Goal: Information Seeking & Learning: Learn about a topic

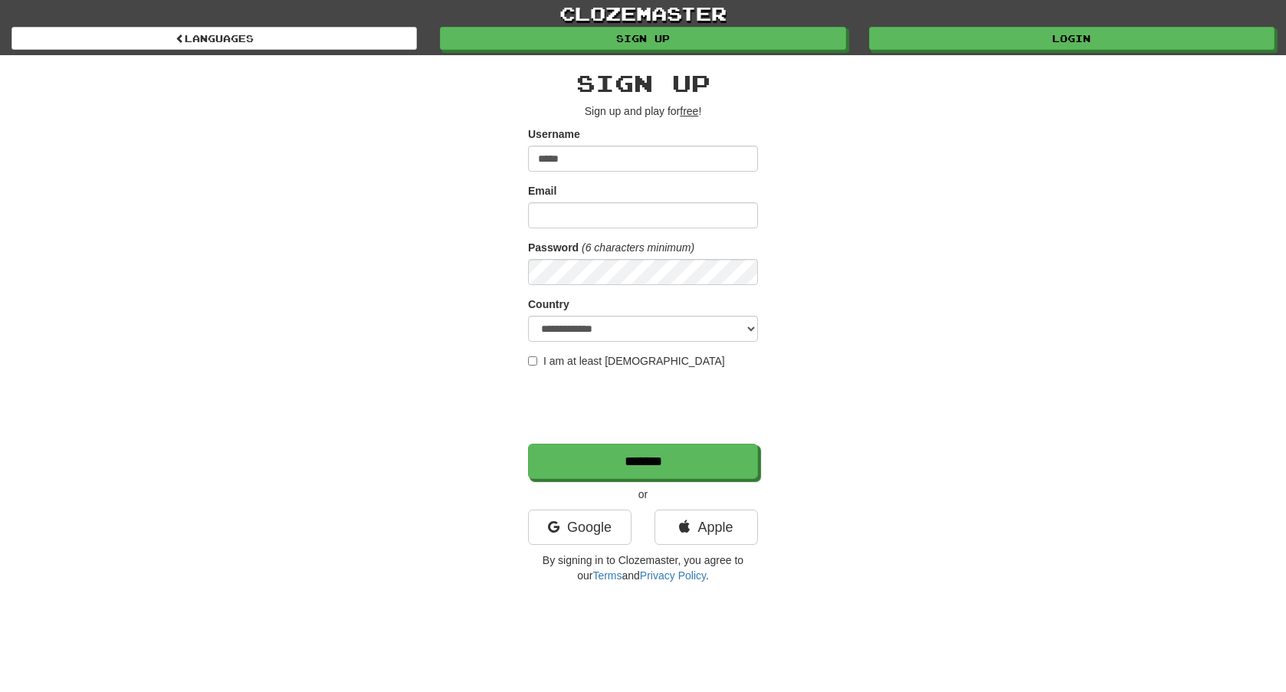
type input "*****"
click at [593, 218] on input "**********" at bounding box center [643, 215] width 230 height 26
click at [638, 222] on input "**********" at bounding box center [643, 215] width 230 height 26
type input "**********"
select select "**"
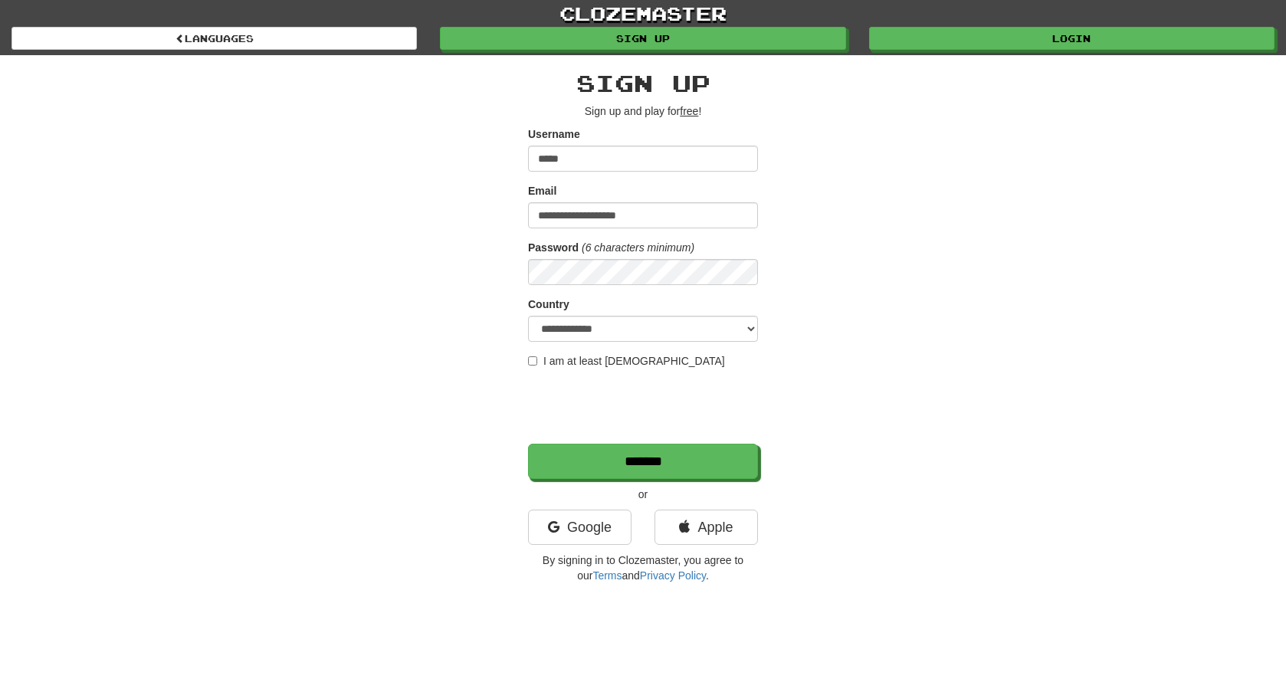
click at [540, 366] on label "I am at least 16 years old" at bounding box center [626, 360] width 197 height 15
click at [612, 469] on input "*******" at bounding box center [644, 462] width 230 height 35
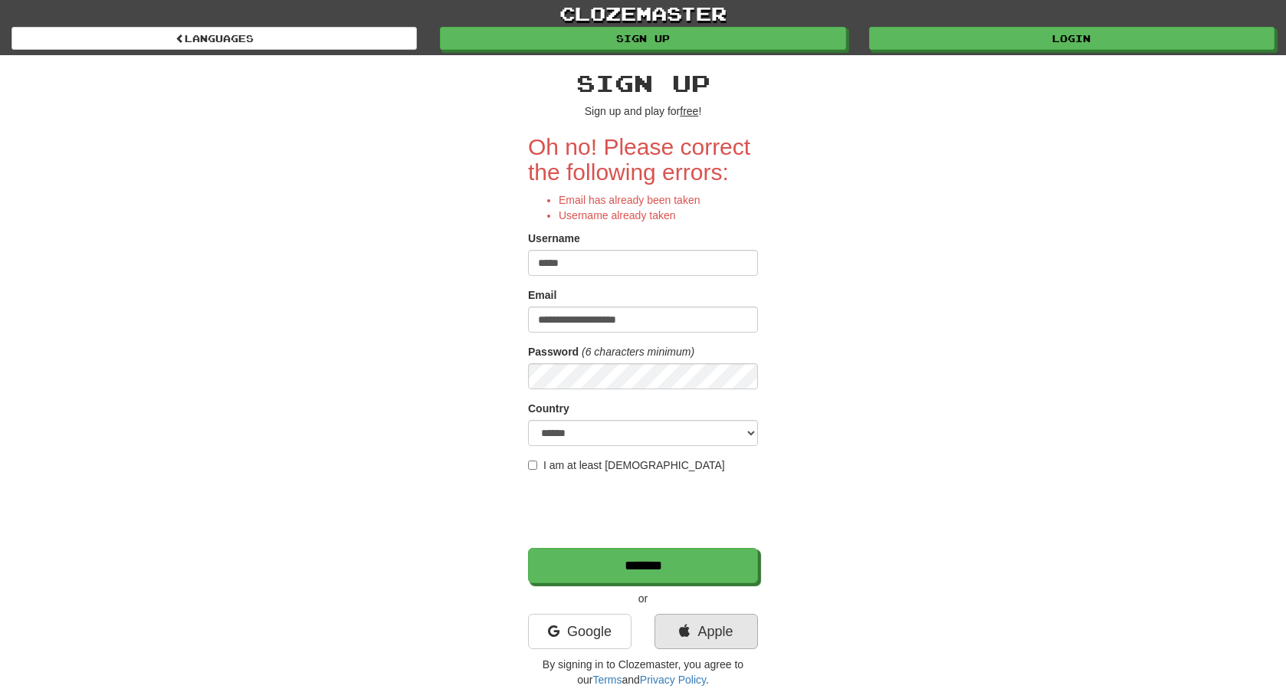
click at [695, 627] on link "Apple" at bounding box center [706, 631] width 103 height 35
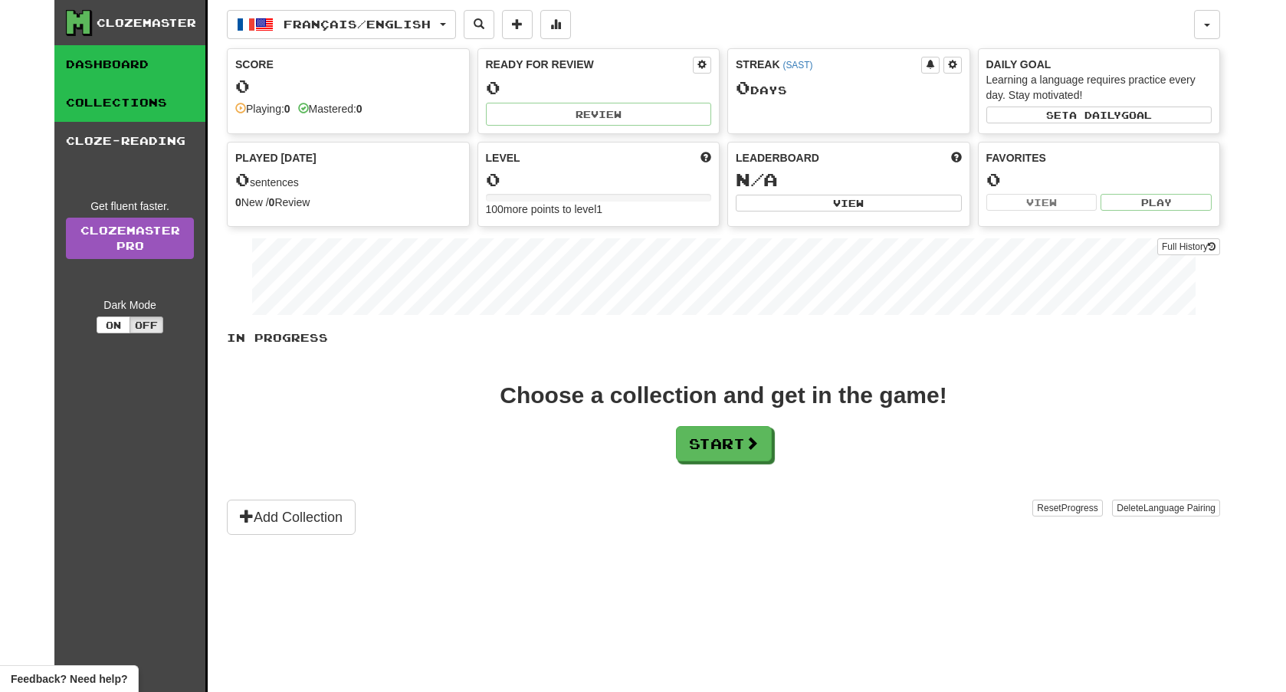
click at [162, 104] on link "Collections" at bounding box center [129, 103] width 151 height 38
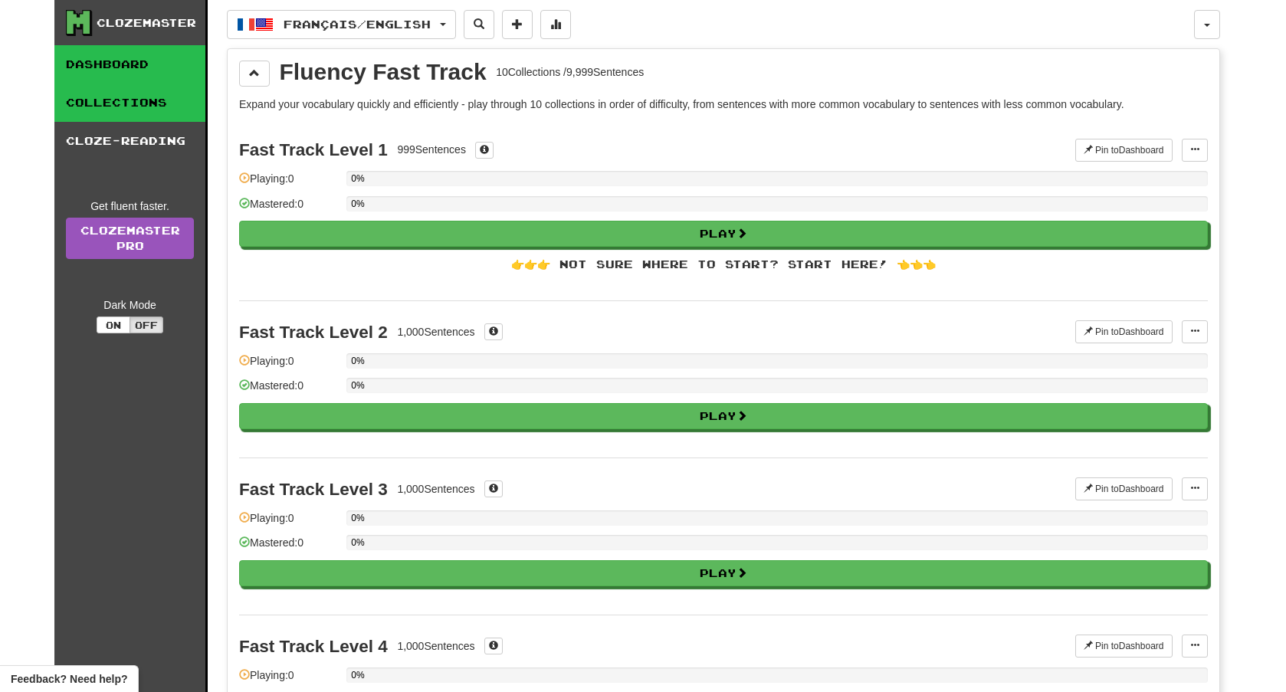
click at [162, 74] on link "Dashboard" at bounding box center [129, 64] width 151 height 38
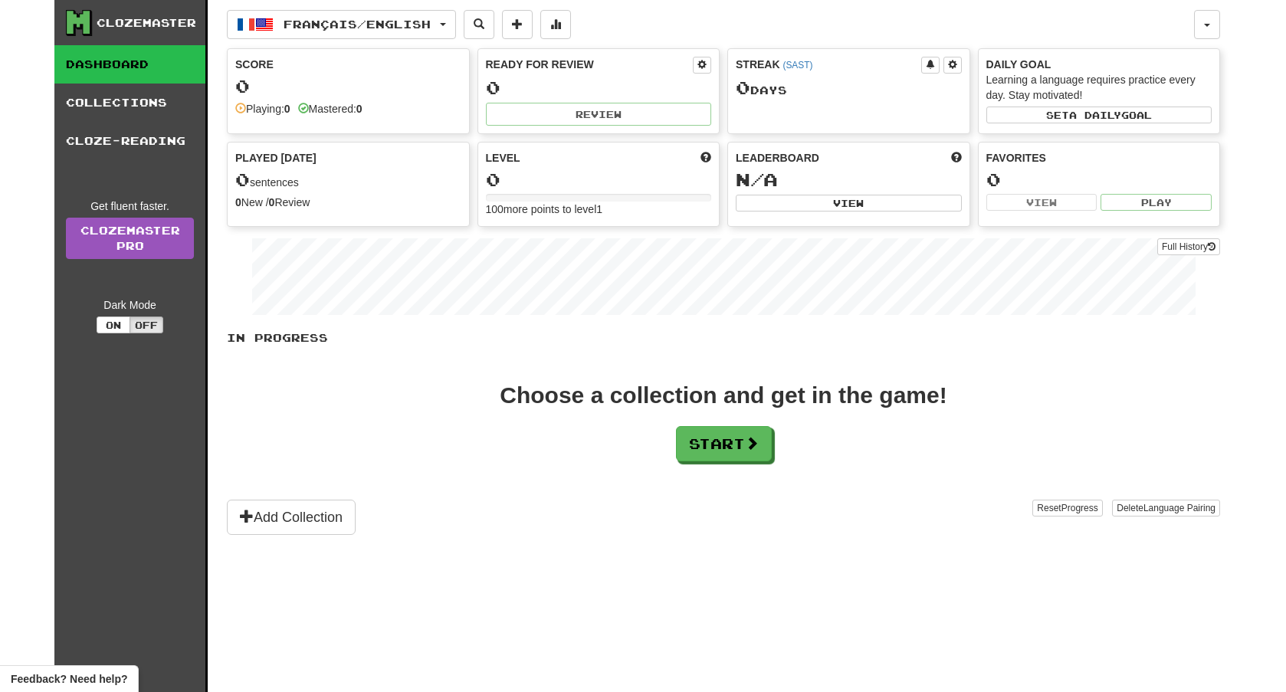
click at [136, 27] on div "Clozemaster" at bounding box center [147, 22] width 100 height 15
click at [139, 26] on div "Clozemaster" at bounding box center [147, 22] width 100 height 15
click at [1196, 31] on button "button" at bounding box center [1207, 24] width 26 height 29
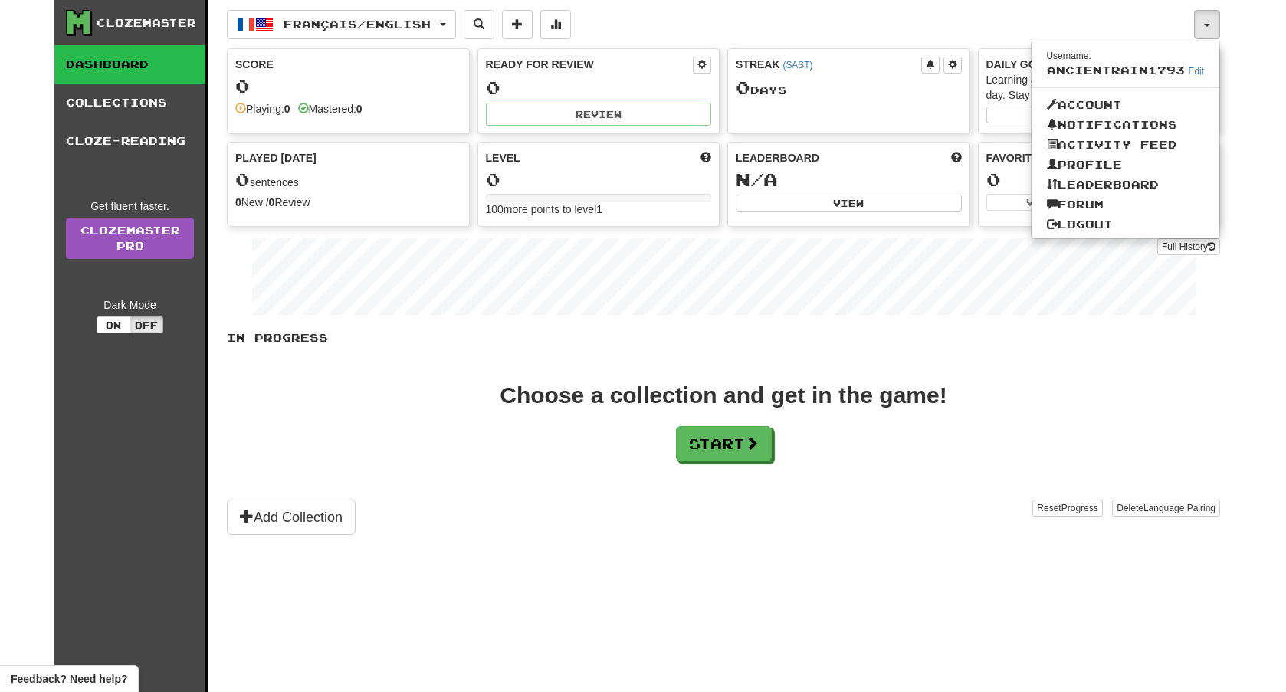
click at [1077, 231] on link "Logout" at bounding box center [1126, 225] width 189 height 20
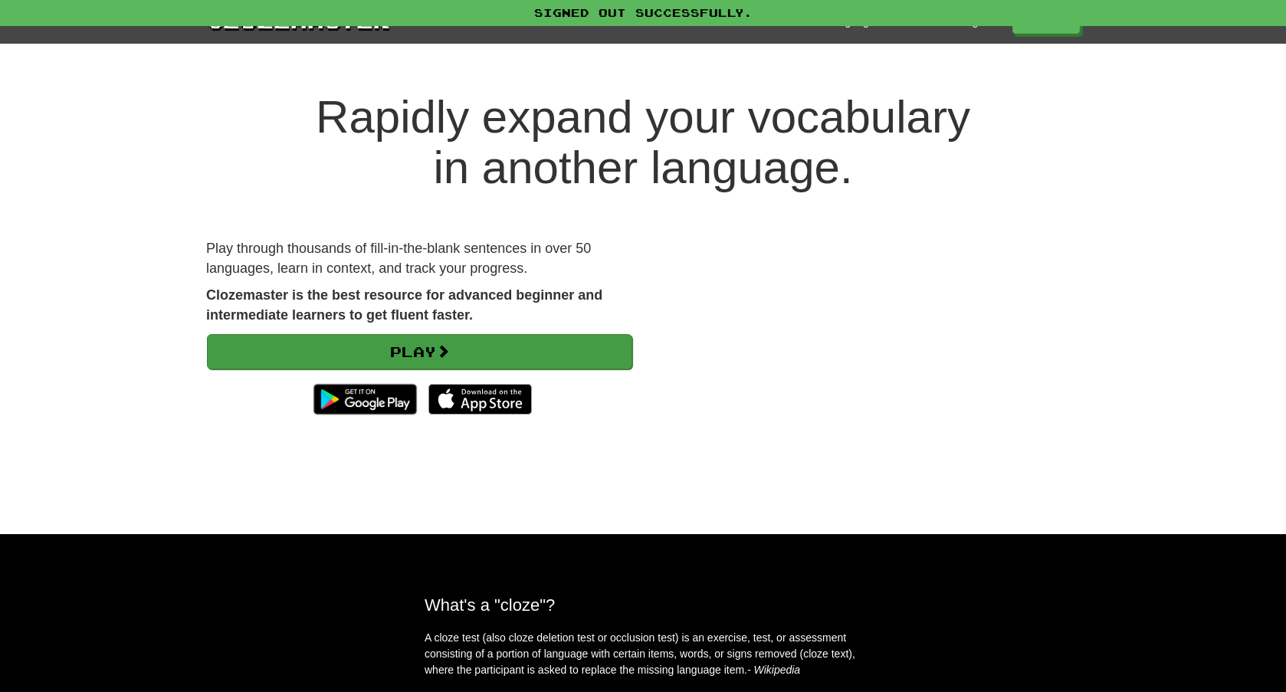
click at [547, 342] on link "Play" at bounding box center [419, 351] width 425 height 35
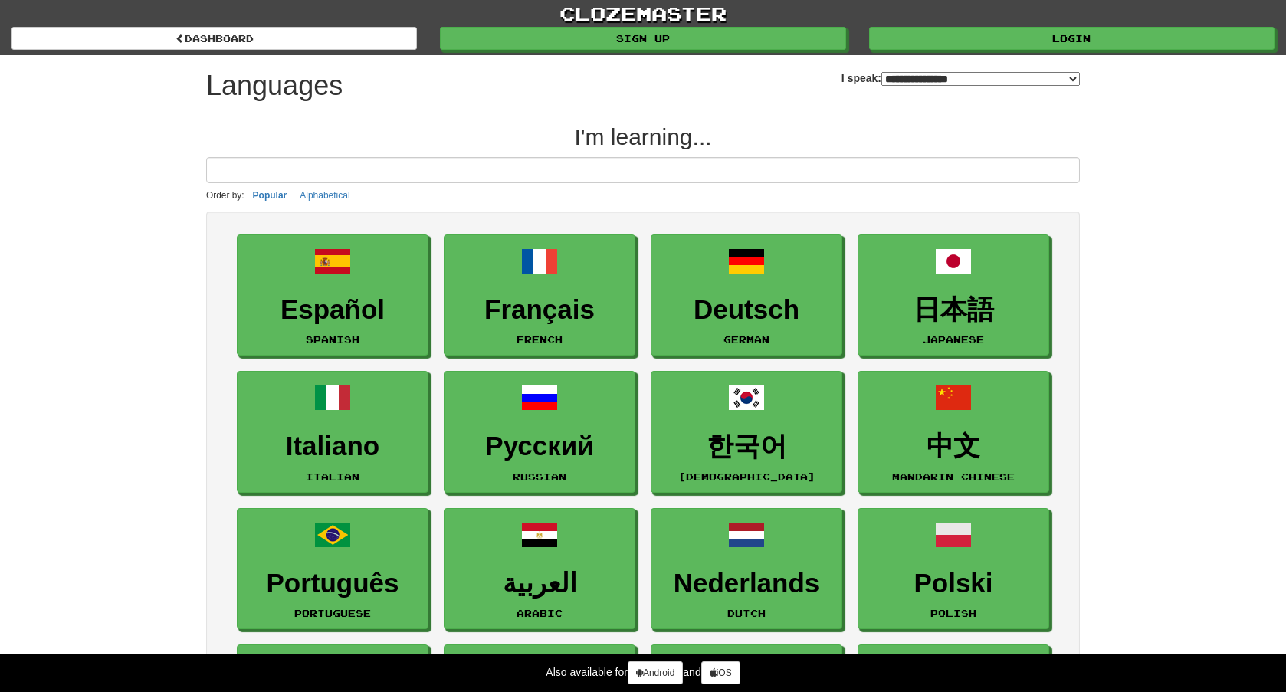
select select "*******"
click at [1058, 51] on div "clozemaster dashboard Sign up Login dashboard" at bounding box center [642, 27] width 1263 height 55
click at [1055, 34] on link "Login" at bounding box center [1072, 39] width 405 height 23
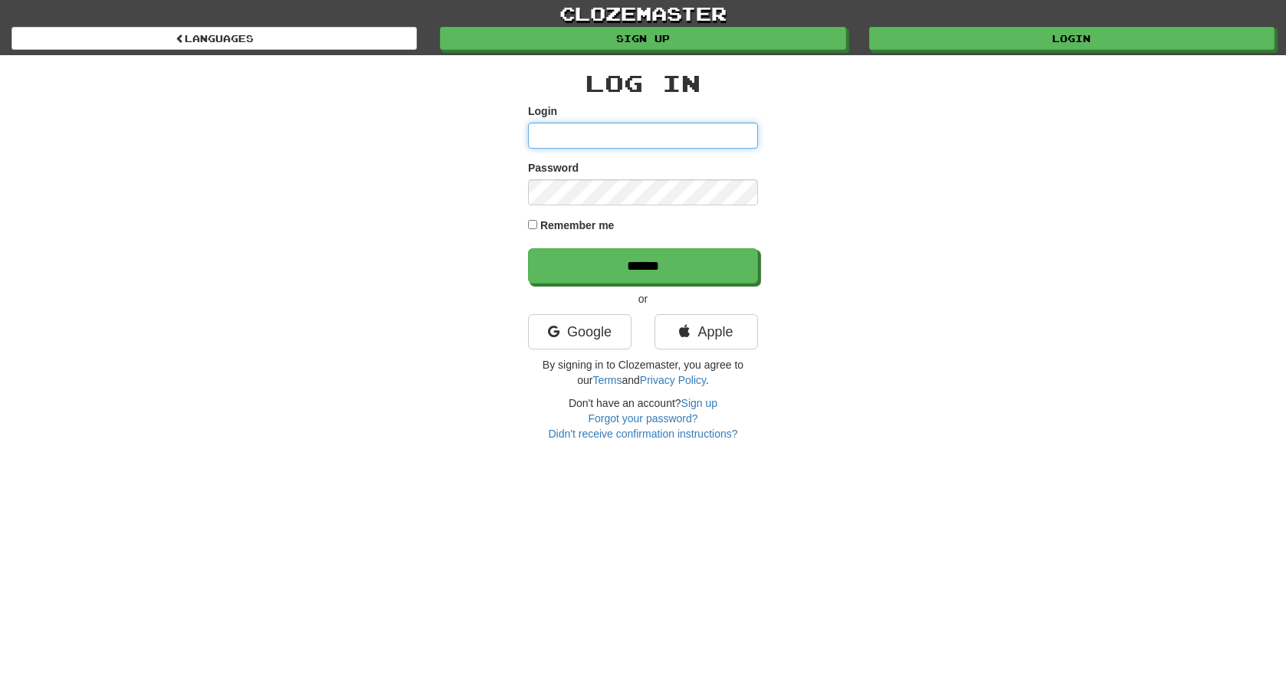
type input "*****"
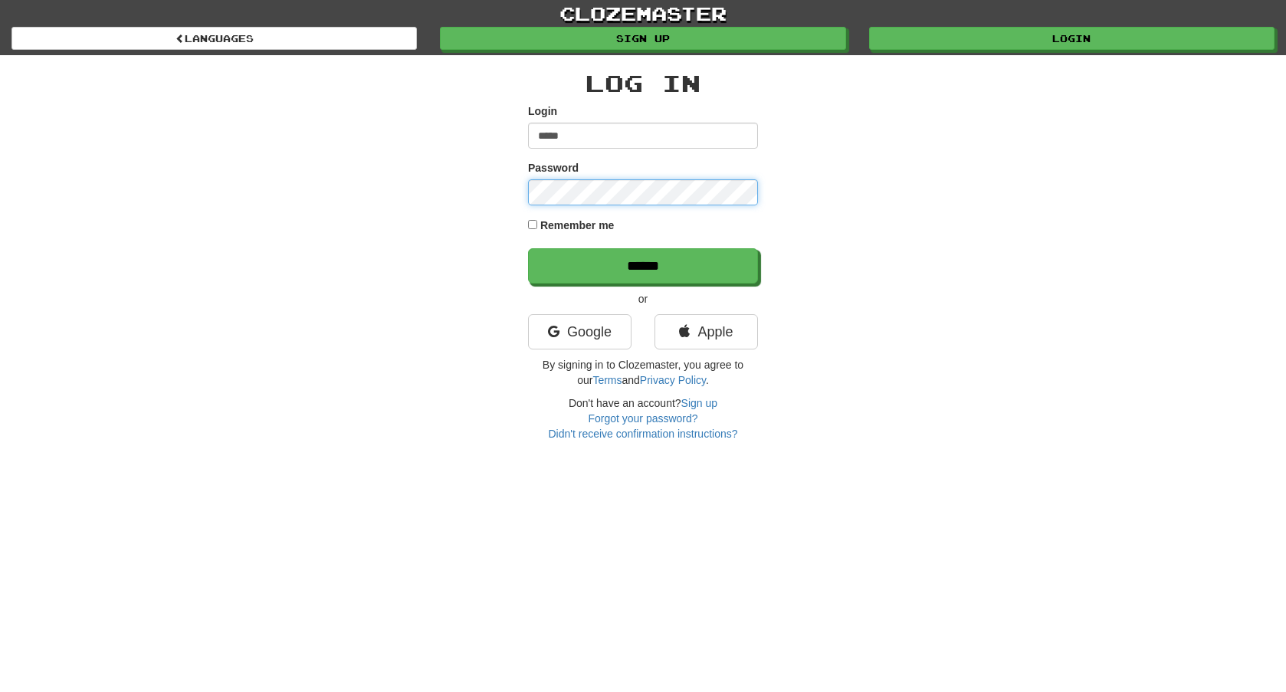
click at [643, 265] on input "******" at bounding box center [643, 265] width 230 height 35
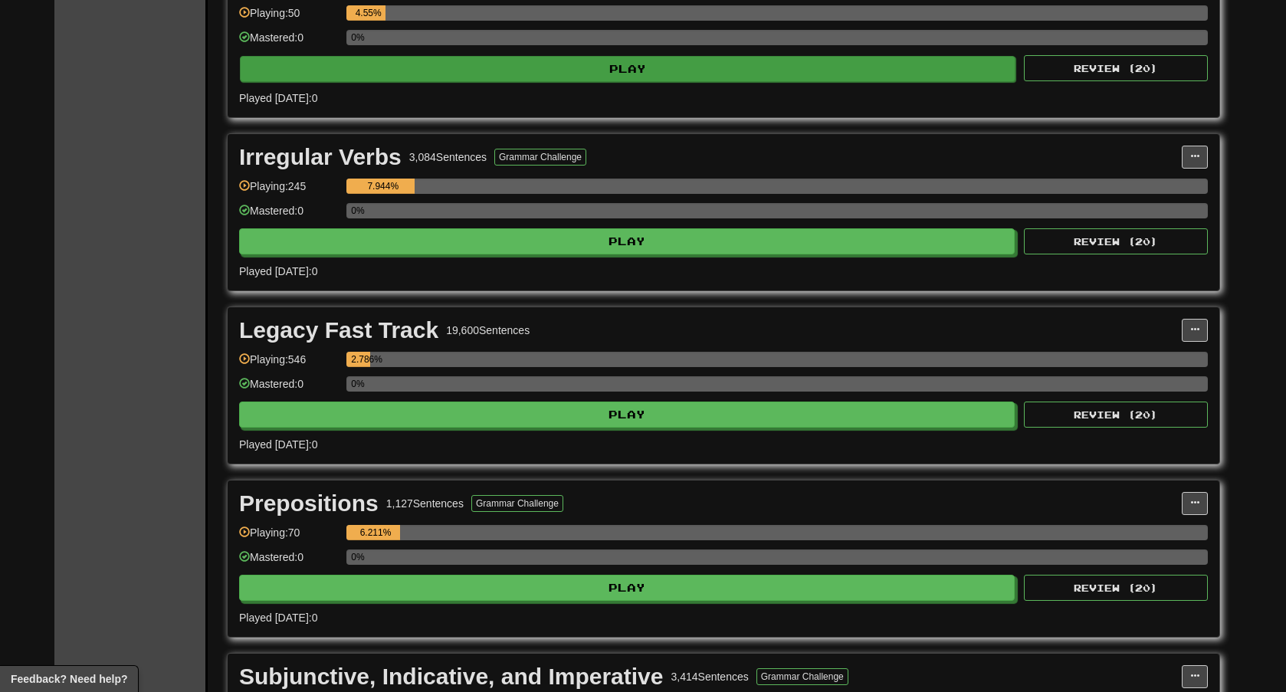
scroll to position [915, 0]
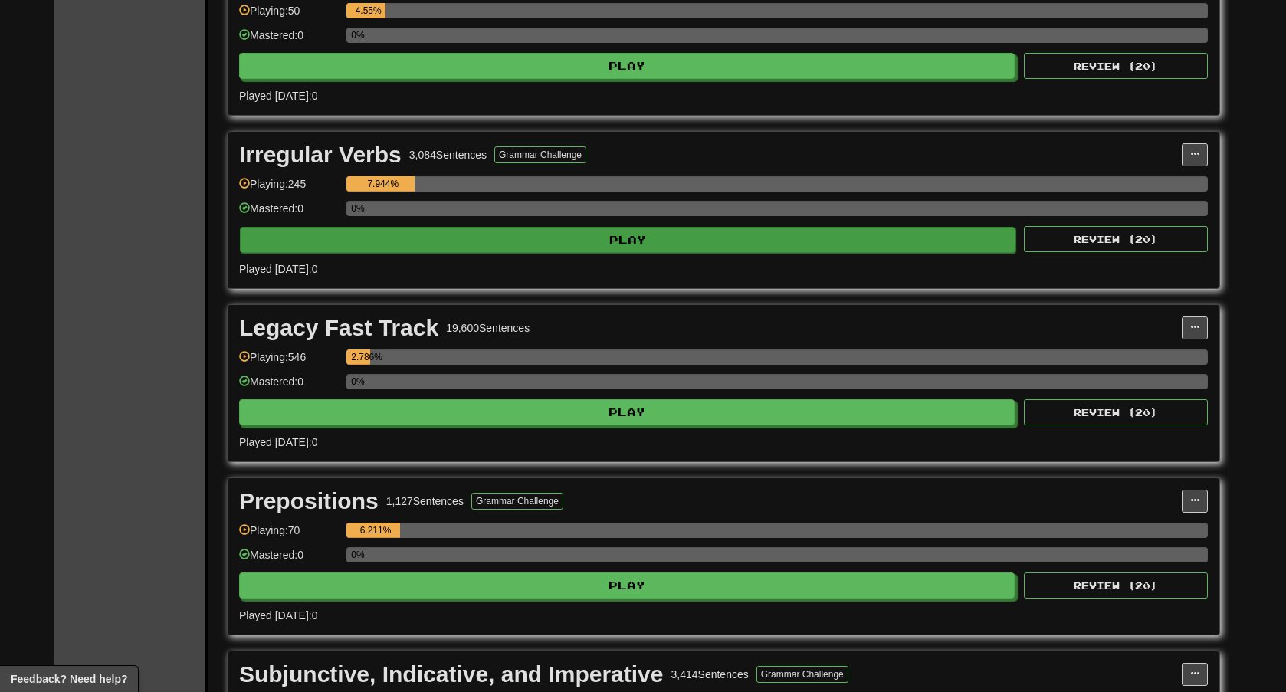
click at [520, 244] on button "Play" at bounding box center [628, 240] width 776 height 26
select select "**"
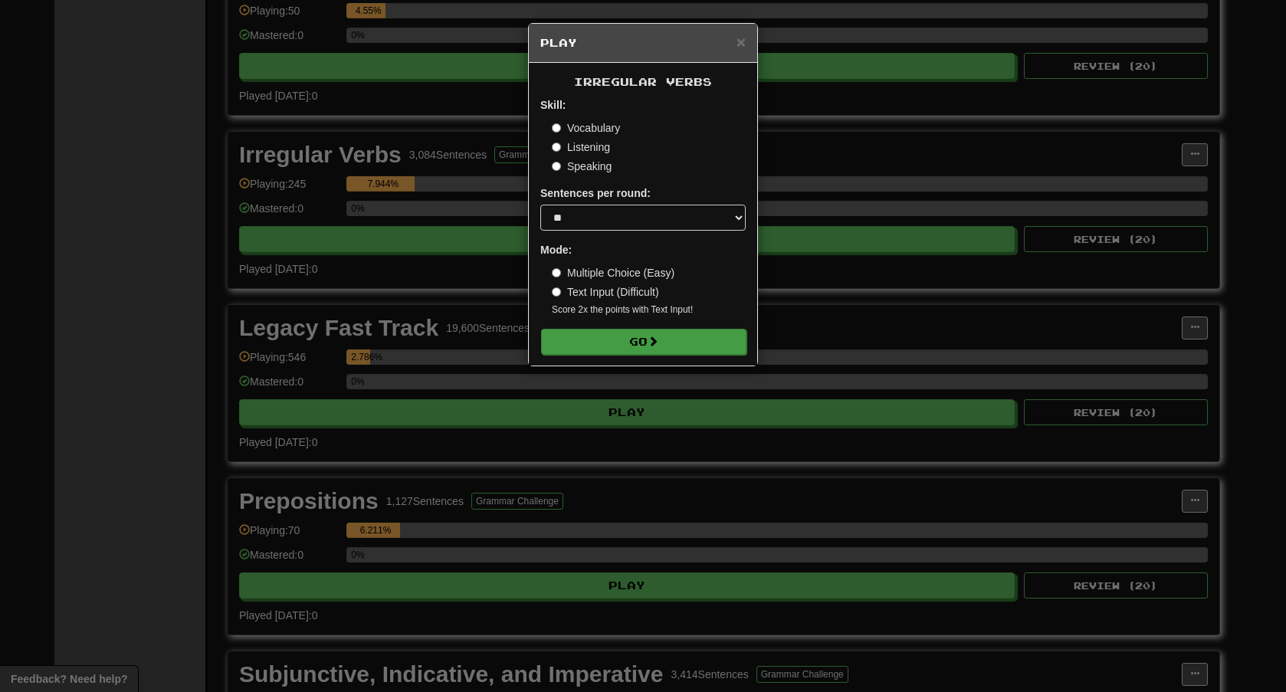
click at [609, 340] on button "Go" at bounding box center [643, 342] width 205 height 26
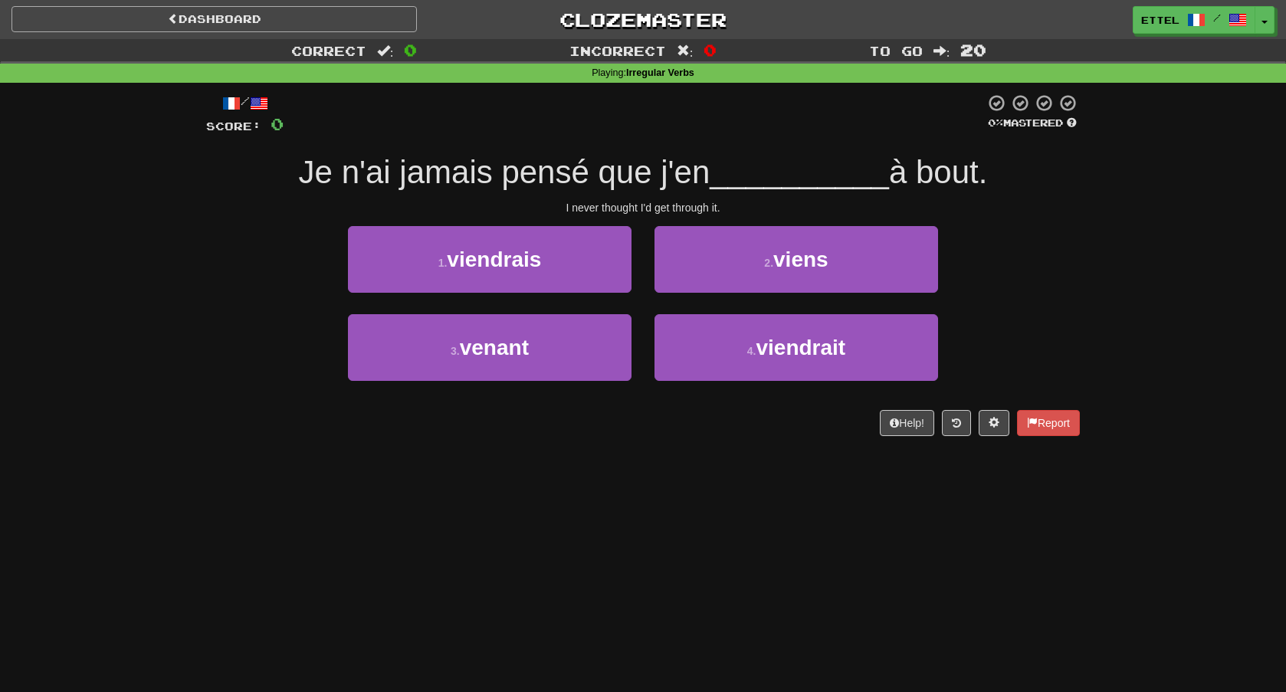
click at [243, 26] on link "Dashboard" at bounding box center [213, 19] width 405 height 26
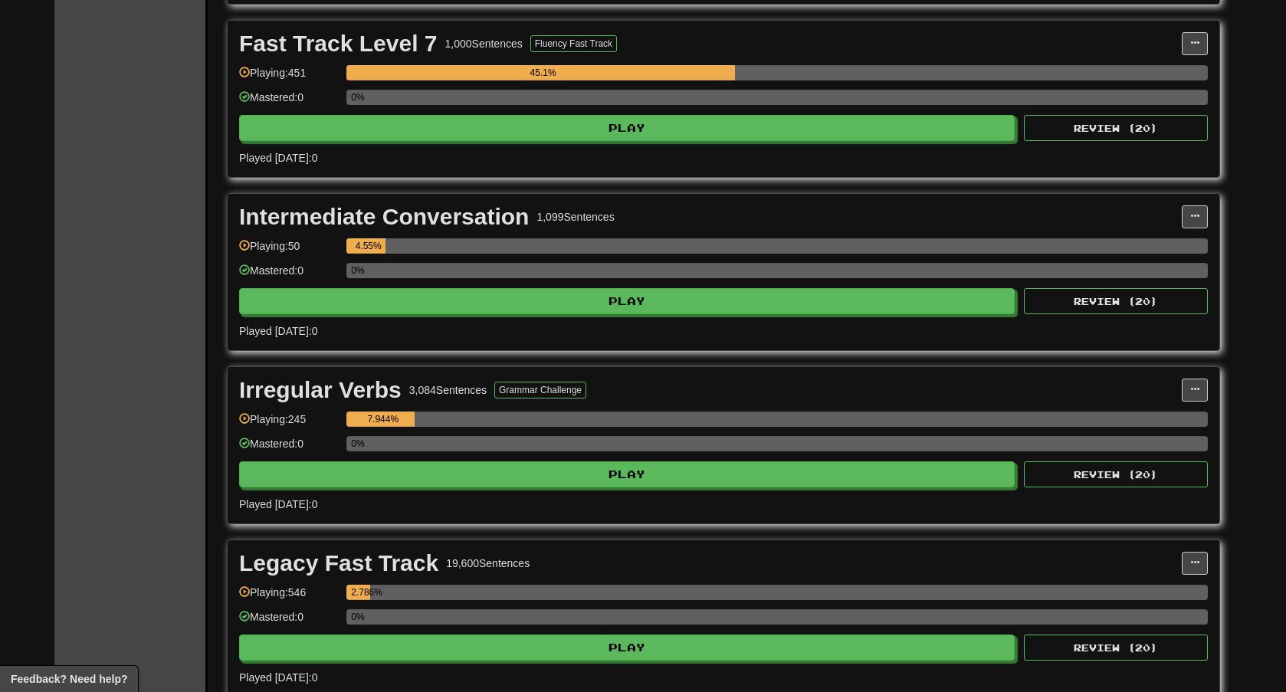
scroll to position [806, 0]
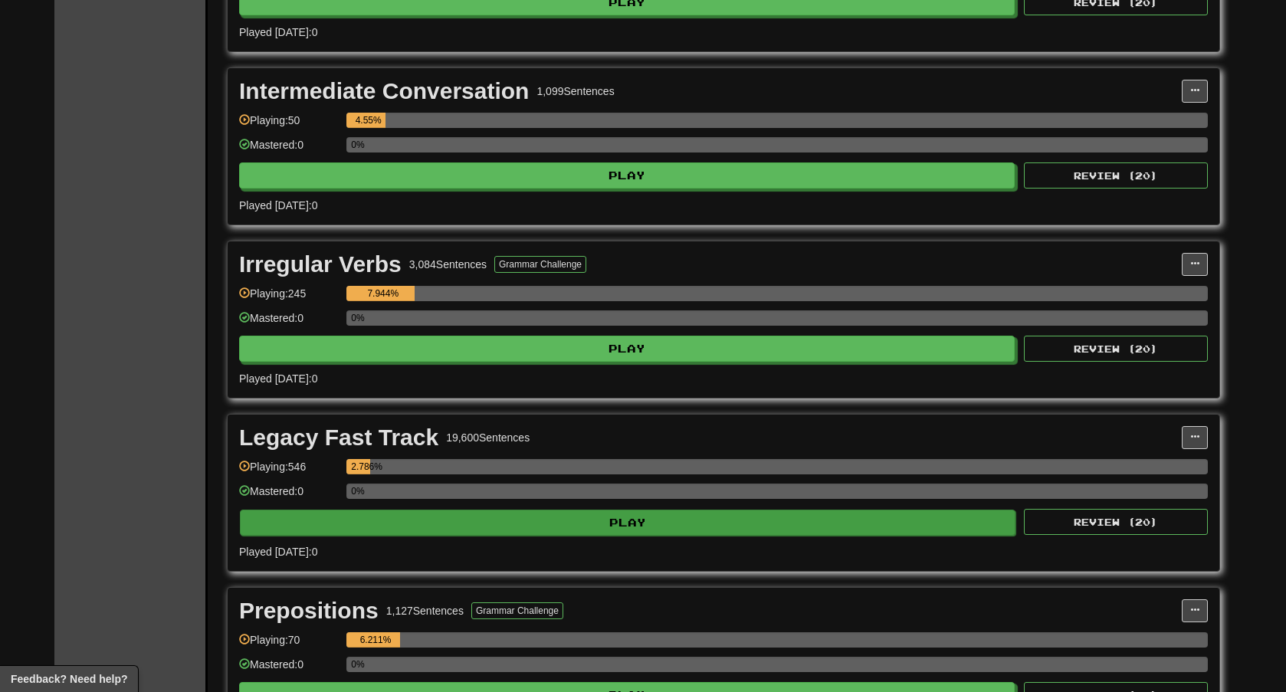
click at [426, 525] on button "Play" at bounding box center [628, 523] width 776 height 26
select select "**"
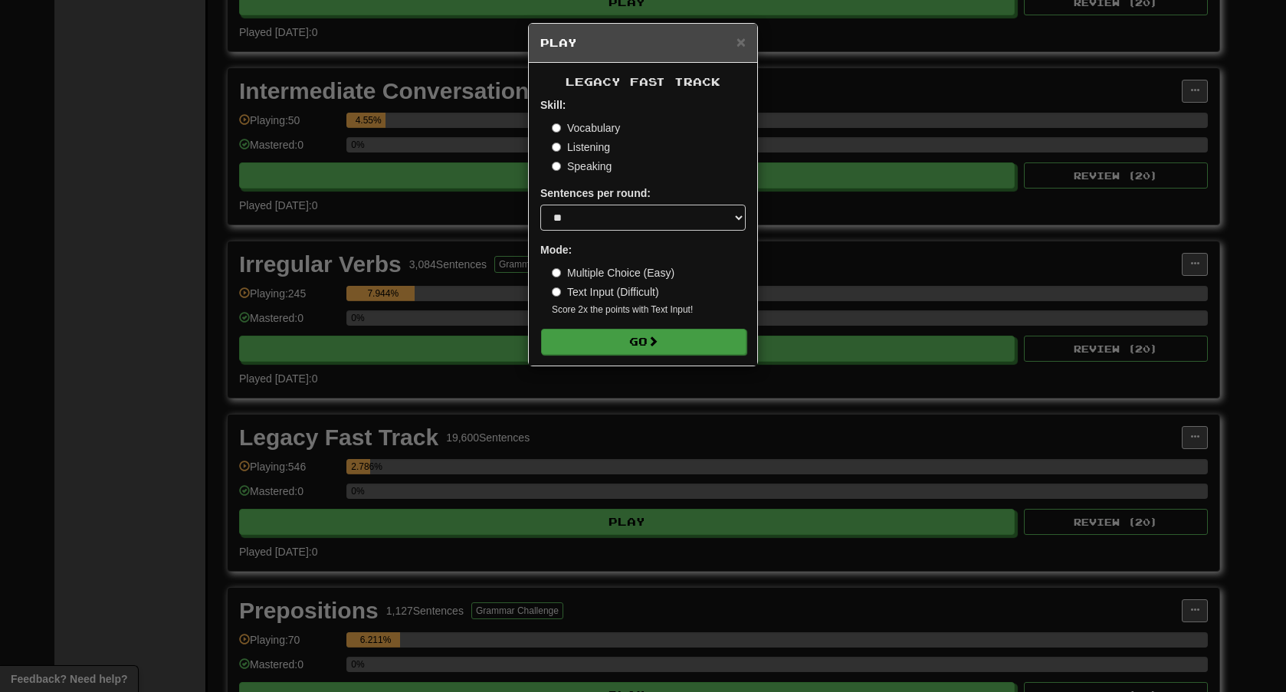
click at [623, 331] on button "Go" at bounding box center [643, 342] width 205 height 26
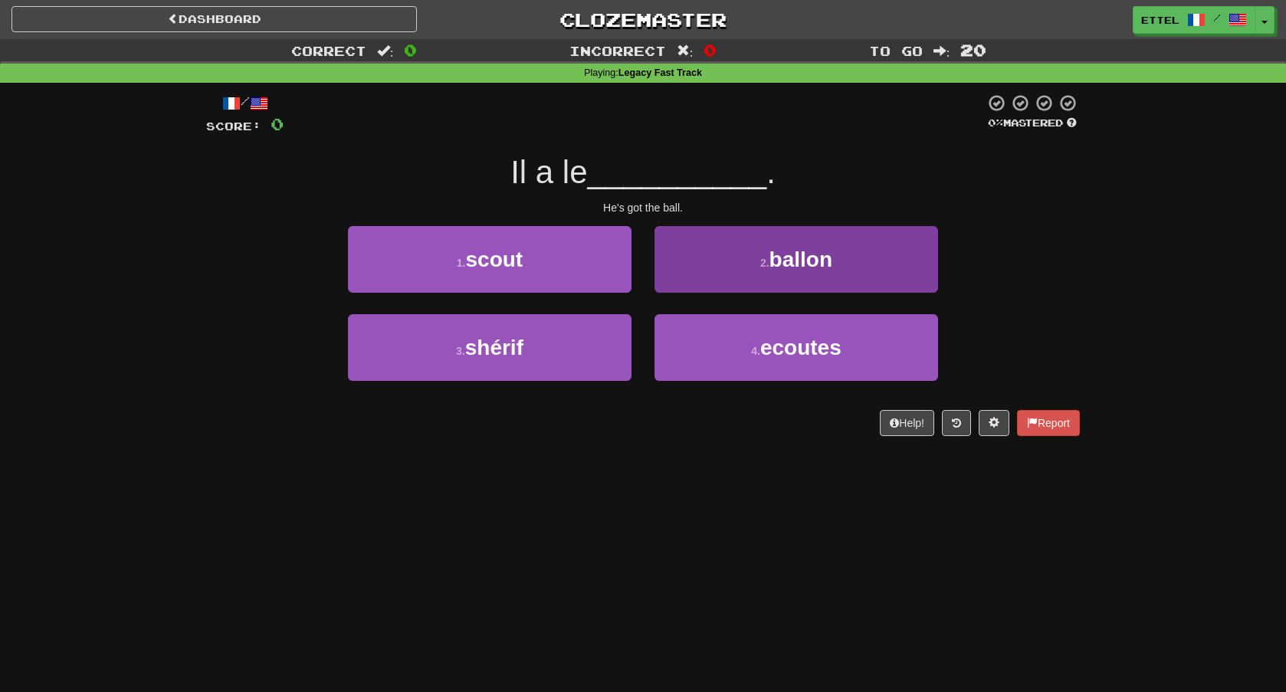
click at [763, 257] on small "2 ." at bounding box center [764, 263] width 9 height 12
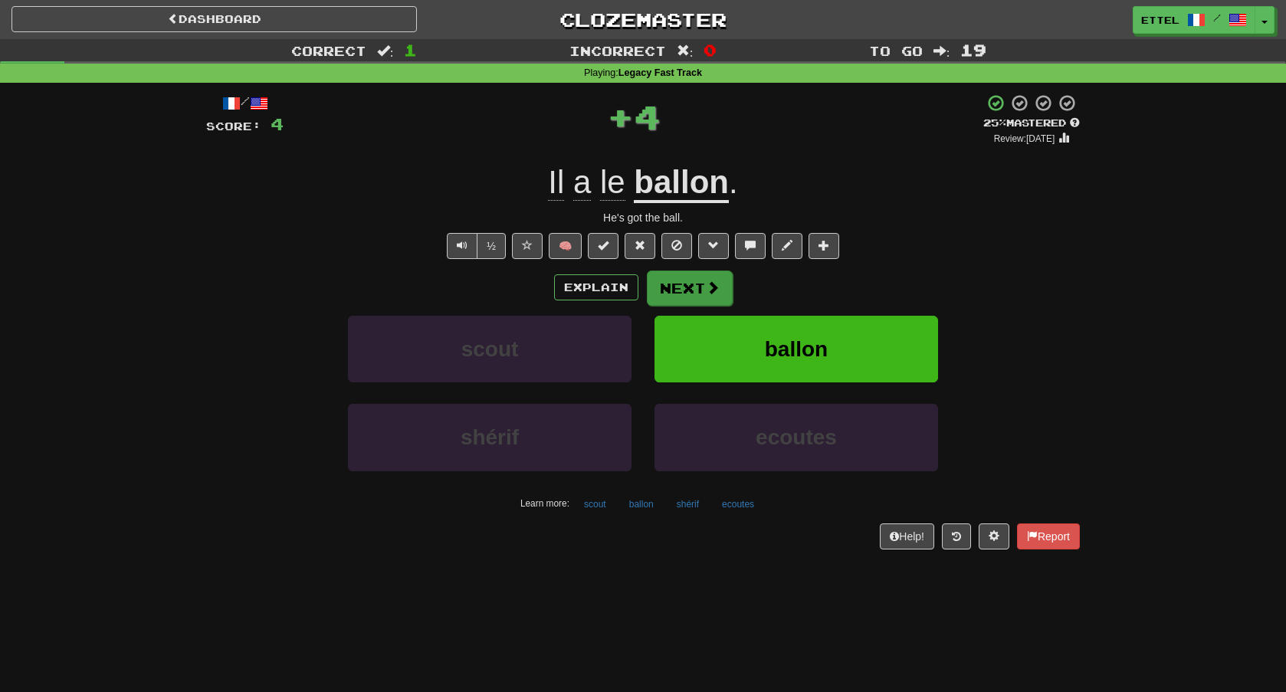
click at [688, 287] on button "Next" at bounding box center [690, 288] width 86 height 35
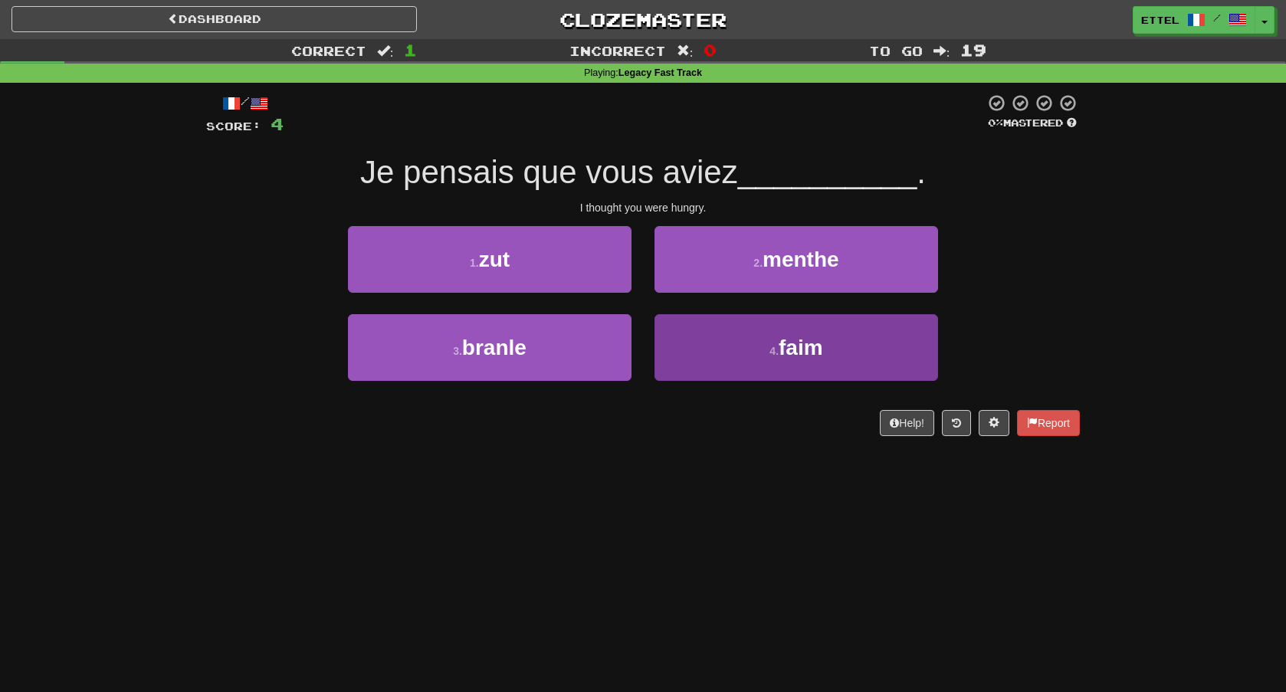
click at [730, 323] on button "4 . faim" at bounding box center [797, 347] width 284 height 67
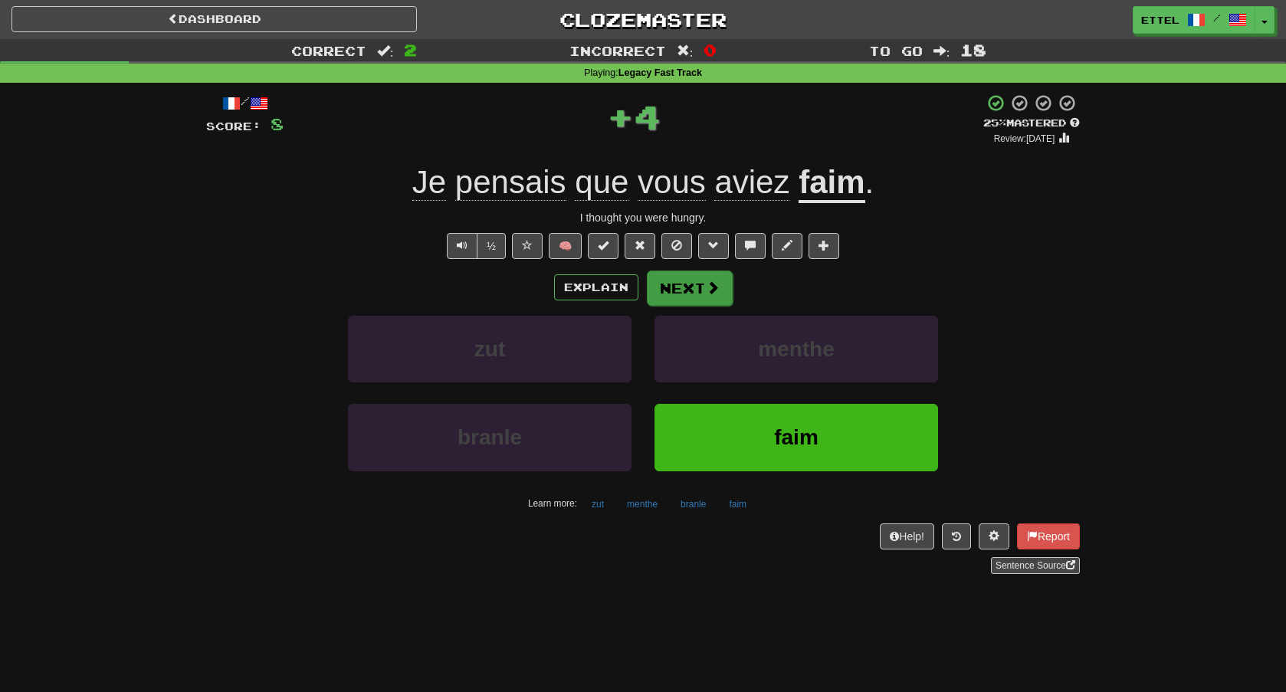
click at [708, 288] on span at bounding box center [713, 288] width 14 height 14
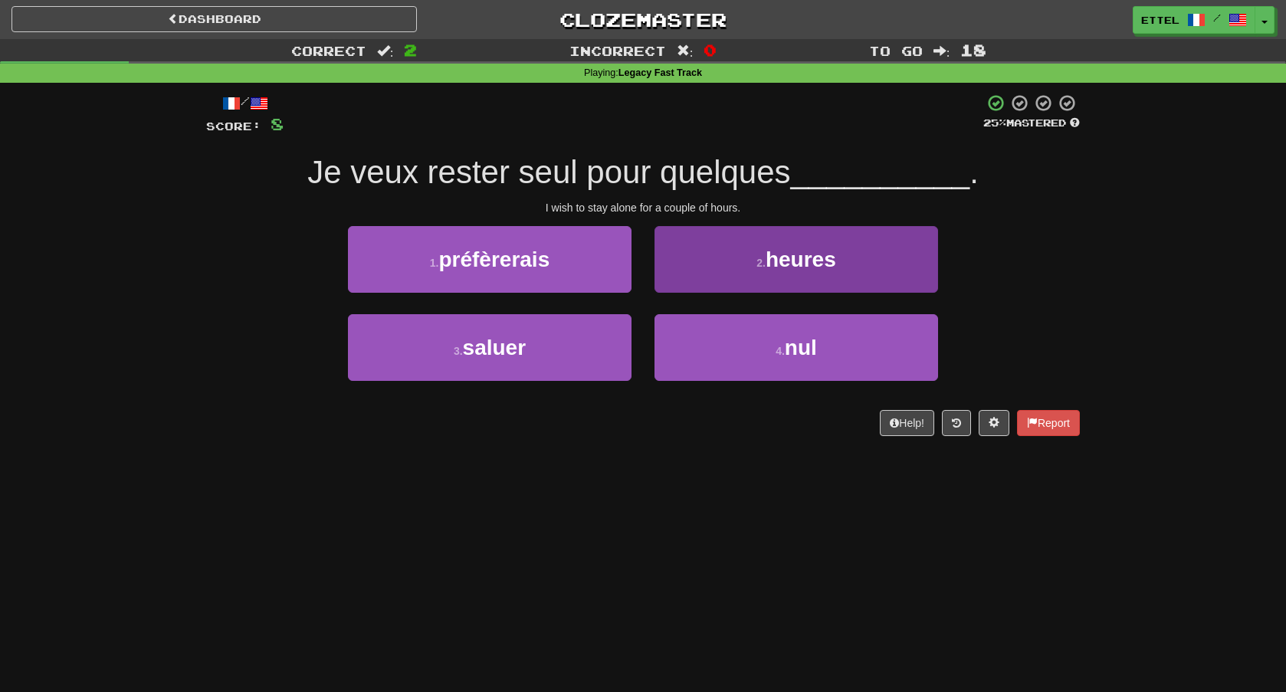
click at [730, 274] on button "2 . heures" at bounding box center [797, 259] width 284 height 67
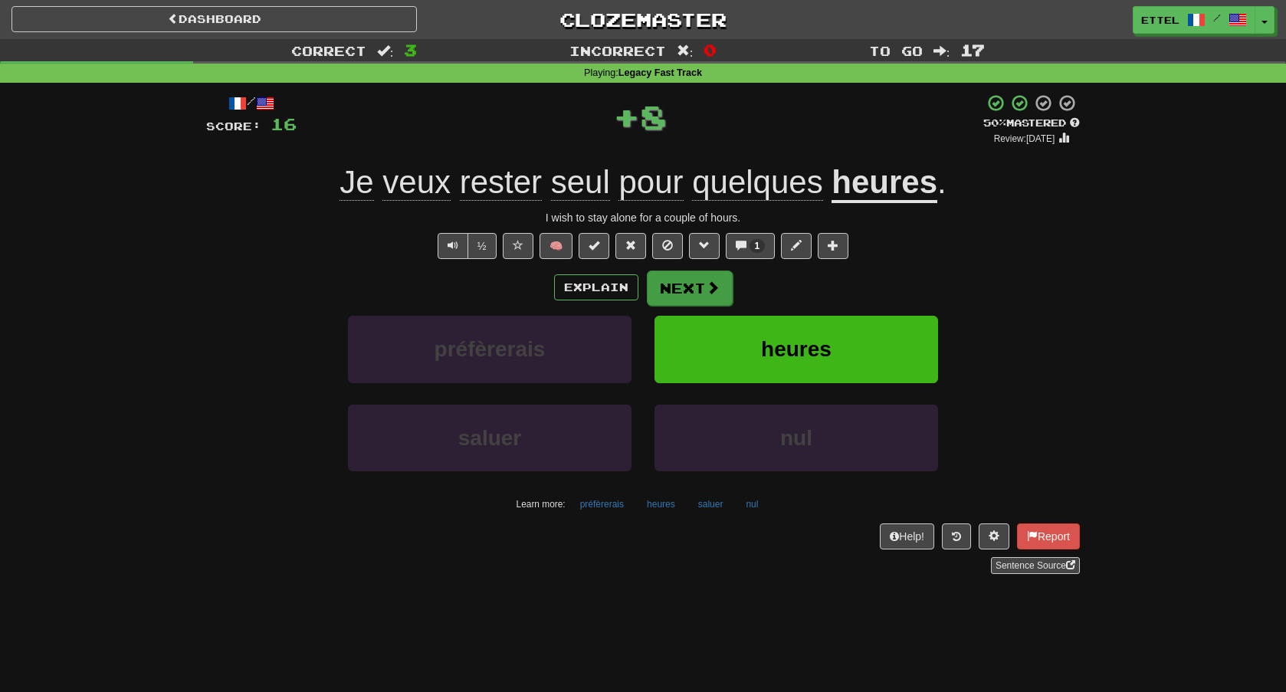
click at [706, 288] on span at bounding box center [713, 288] width 14 height 14
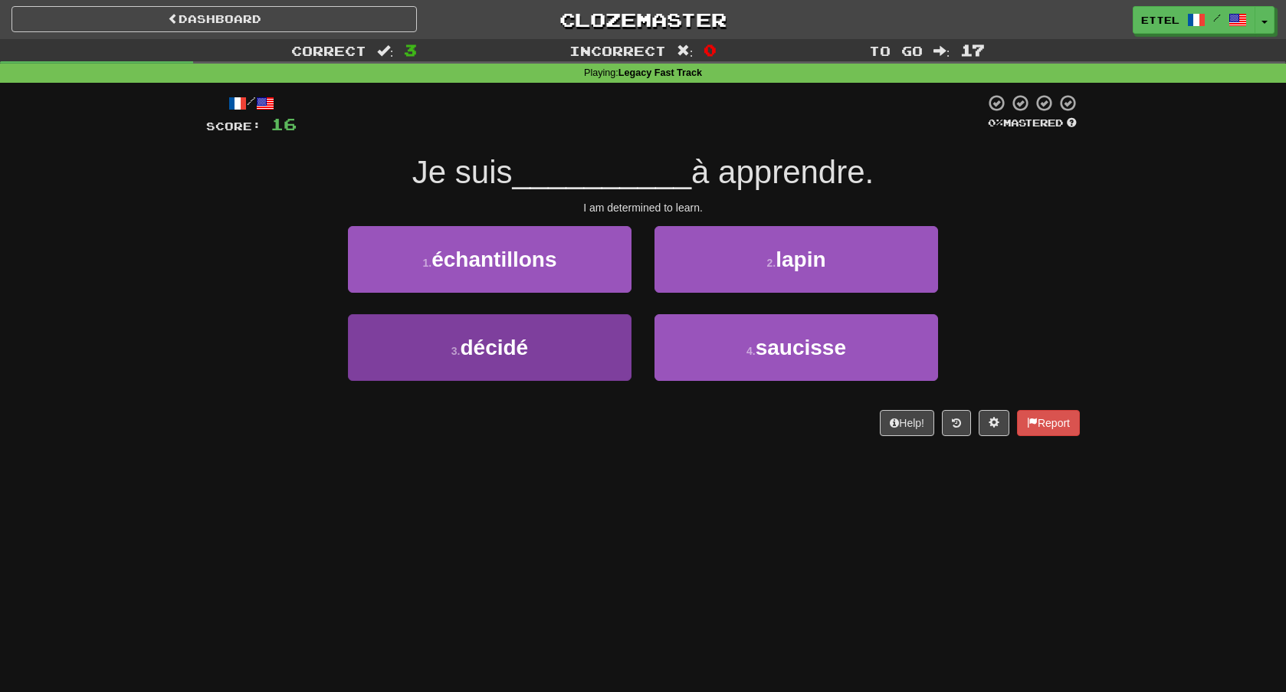
click at [592, 330] on button "3 . décidé" at bounding box center [490, 347] width 284 height 67
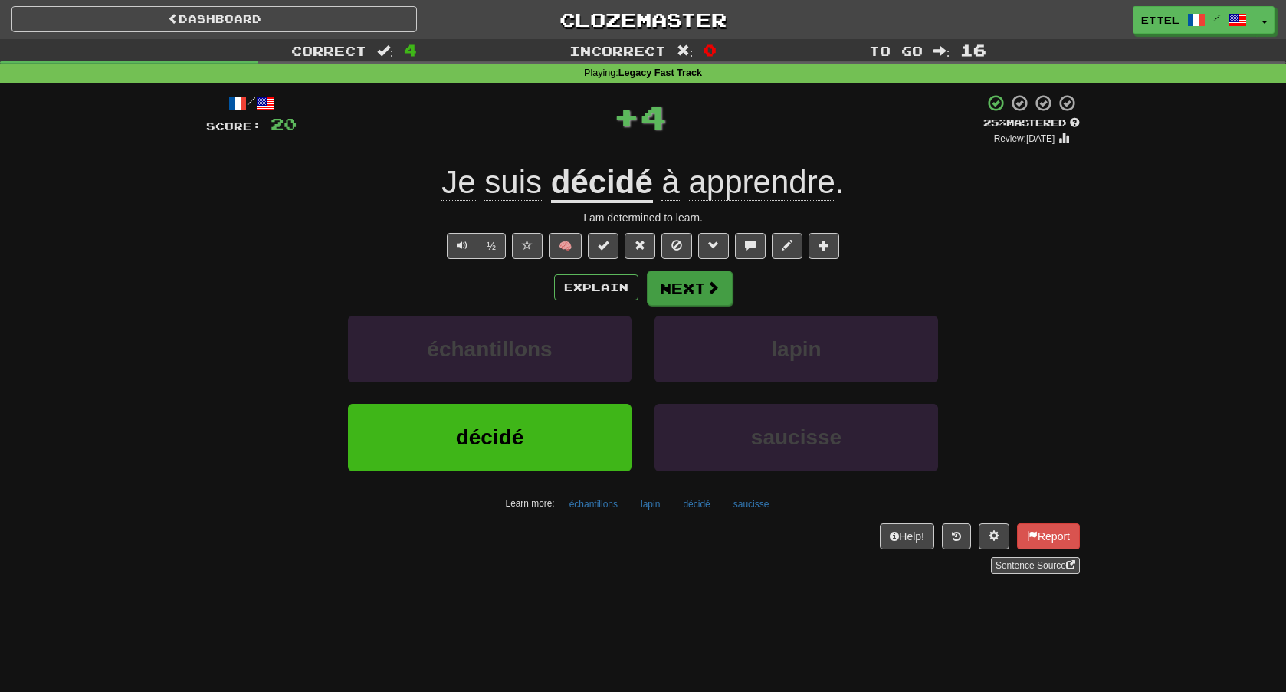
click at [706, 294] on span at bounding box center [713, 288] width 14 height 14
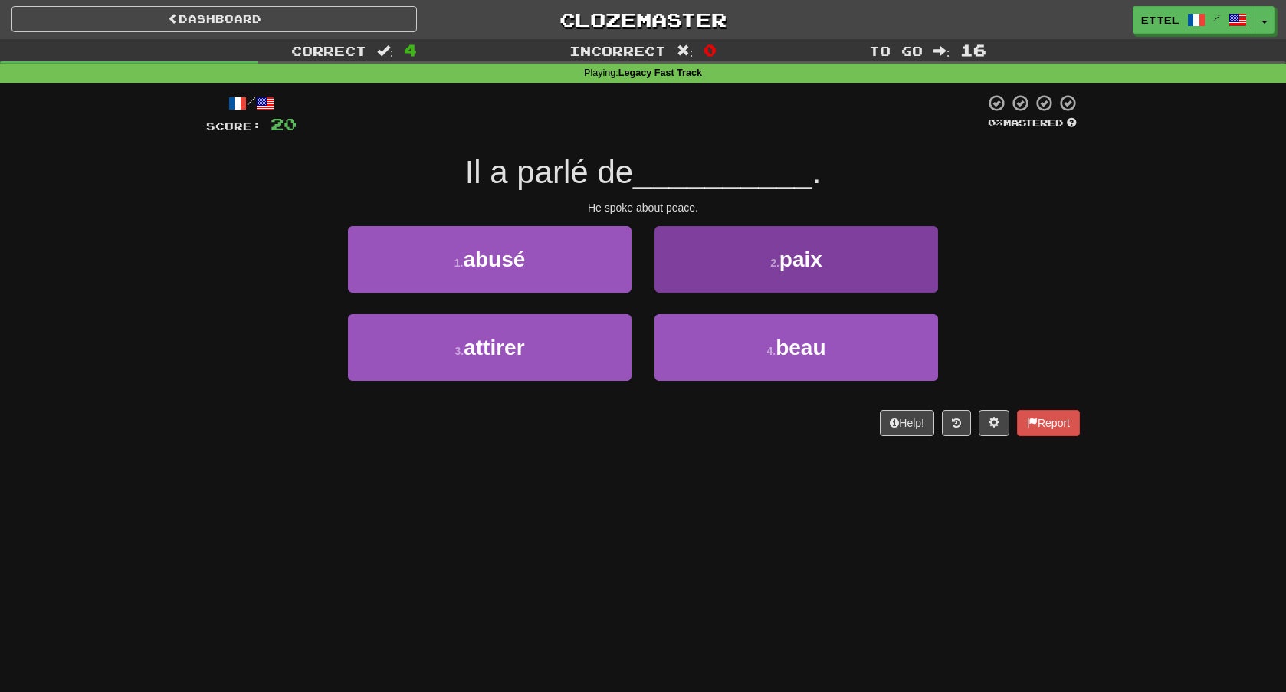
click at [720, 274] on button "2 . paix" at bounding box center [797, 259] width 284 height 67
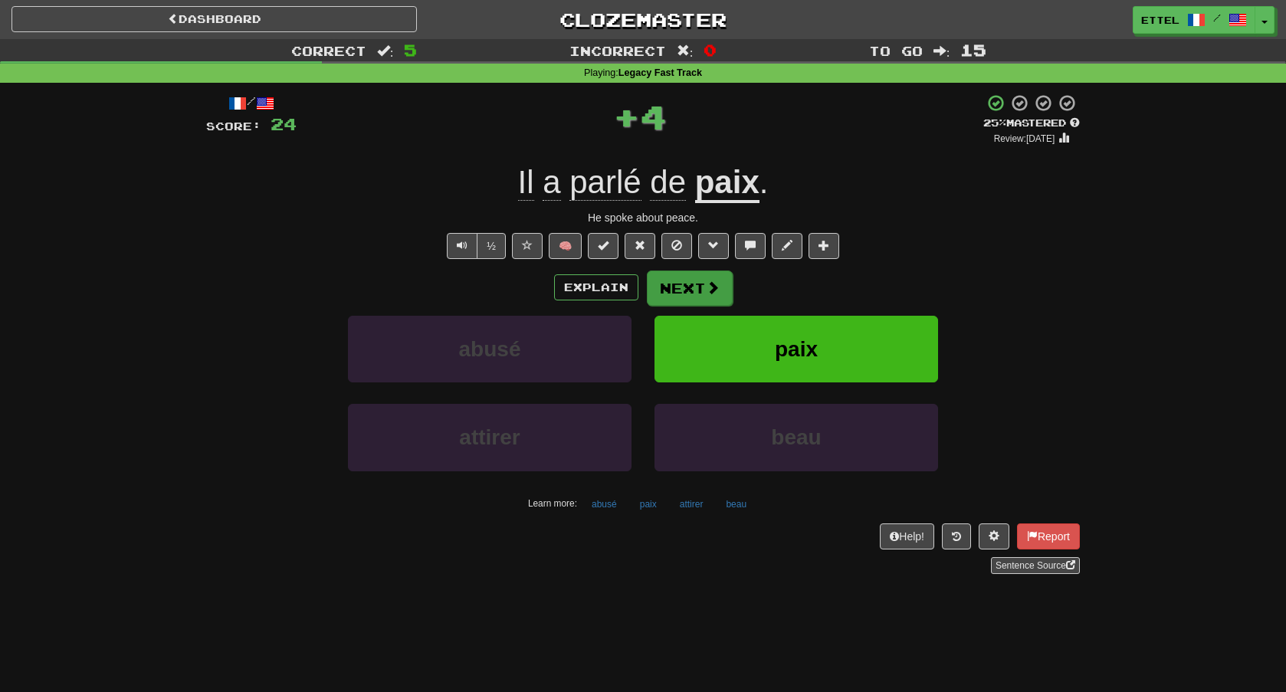
click at [713, 277] on button "Next" at bounding box center [690, 288] width 86 height 35
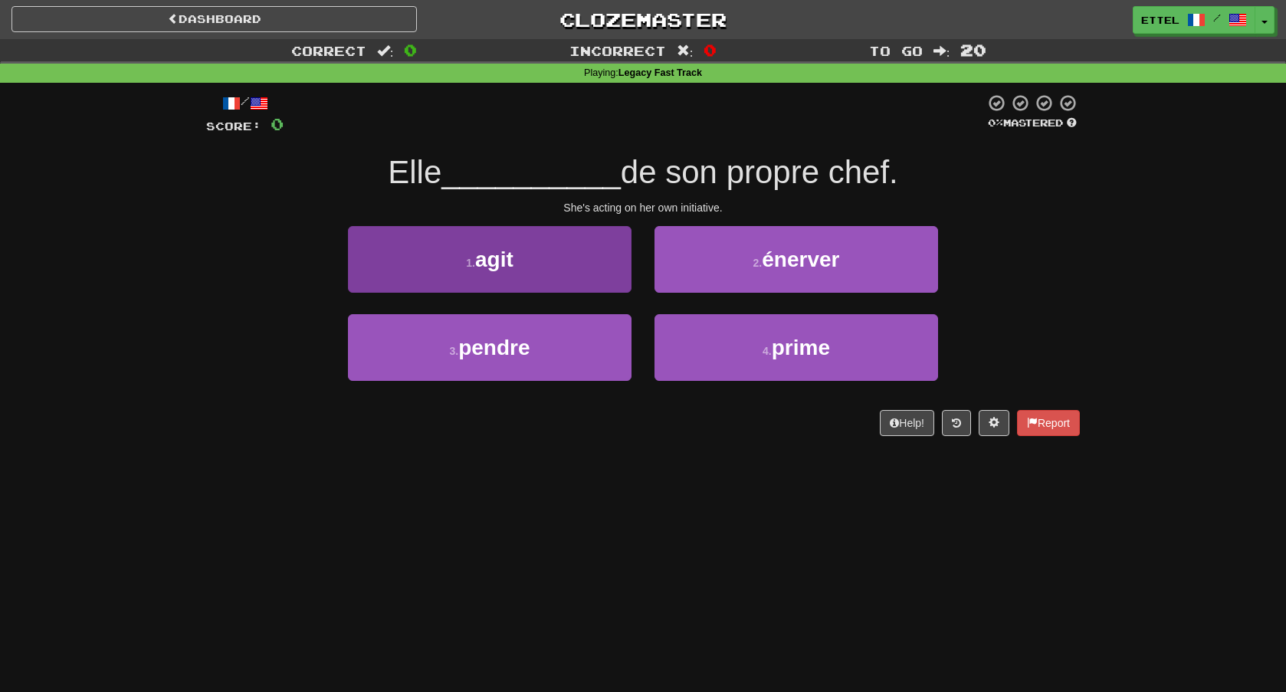
click at [527, 271] on button "1 . agit" at bounding box center [490, 259] width 284 height 67
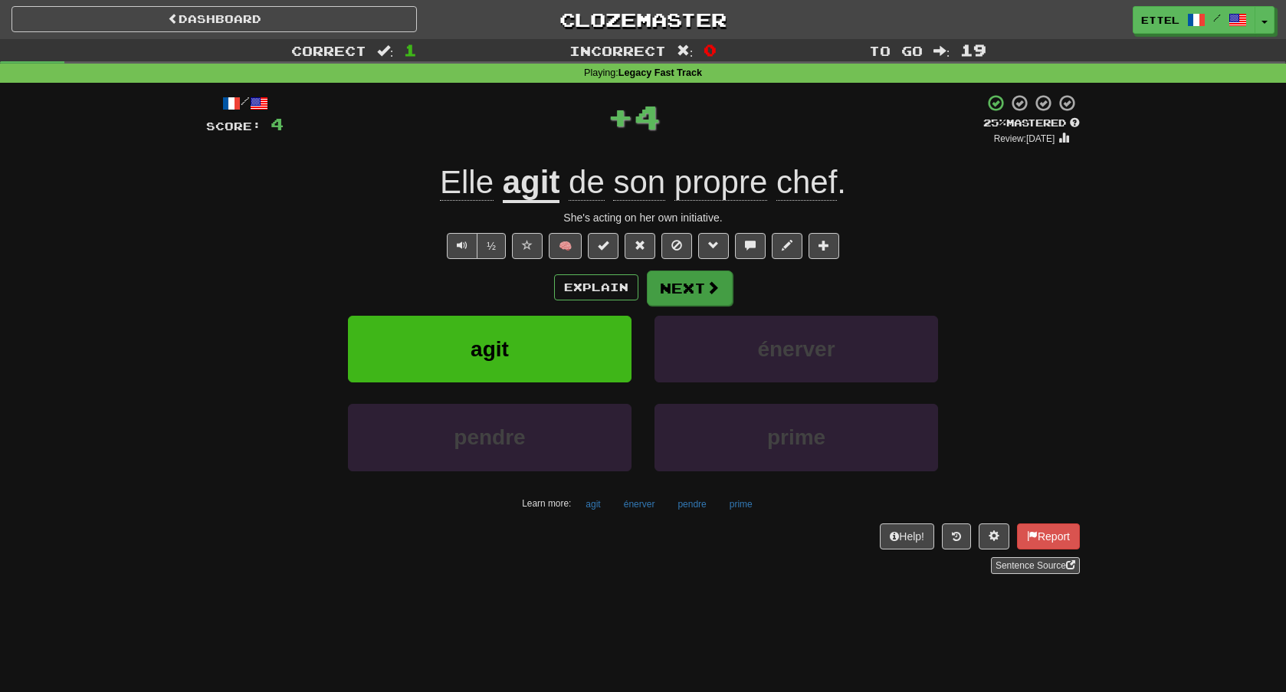
click at [685, 291] on button "Next" at bounding box center [690, 288] width 86 height 35
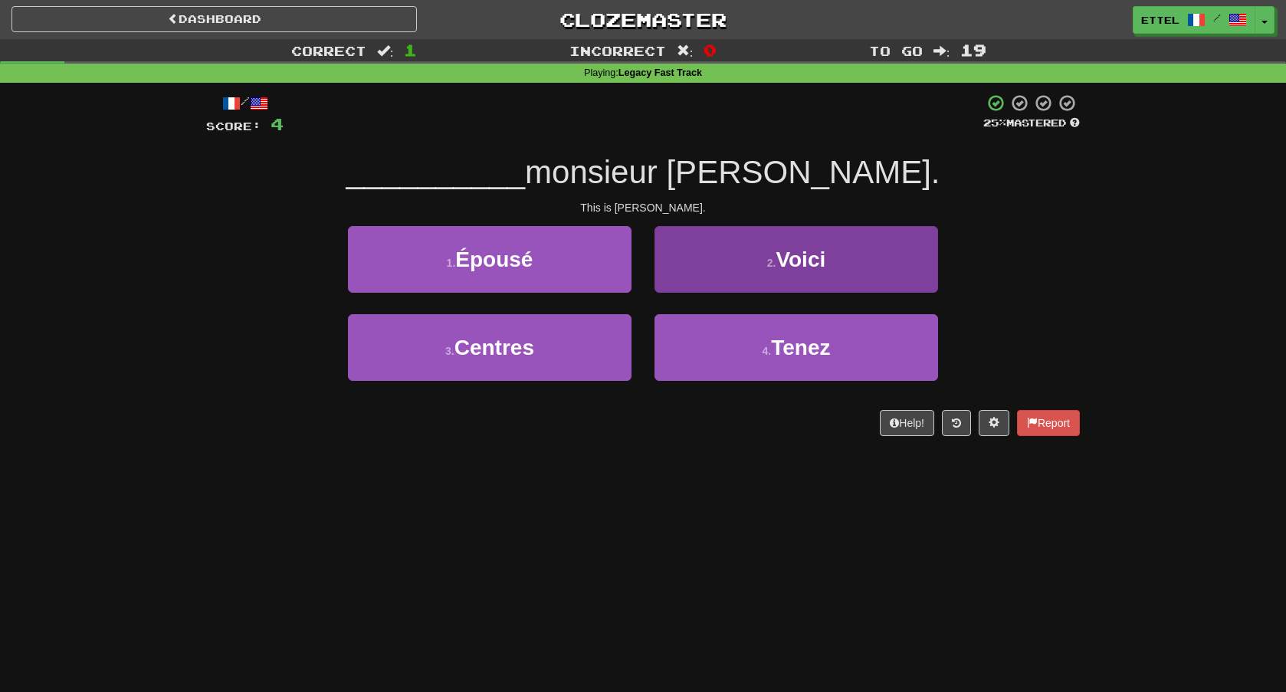
click at [735, 271] on button "2 . Voici" at bounding box center [797, 259] width 284 height 67
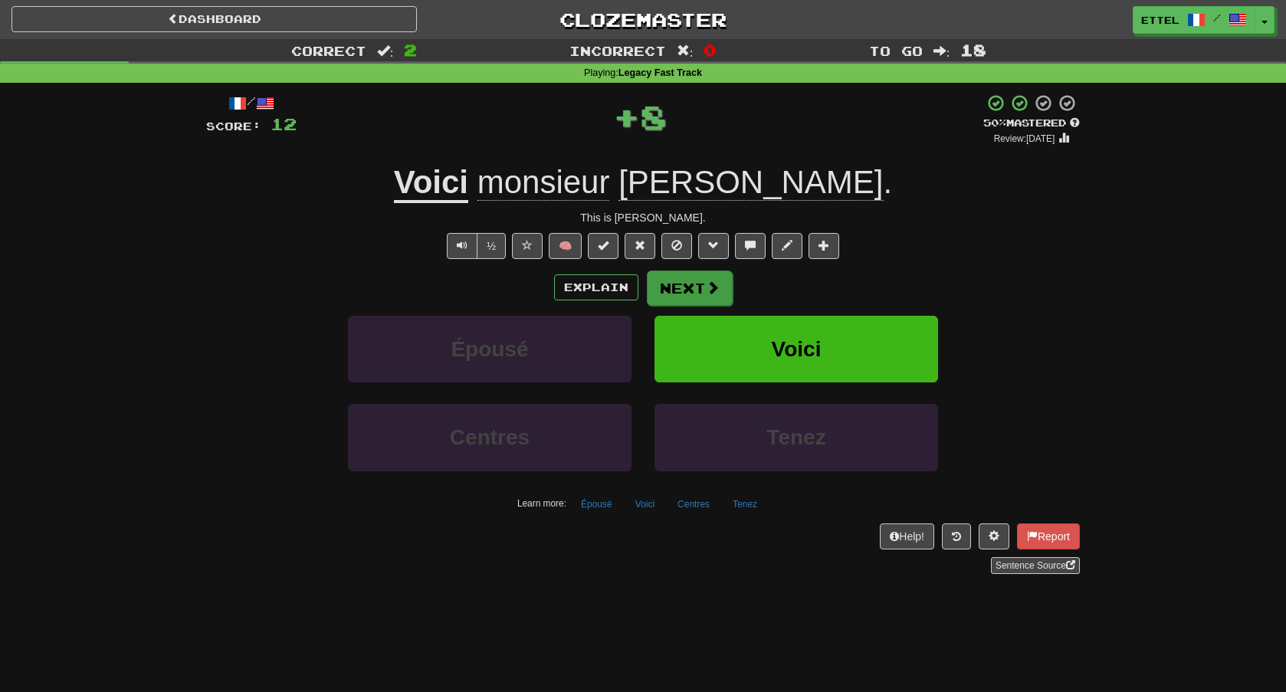
click at [670, 287] on button "Next" at bounding box center [690, 288] width 86 height 35
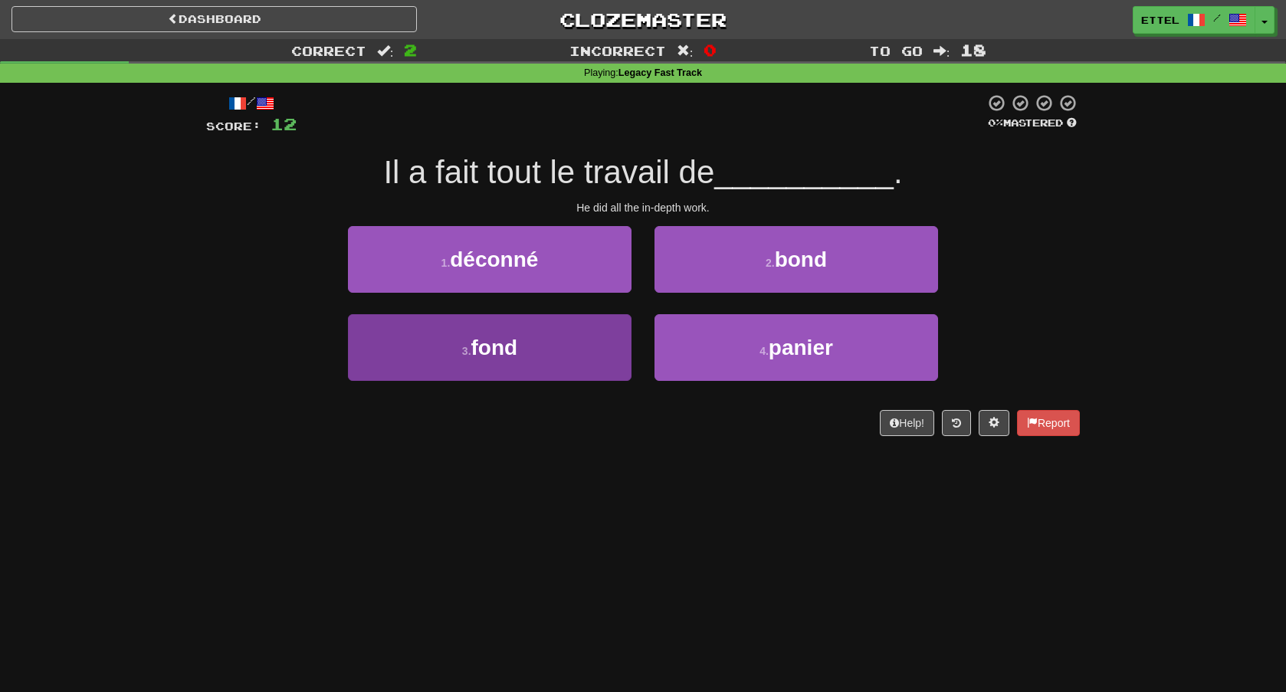
click at [605, 359] on button "3 . fond" at bounding box center [490, 347] width 284 height 67
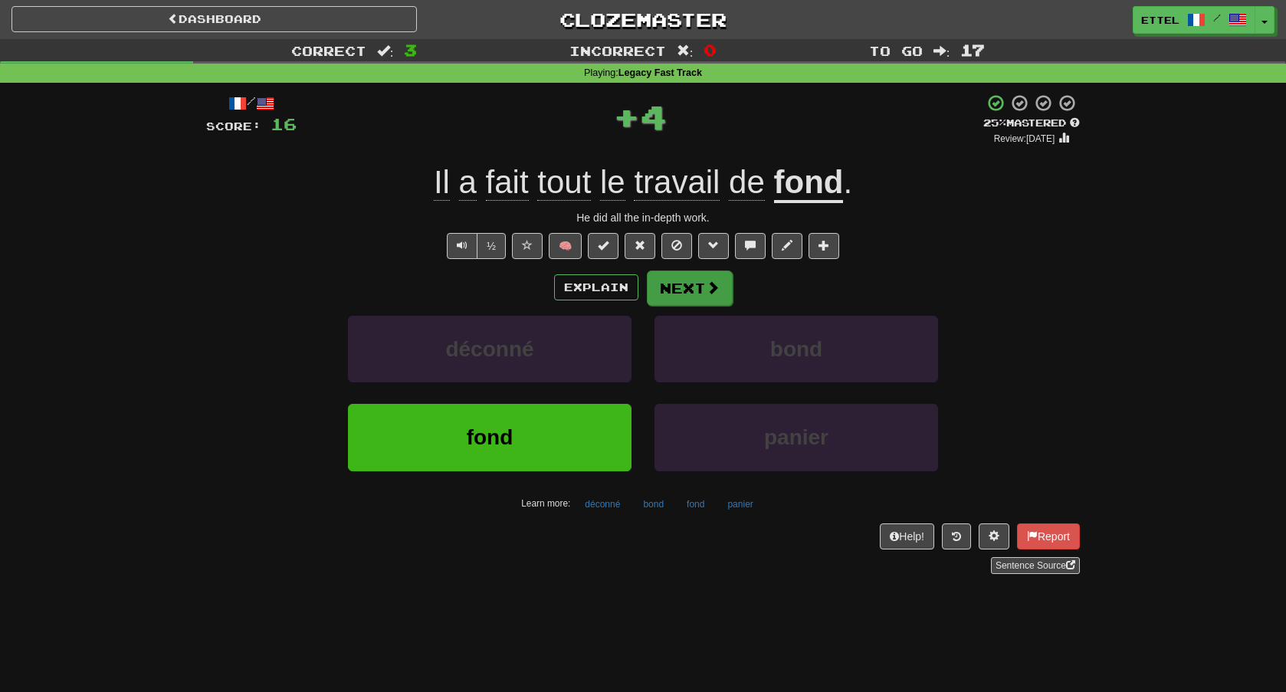
click at [701, 294] on button "Next" at bounding box center [690, 288] width 86 height 35
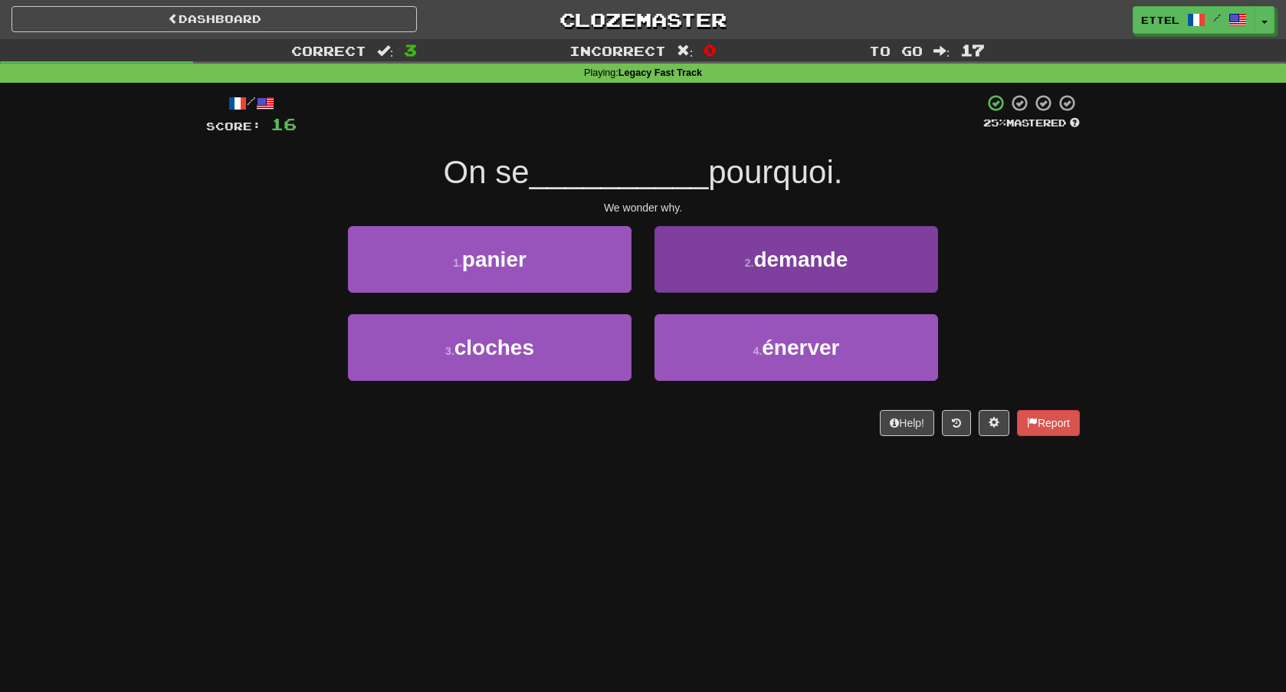
click at [724, 281] on button "2 . demande" at bounding box center [797, 259] width 284 height 67
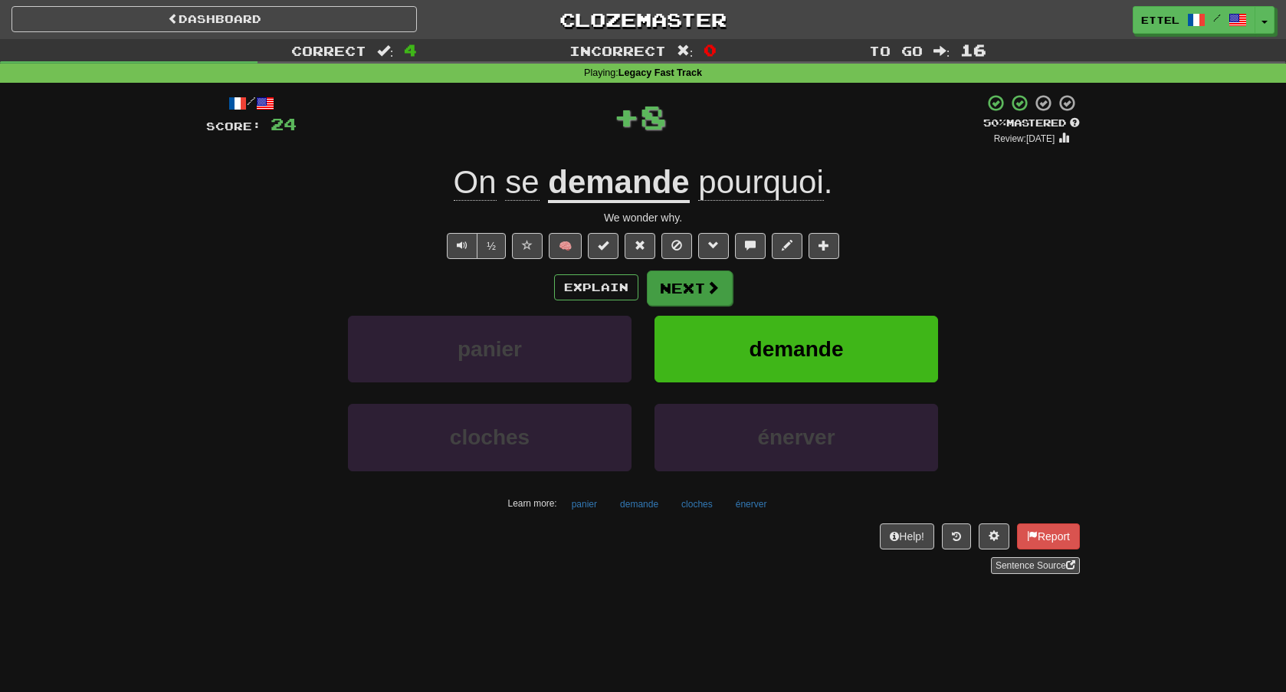
click at [702, 285] on button "Next" at bounding box center [690, 288] width 86 height 35
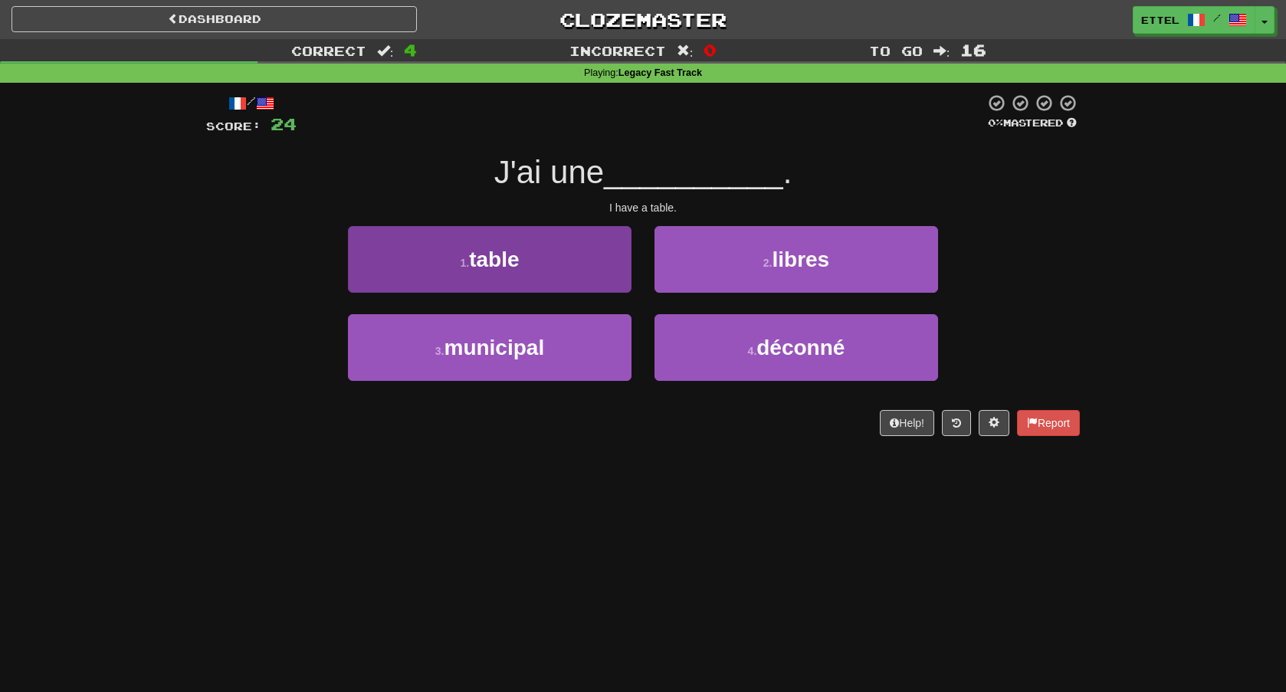
click at [573, 247] on button "1 . table" at bounding box center [490, 259] width 284 height 67
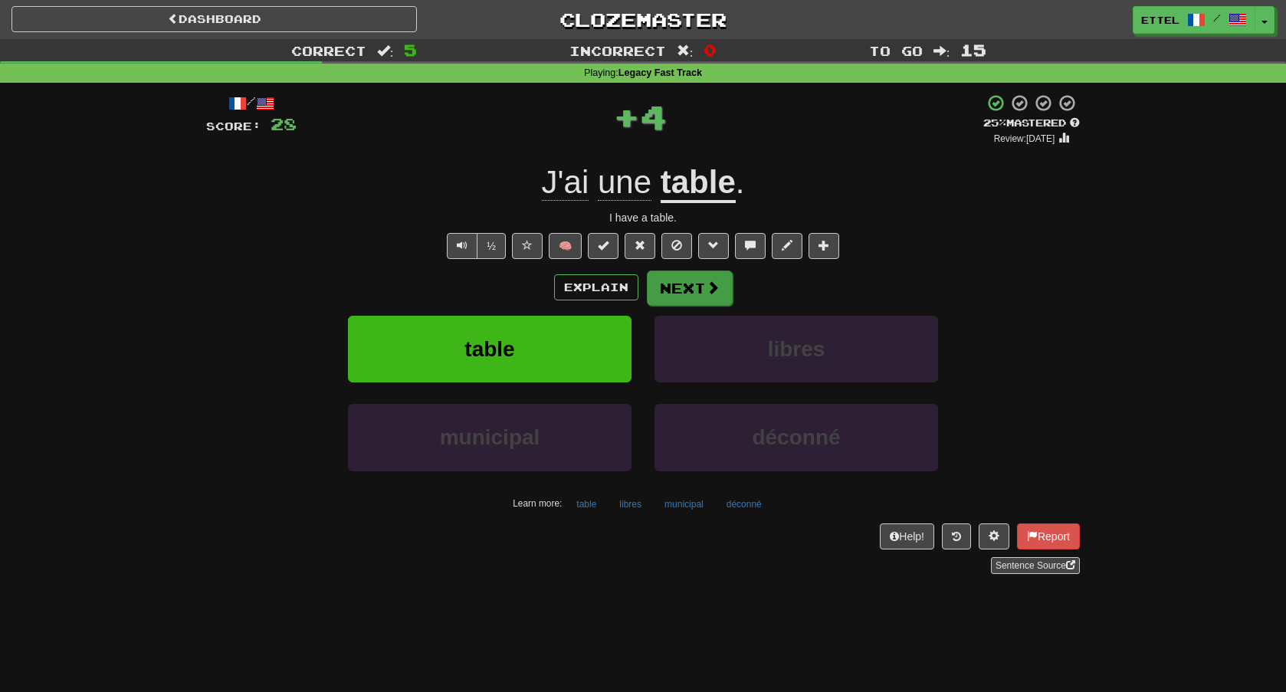
click at [681, 297] on button "Next" at bounding box center [690, 288] width 86 height 35
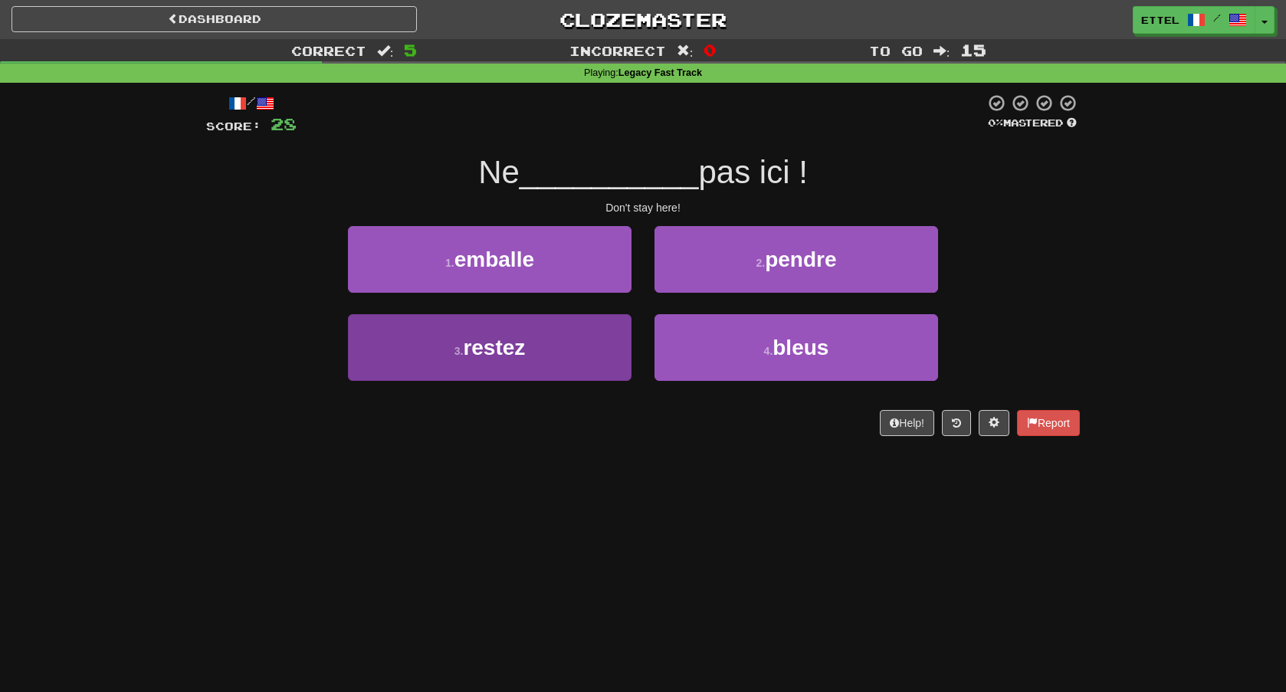
click at [586, 342] on button "3 . restez" at bounding box center [490, 347] width 284 height 67
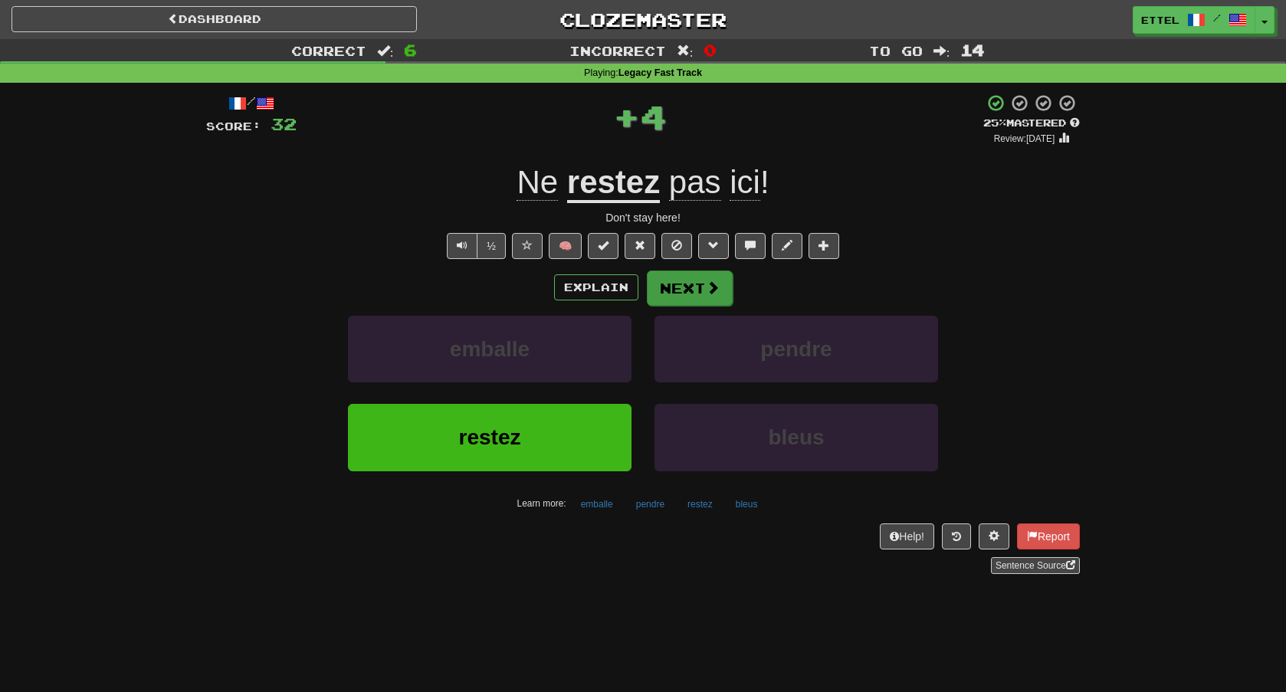
click at [690, 296] on button "Next" at bounding box center [690, 288] width 86 height 35
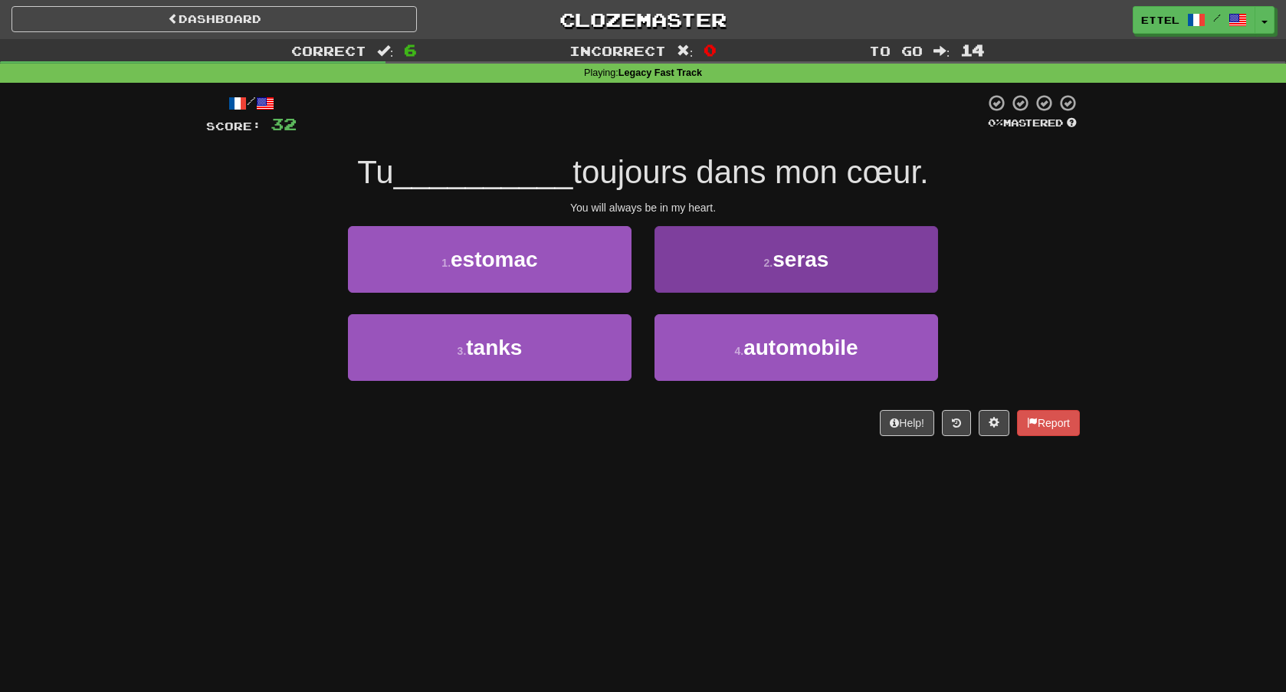
click at [708, 288] on button "2 . seras" at bounding box center [797, 259] width 284 height 67
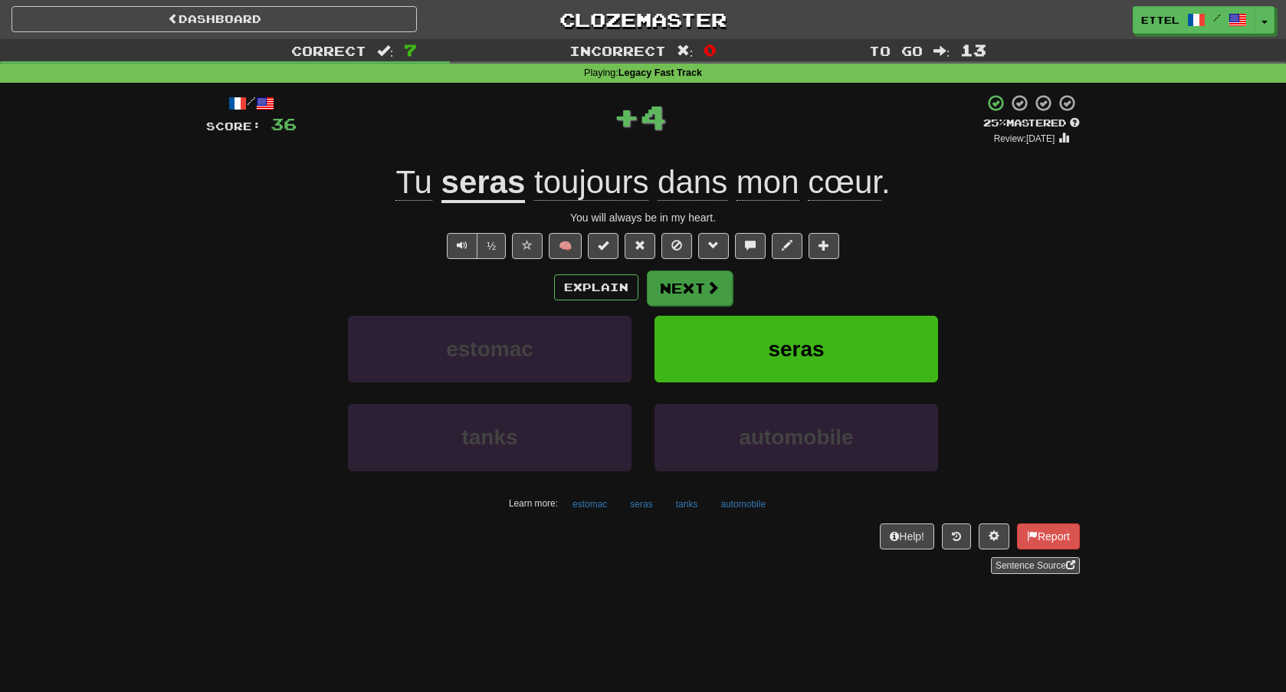
click at [707, 286] on span at bounding box center [713, 288] width 14 height 14
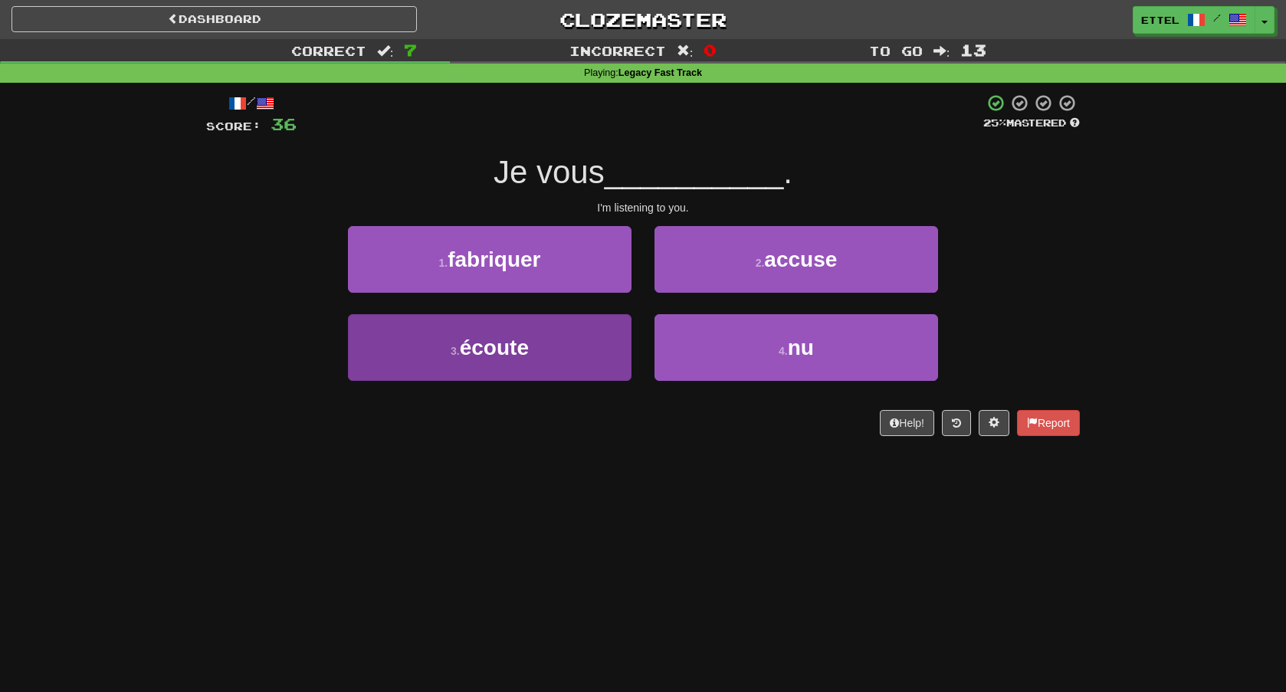
click at [605, 356] on button "3 . écoute" at bounding box center [490, 347] width 284 height 67
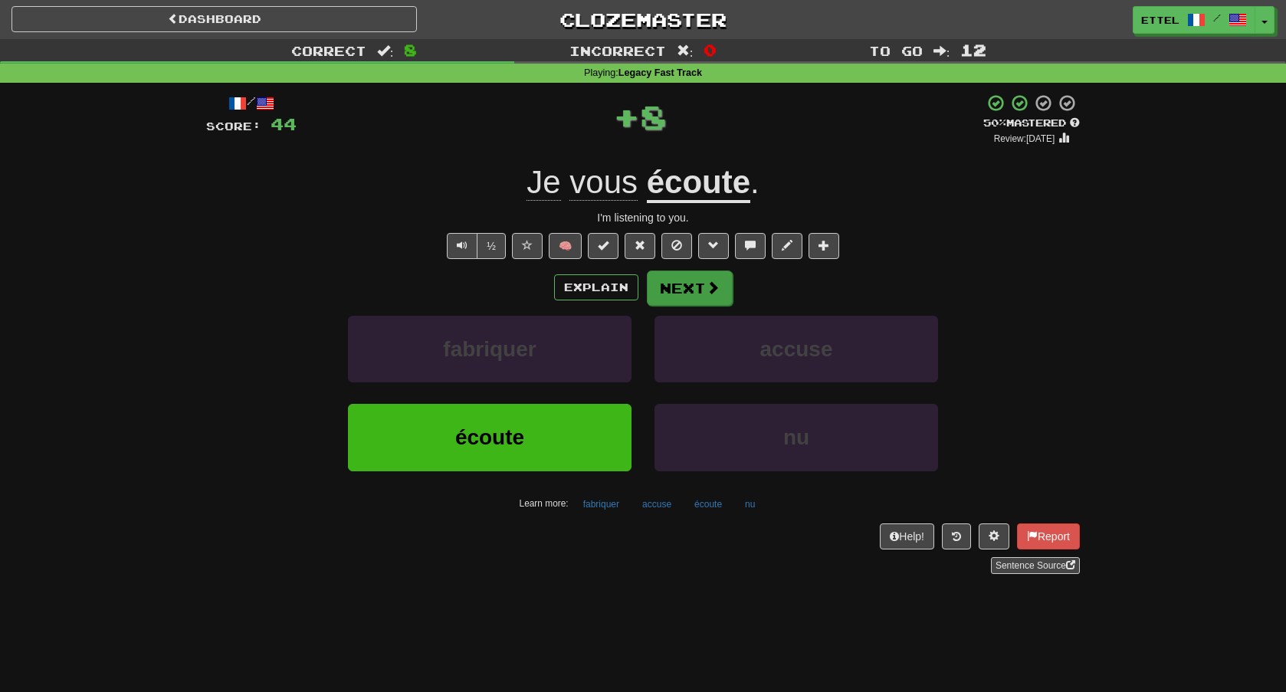
click at [678, 297] on button "Next" at bounding box center [690, 288] width 86 height 35
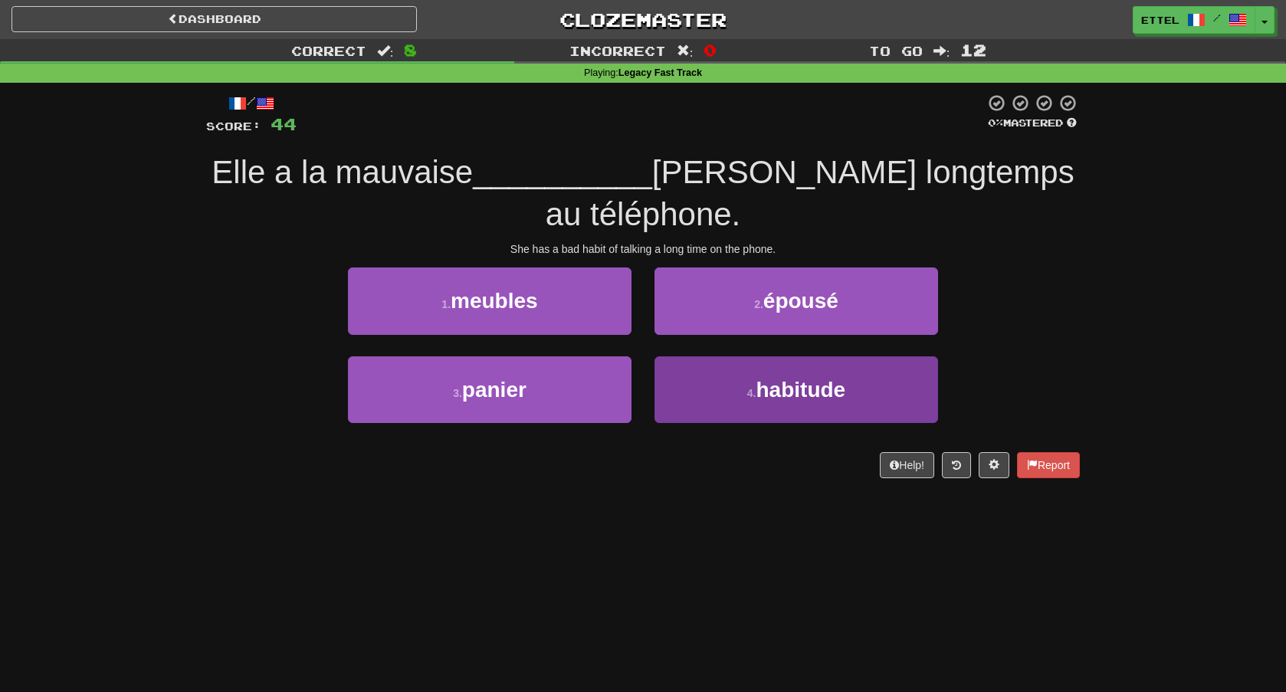
click at [672, 400] on button "4 . habitude" at bounding box center [797, 389] width 284 height 67
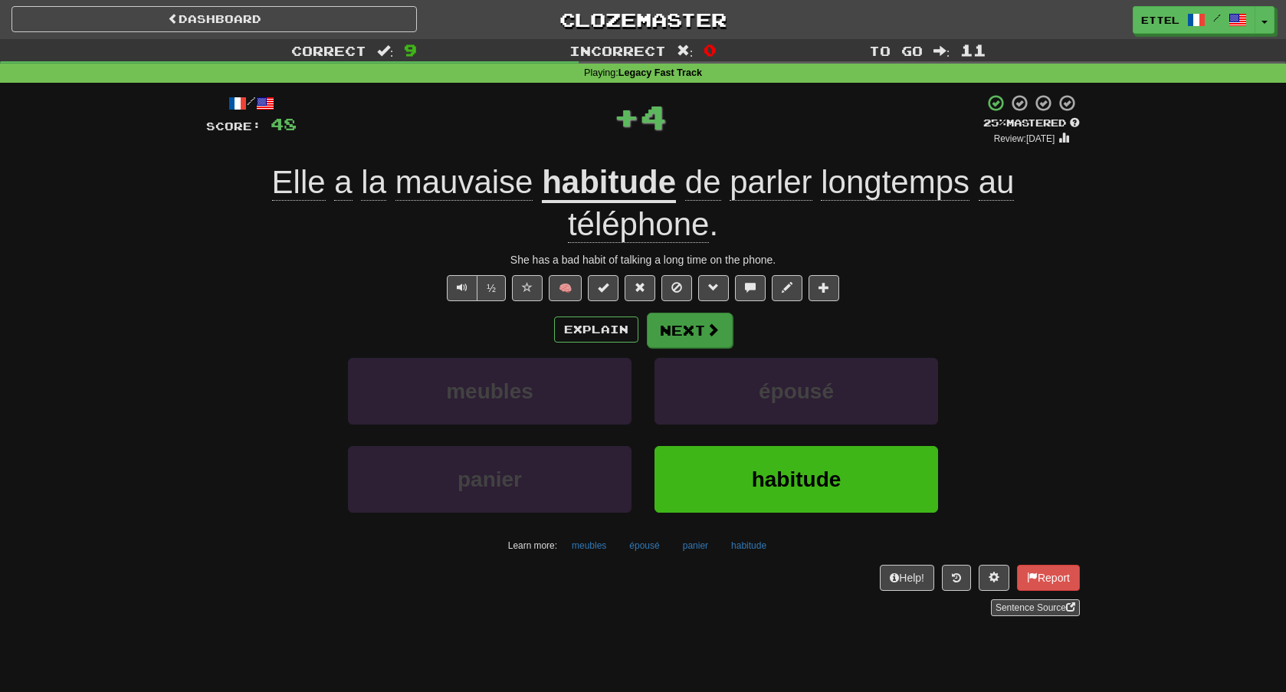
click at [693, 334] on button "Next" at bounding box center [690, 330] width 86 height 35
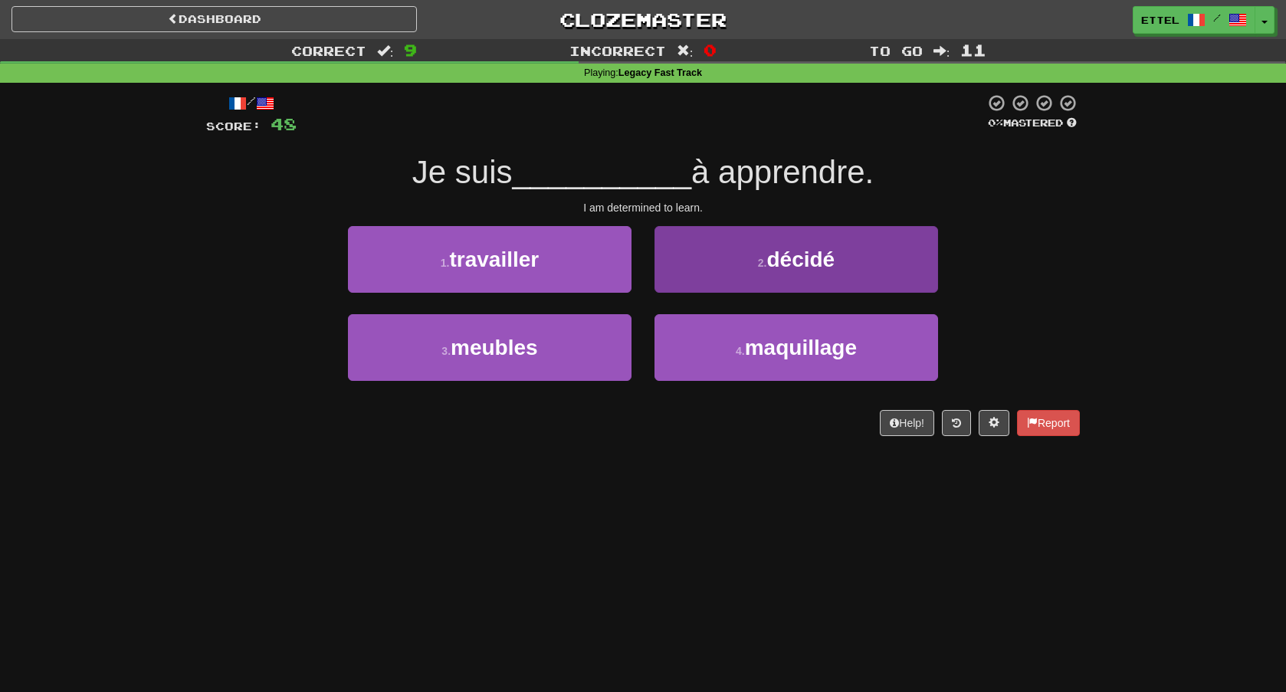
click at [764, 281] on button "2 . décidé" at bounding box center [797, 259] width 284 height 67
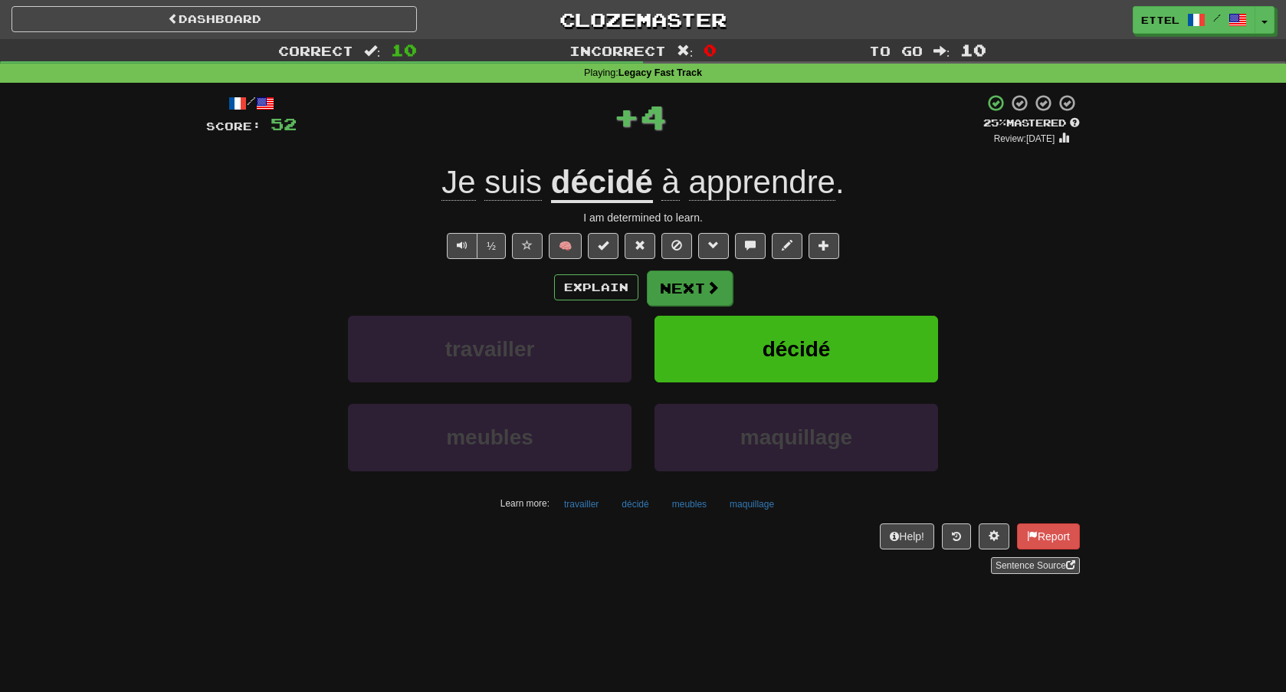
click at [694, 292] on button "Next" at bounding box center [690, 288] width 86 height 35
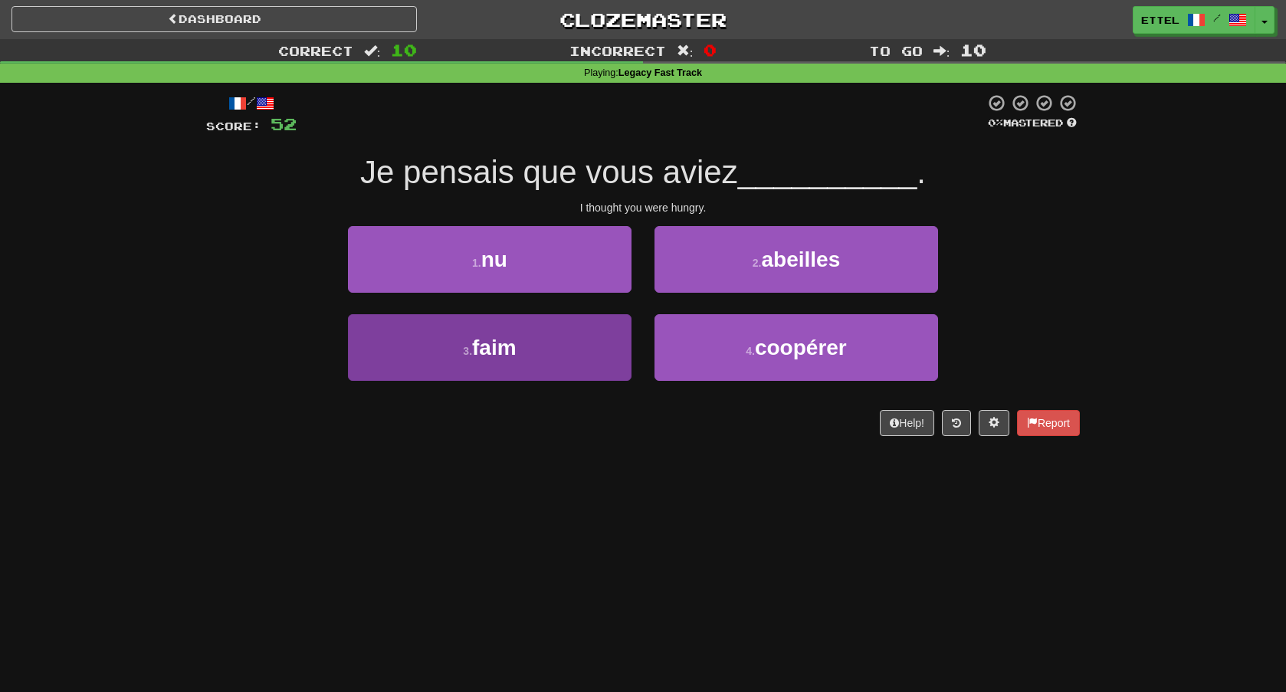
click at [556, 350] on button "3 . faim" at bounding box center [490, 347] width 284 height 67
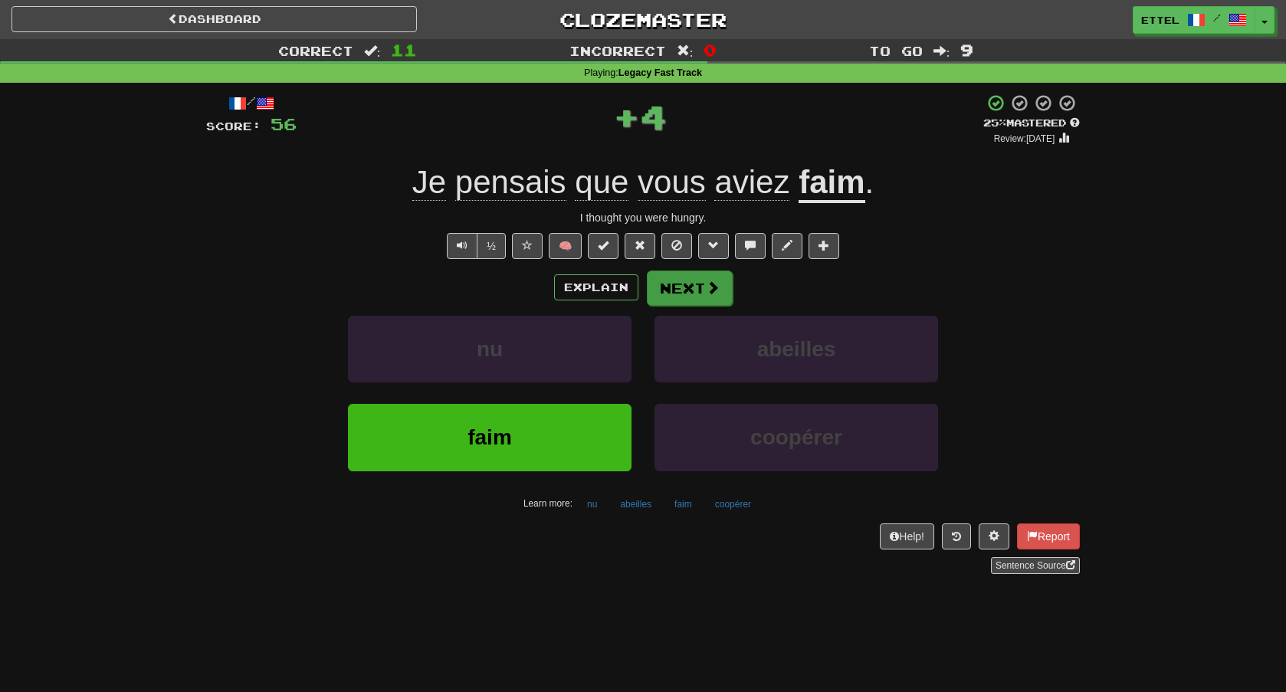
click at [724, 285] on button "Next" at bounding box center [690, 288] width 86 height 35
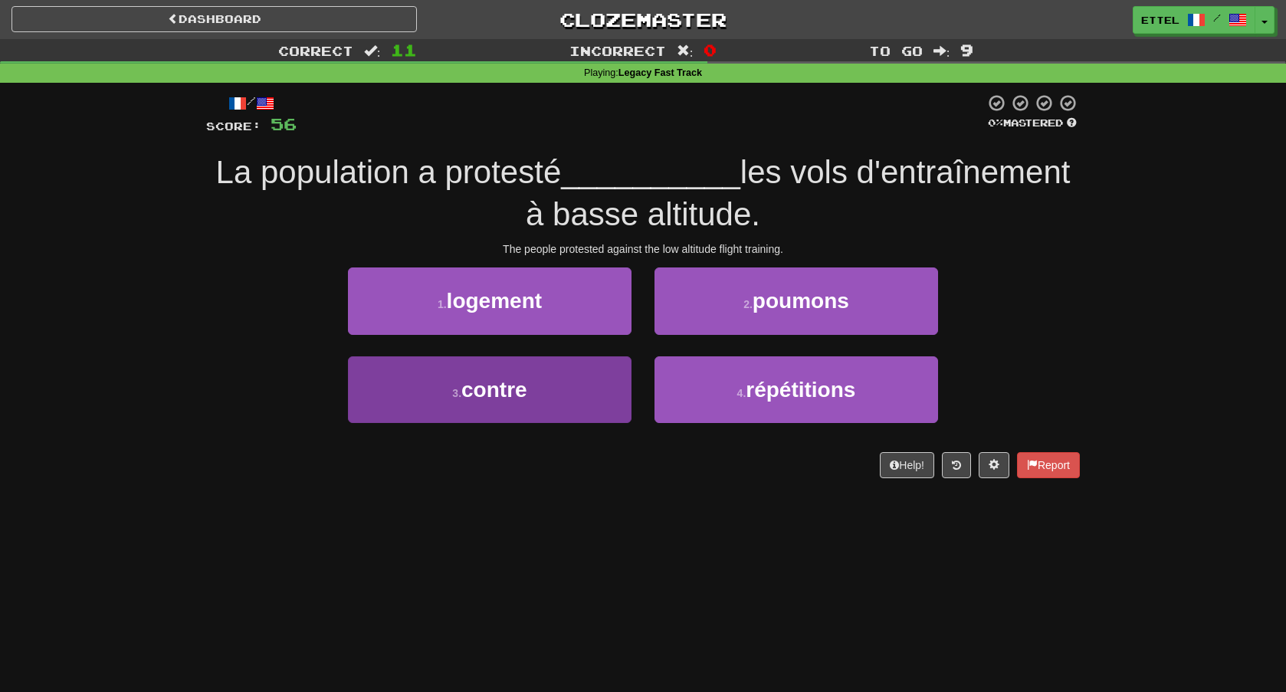
click at [570, 402] on button "3 . contre" at bounding box center [490, 389] width 284 height 67
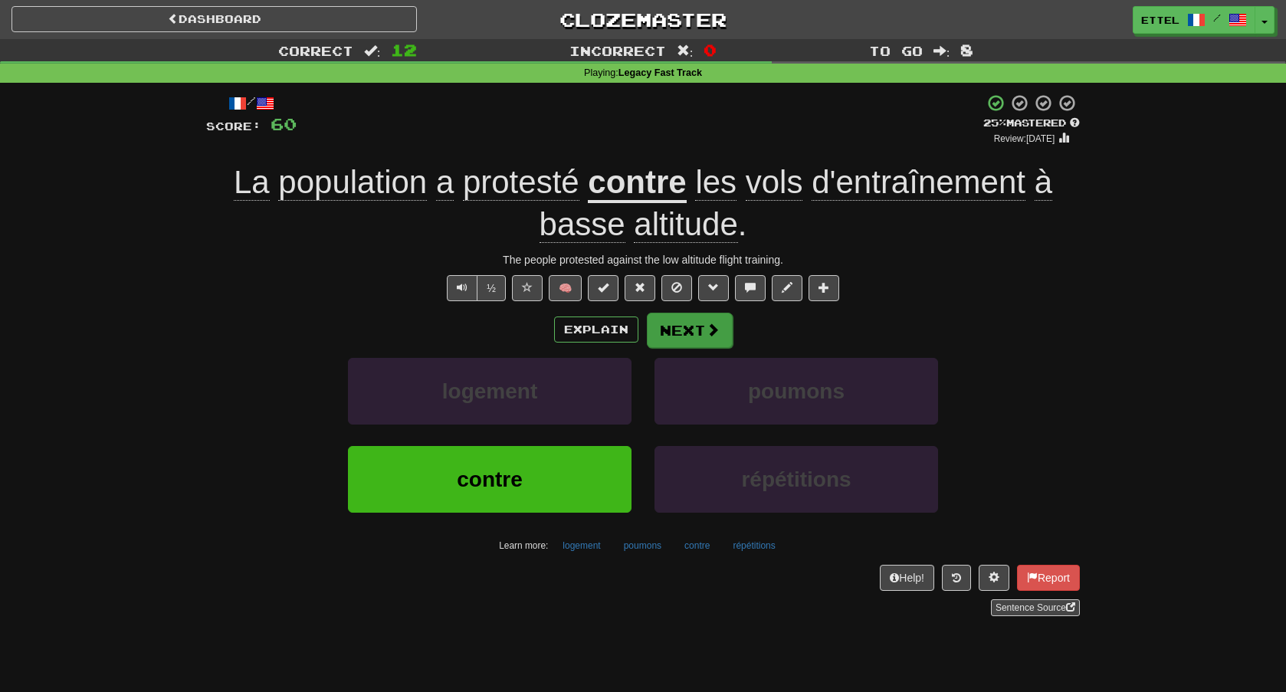
click at [691, 326] on button "Next" at bounding box center [690, 330] width 86 height 35
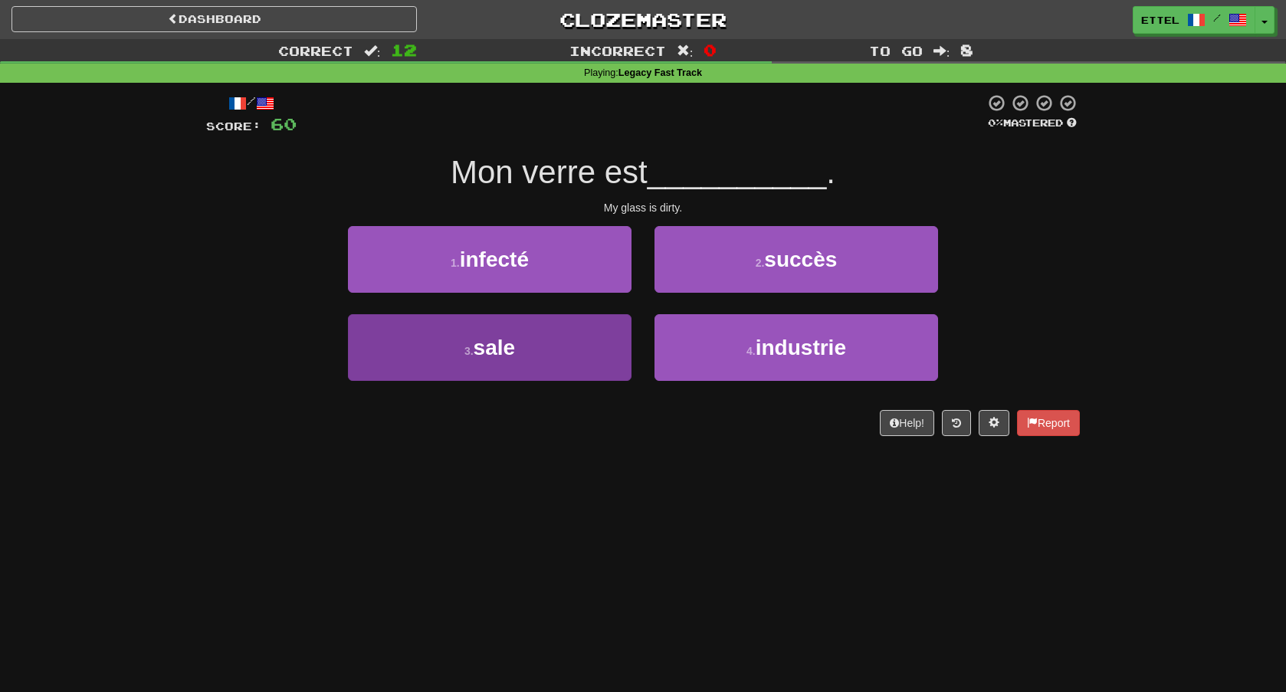
click at [588, 356] on button "3 . sale" at bounding box center [490, 347] width 284 height 67
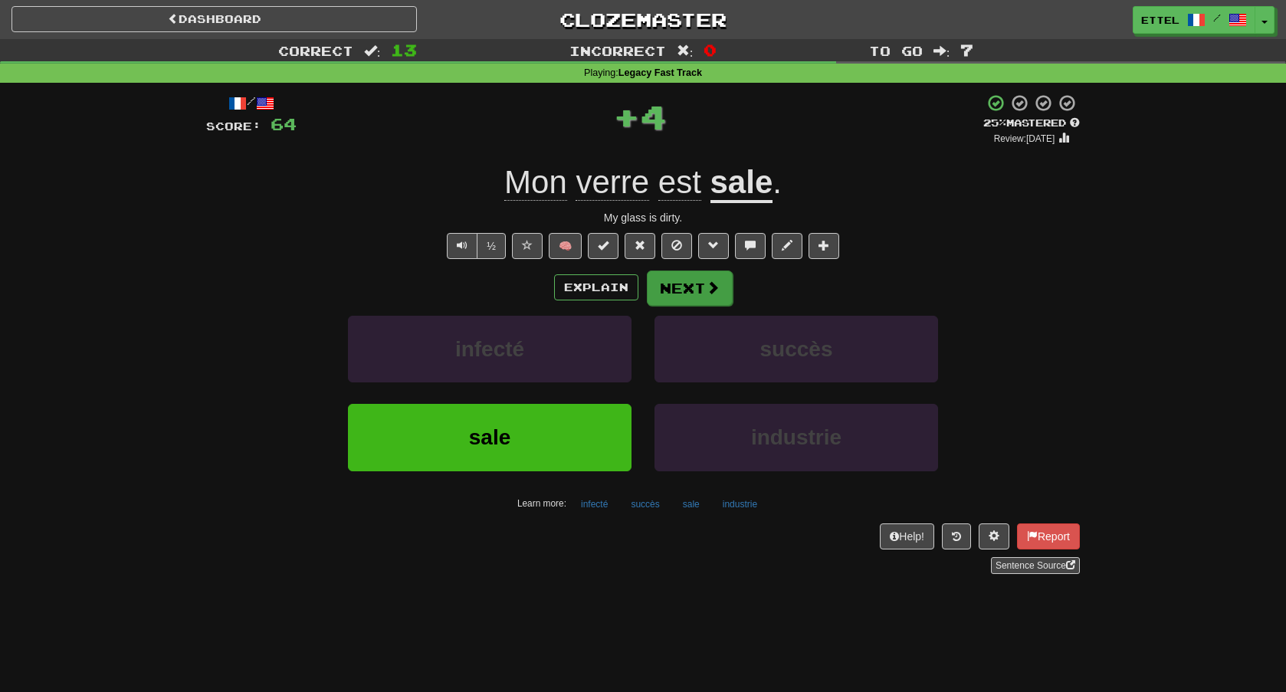
click at [691, 290] on button "Next" at bounding box center [690, 288] width 86 height 35
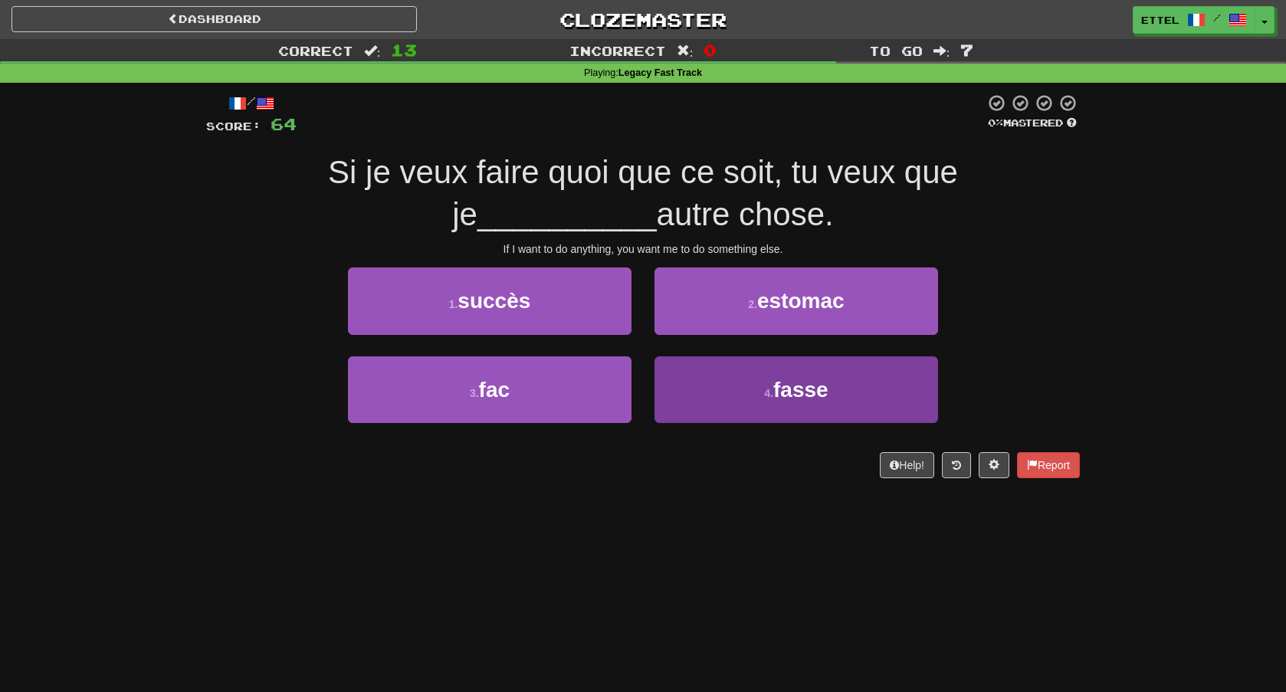
click at [749, 392] on button "4 . fasse" at bounding box center [797, 389] width 284 height 67
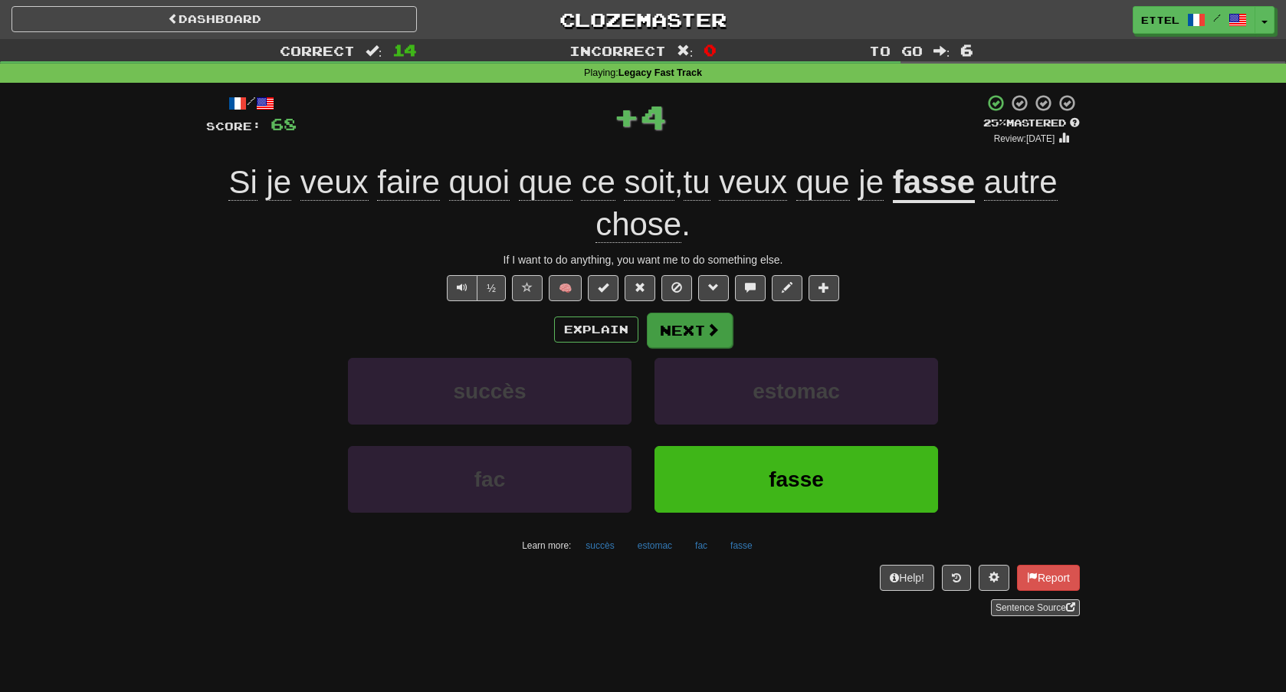
click at [721, 327] on button "Next" at bounding box center [690, 330] width 86 height 35
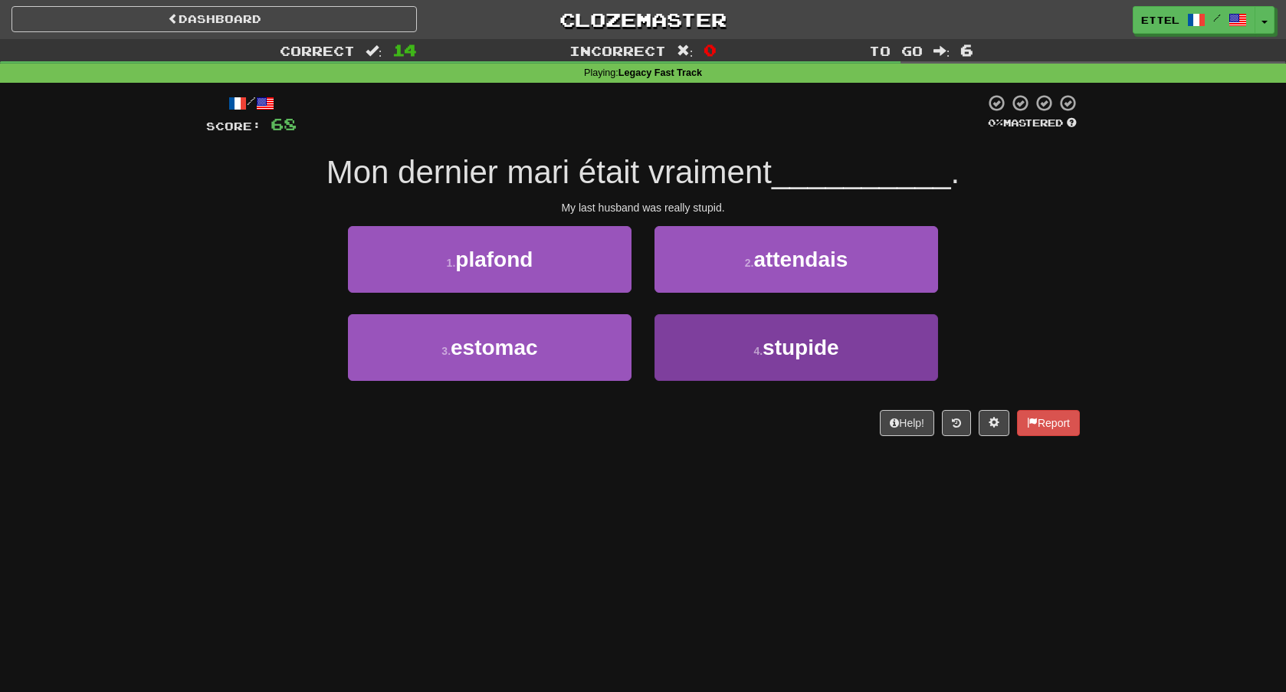
click at [703, 357] on button "4 . stupide" at bounding box center [797, 347] width 284 height 67
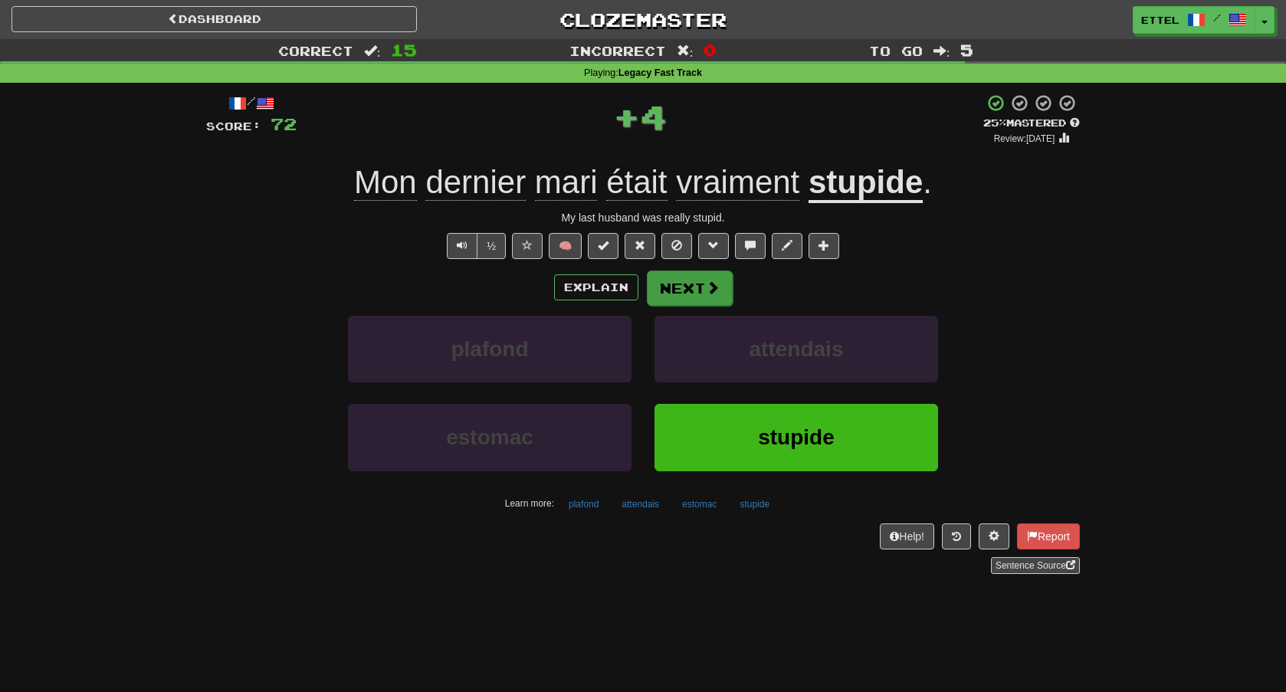
click at [694, 296] on button "Next" at bounding box center [690, 288] width 86 height 35
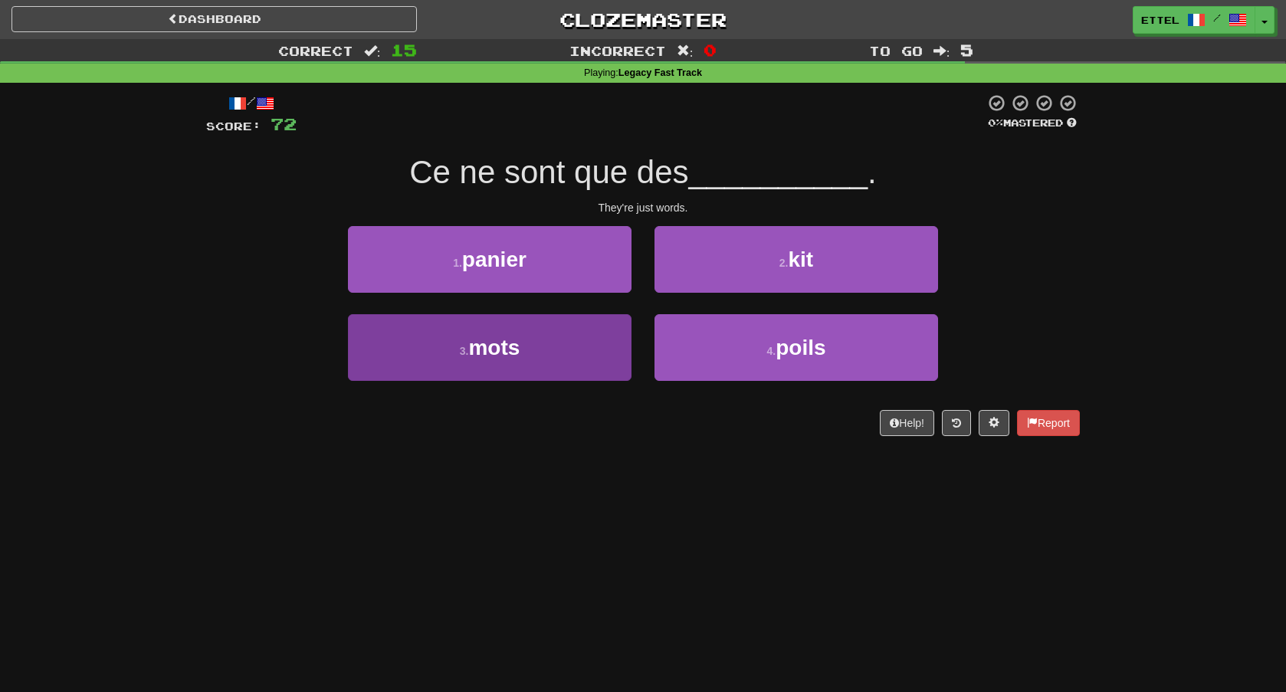
click at [567, 330] on button "3 . mots" at bounding box center [490, 347] width 284 height 67
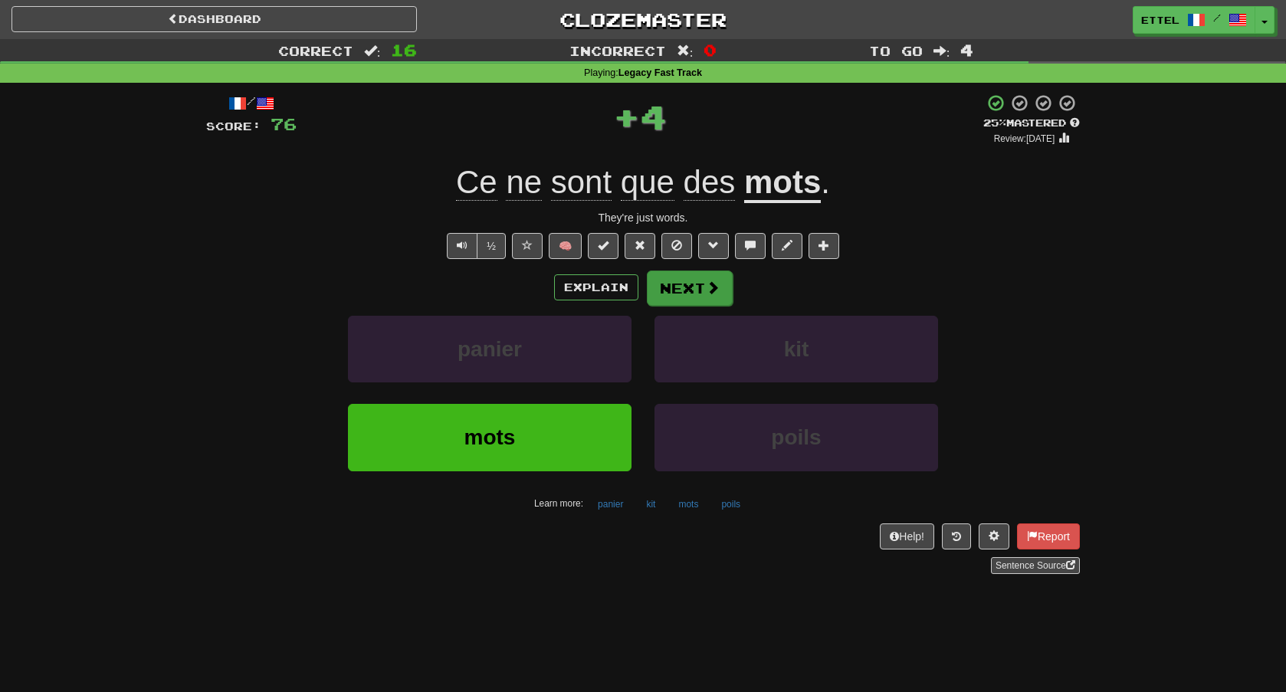
click at [667, 287] on button "Next" at bounding box center [690, 288] width 86 height 35
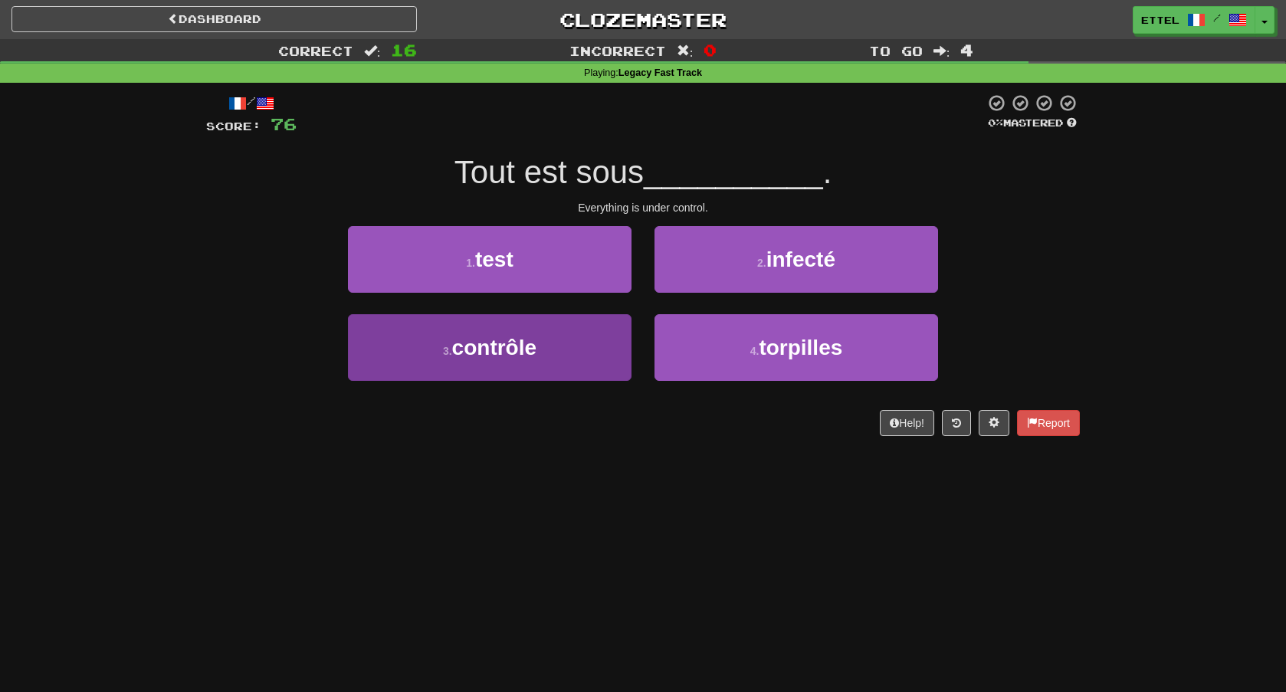
click at [582, 344] on button "3 . contrôle" at bounding box center [490, 347] width 284 height 67
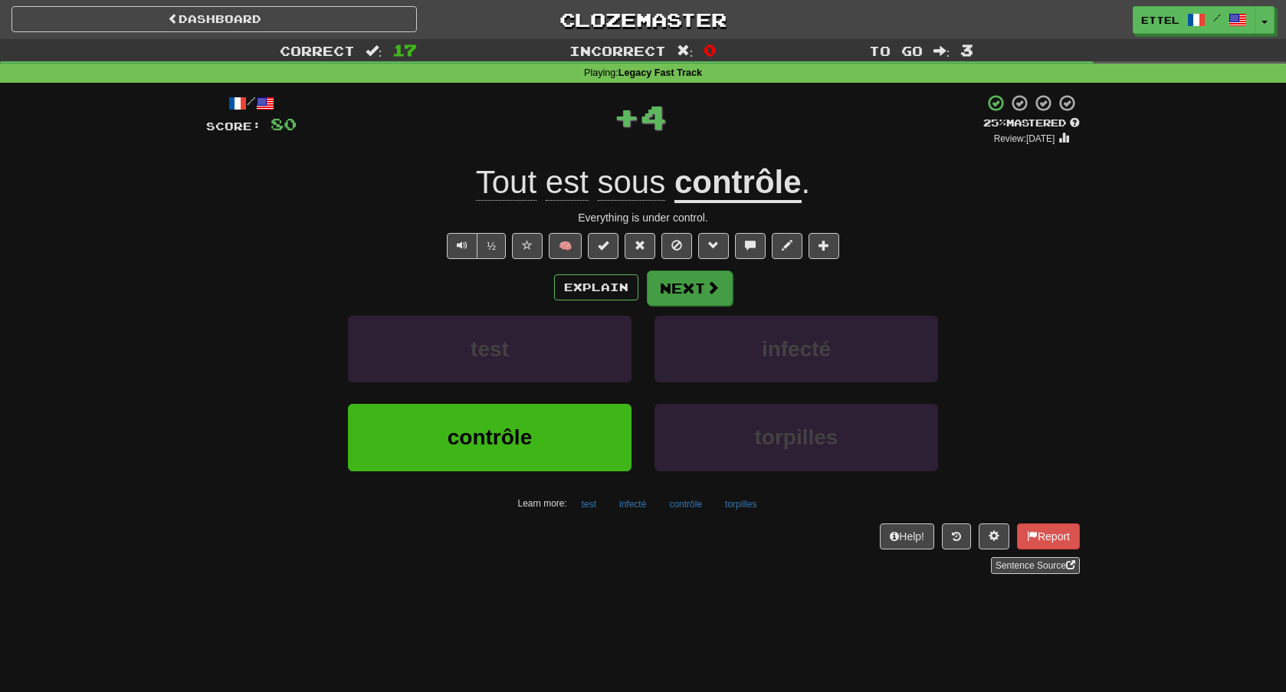
click at [678, 294] on button "Next" at bounding box center [690, 288] width 86 height 35
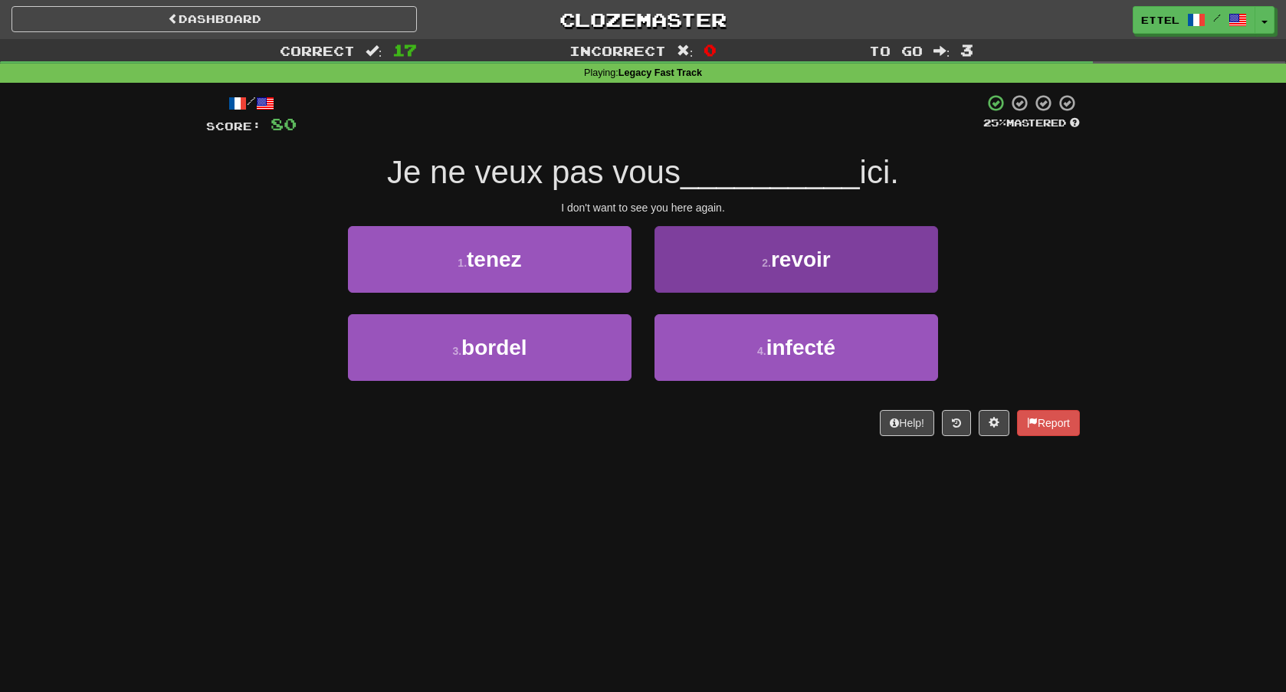
click at [737, 267] on button "2 . revoir" at bounding box center [797, 259] width 284 height 67
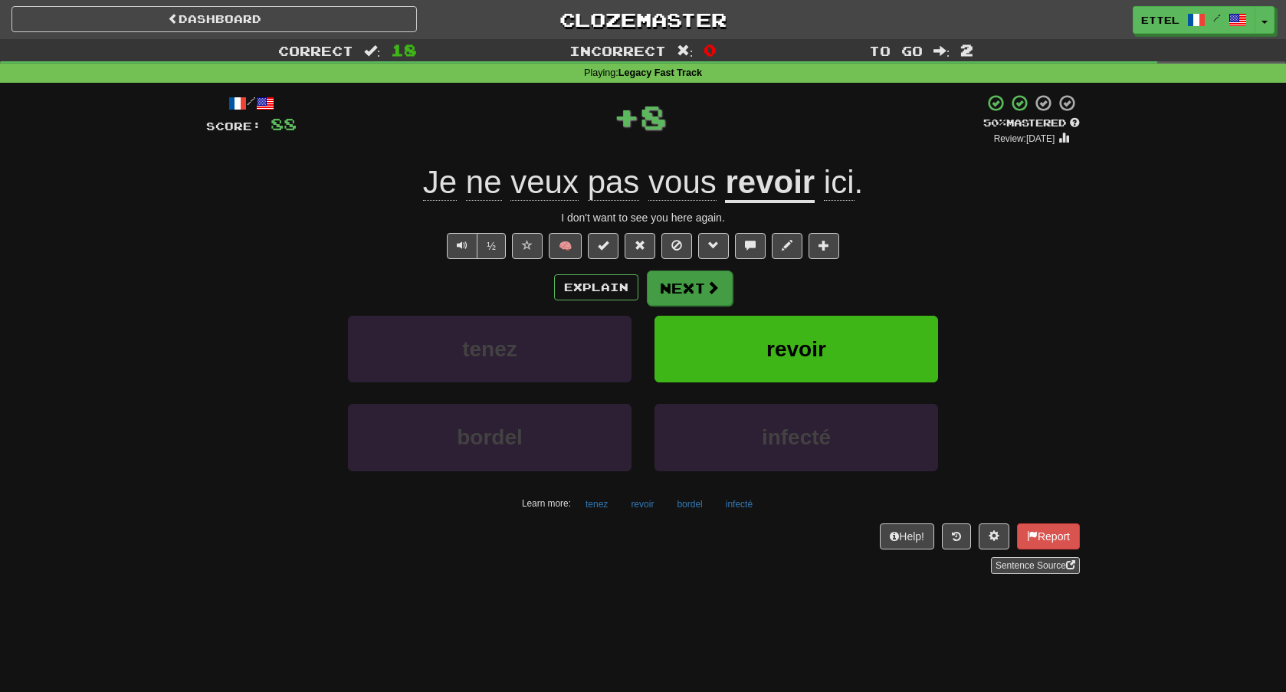
click at [713, 292] on span at bounding box center [713, 288] width 14 height 14
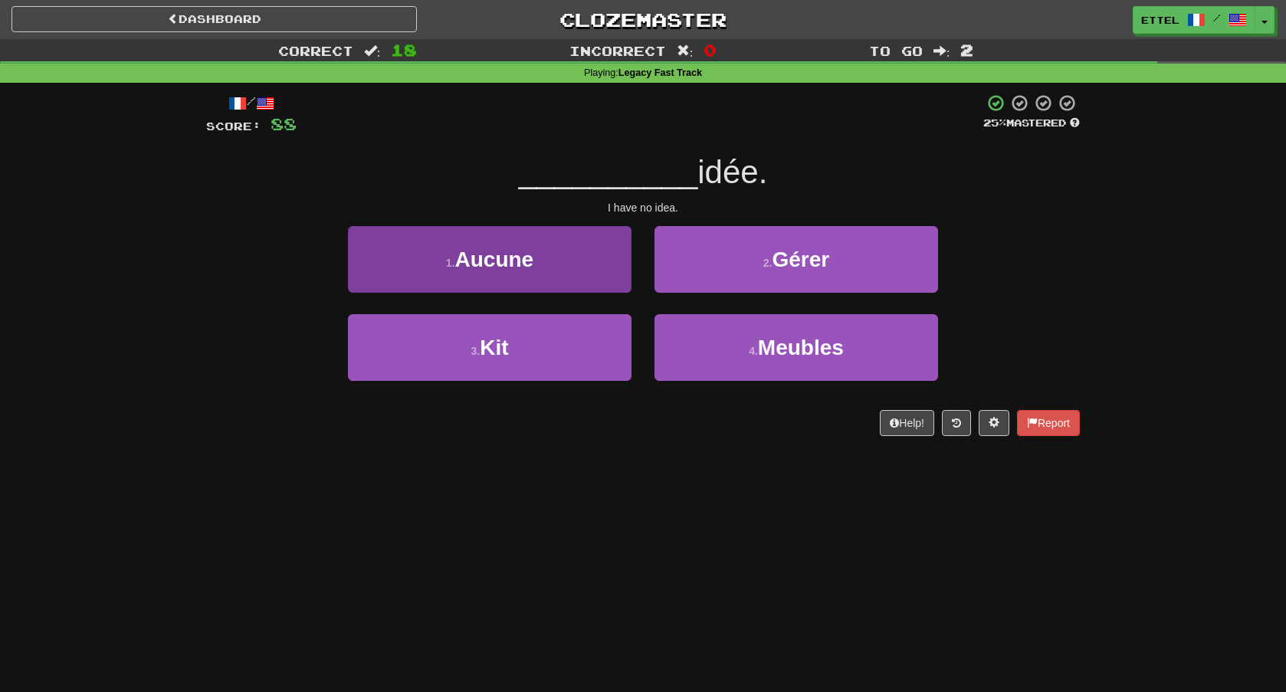
click at [600, 289] on button "1 . Aucune" at bounding box center [490, 259] width 284 height 67
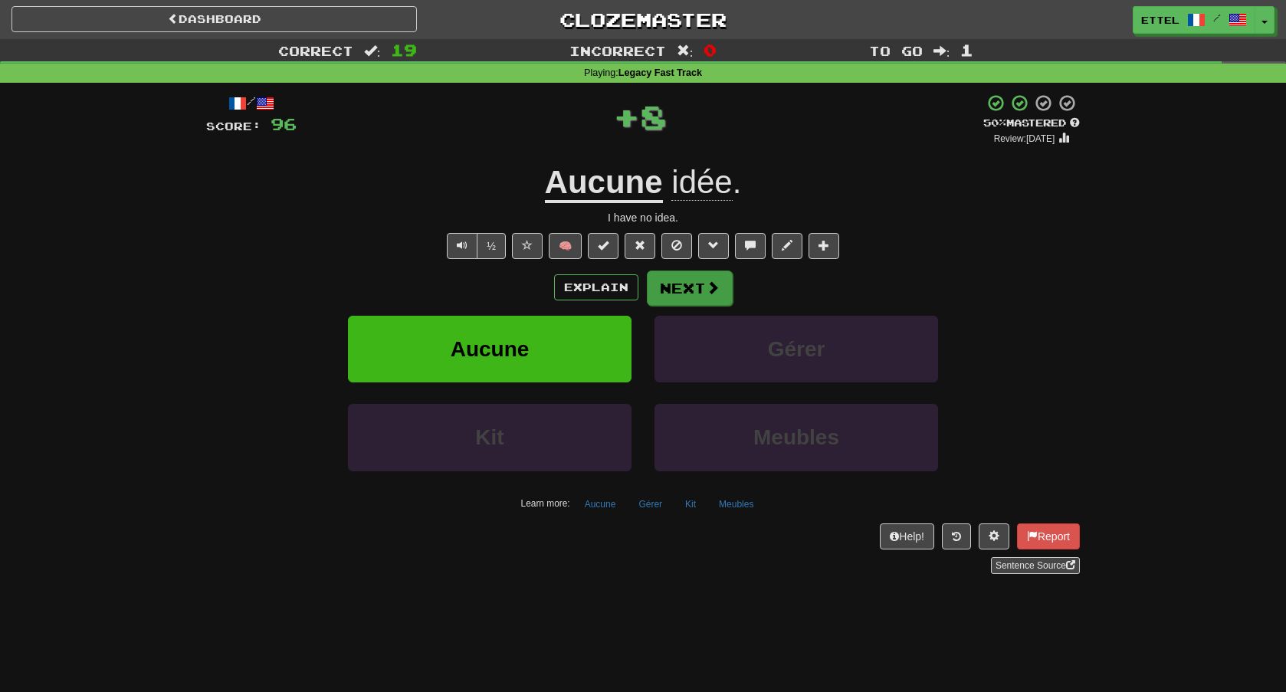
click at [720, 297] on button "Next" at bounding box center [690, 288] width 86 height 35
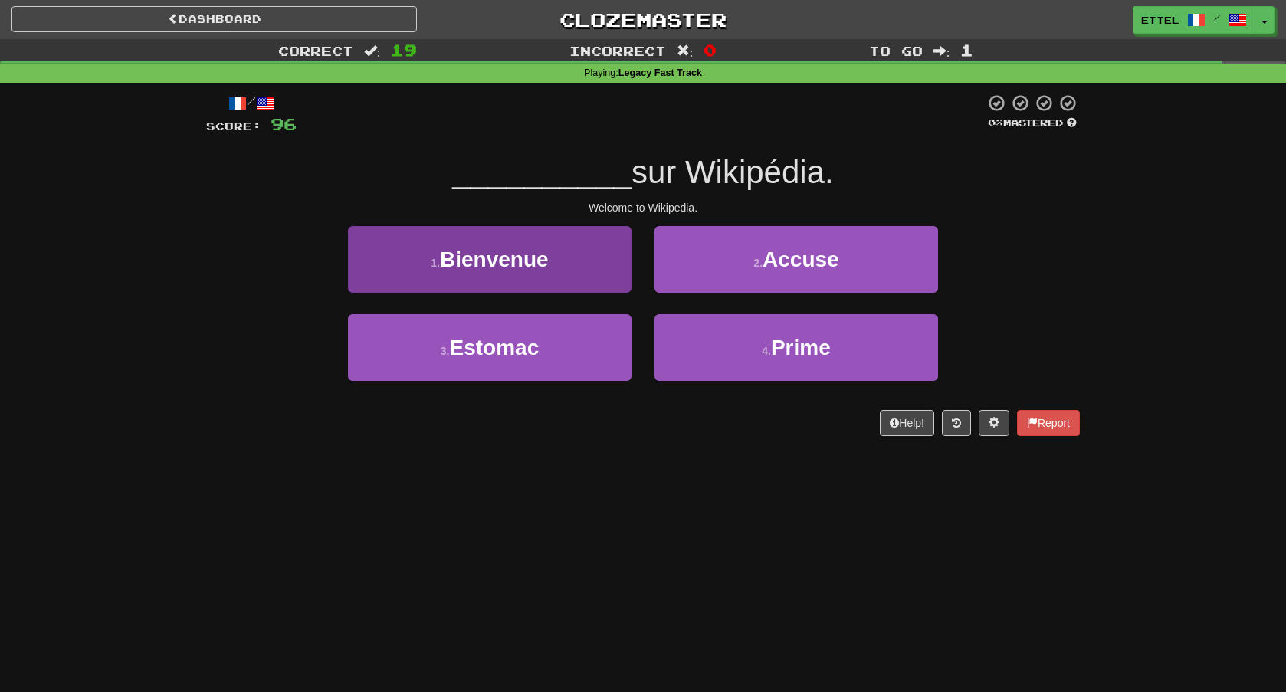
click at [571, 252] on button "1 . Bienvenue" at bounding box center [490, 259] width 284 height 67
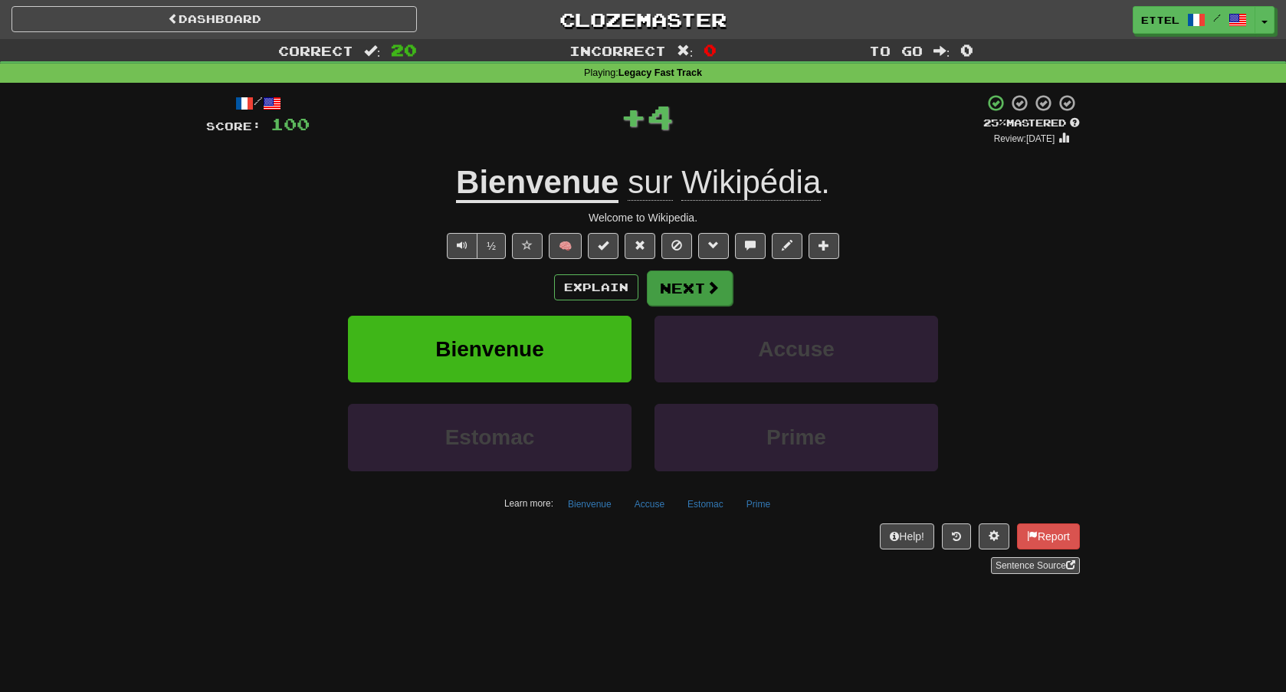
click at [718, 293] on span at bounding box center [713, 288] width 14 height 14
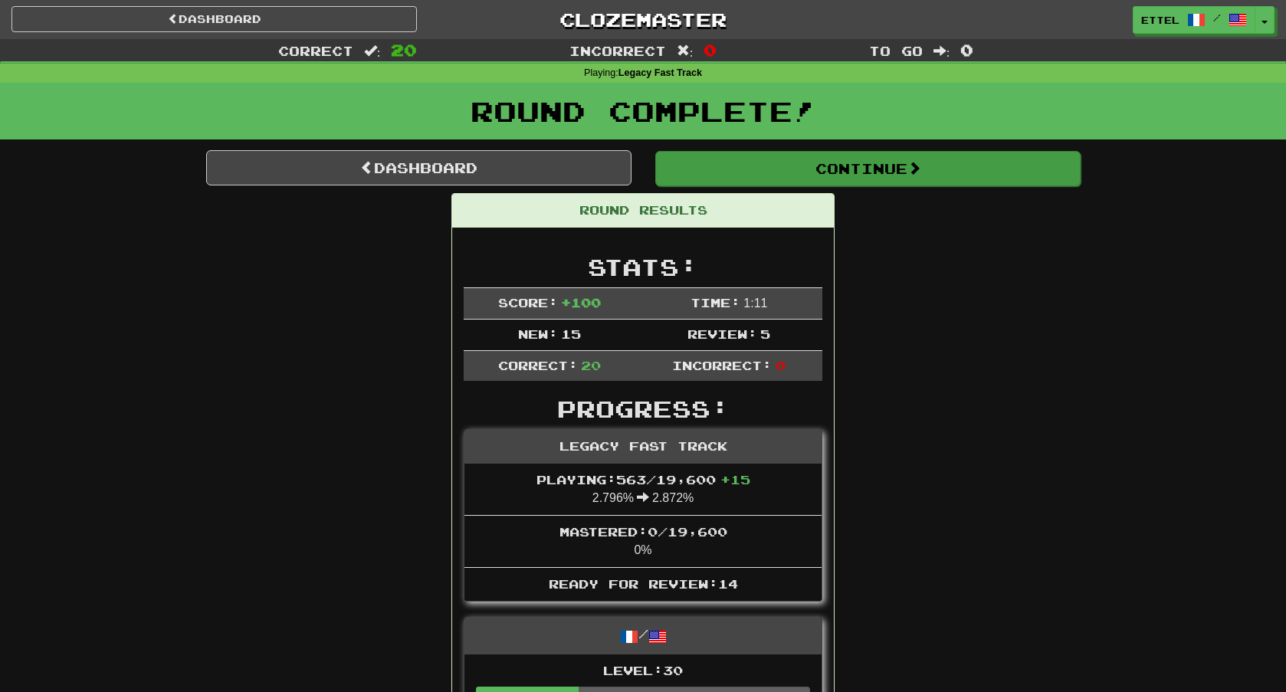
click at [907, 182] on button "Continue" at bounding box center [867, 168] width 425 height 35
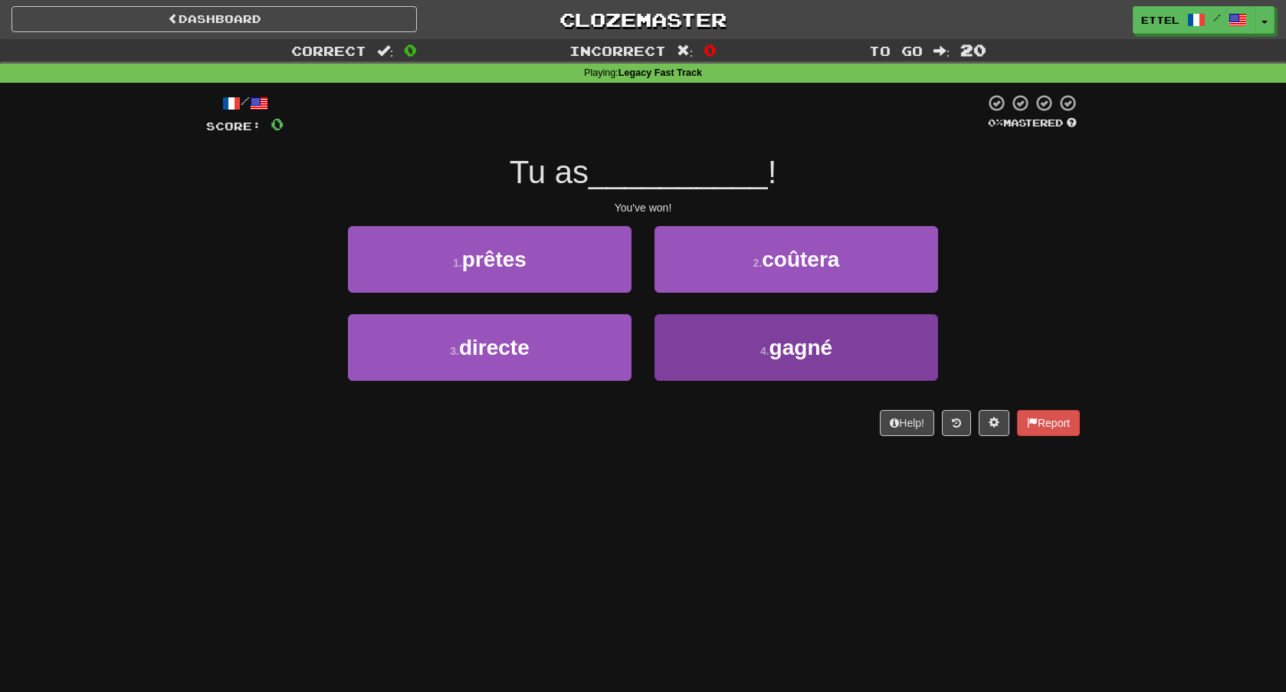
click at [746, 362] on button "4 . gagné" at bounding box center [797, 347] width 284 height 67
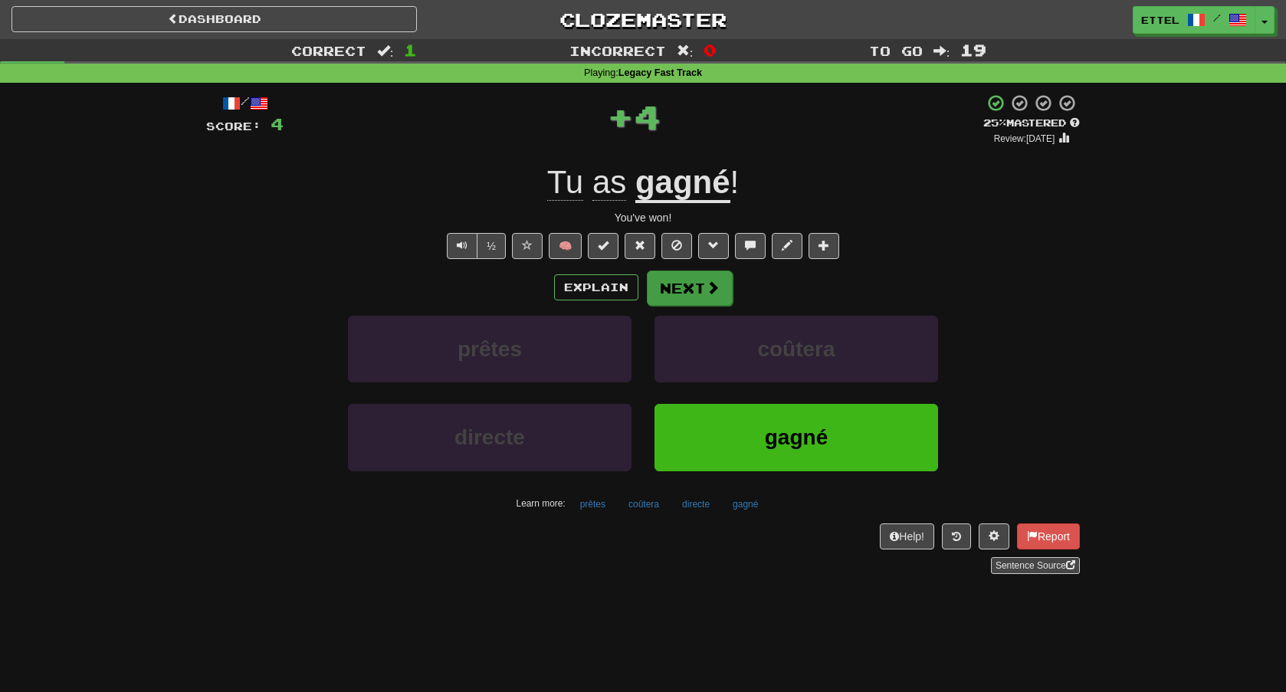
click at [724, 288] on button "Next" at bounding box center [690, 288] width 86 height 35
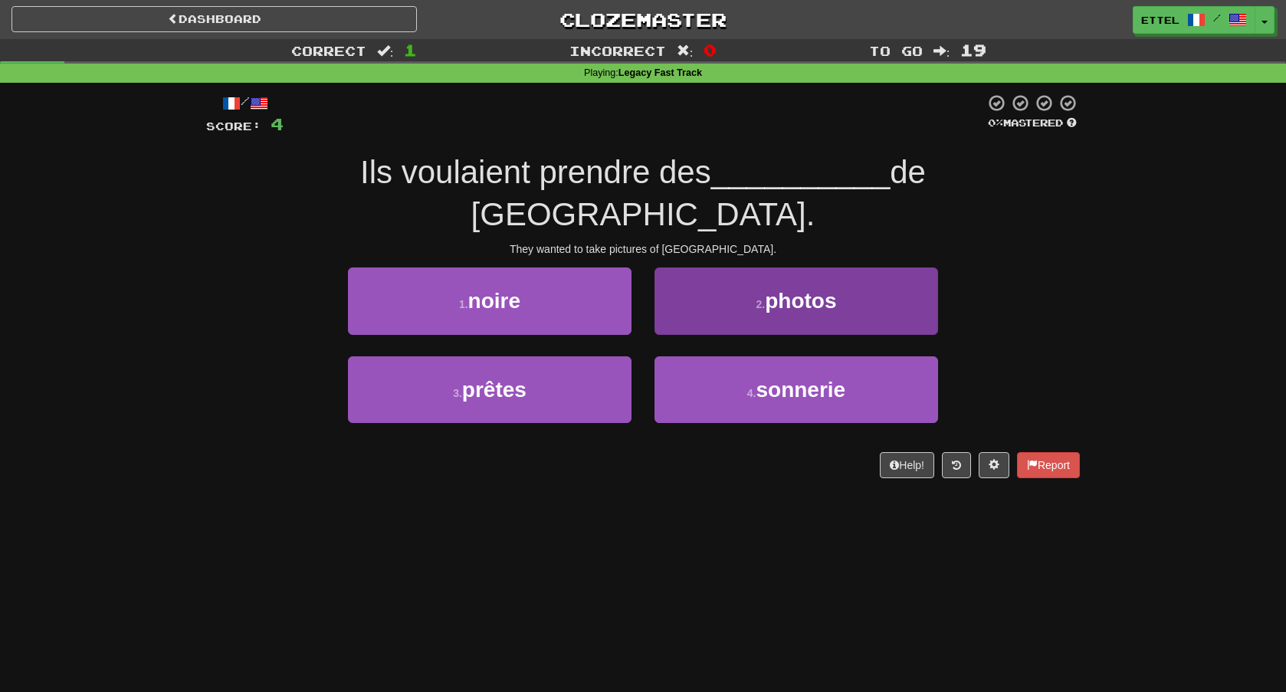
click at [744, 277] on button "2 . photos" at bounding box center [797, 300] width 284 height 67
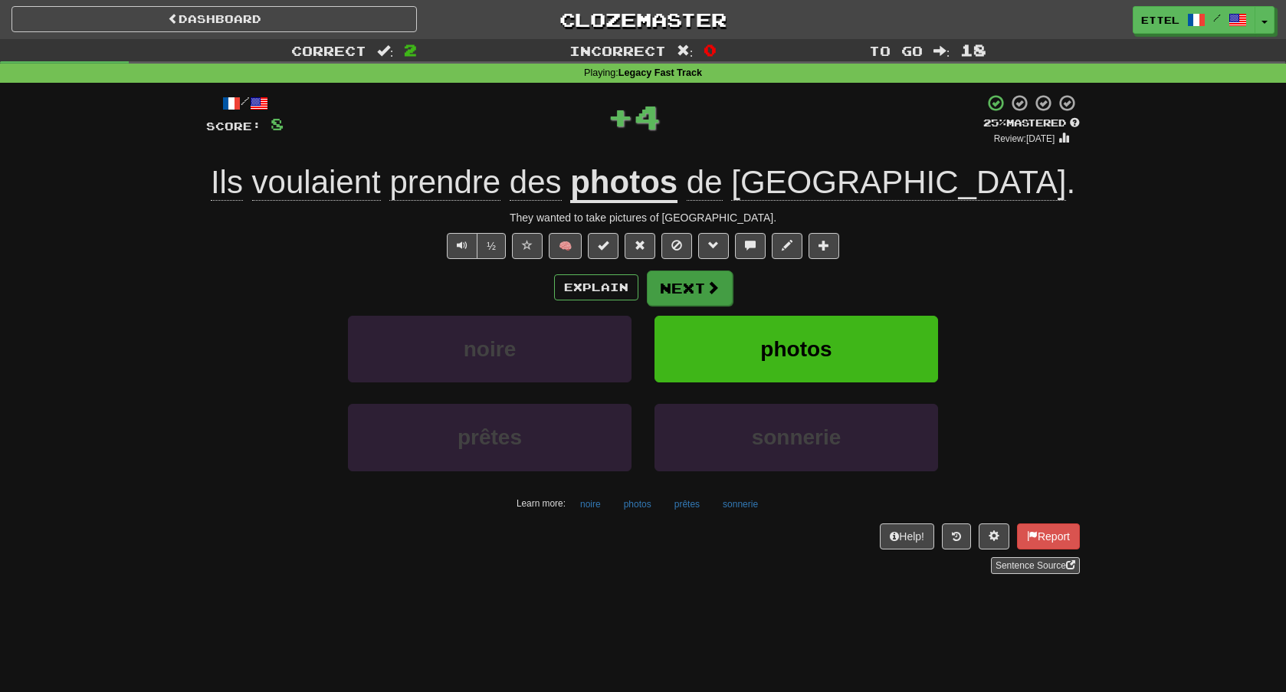
click at [718, 282] on span at bounding box center [713, 288] width 14 height 14
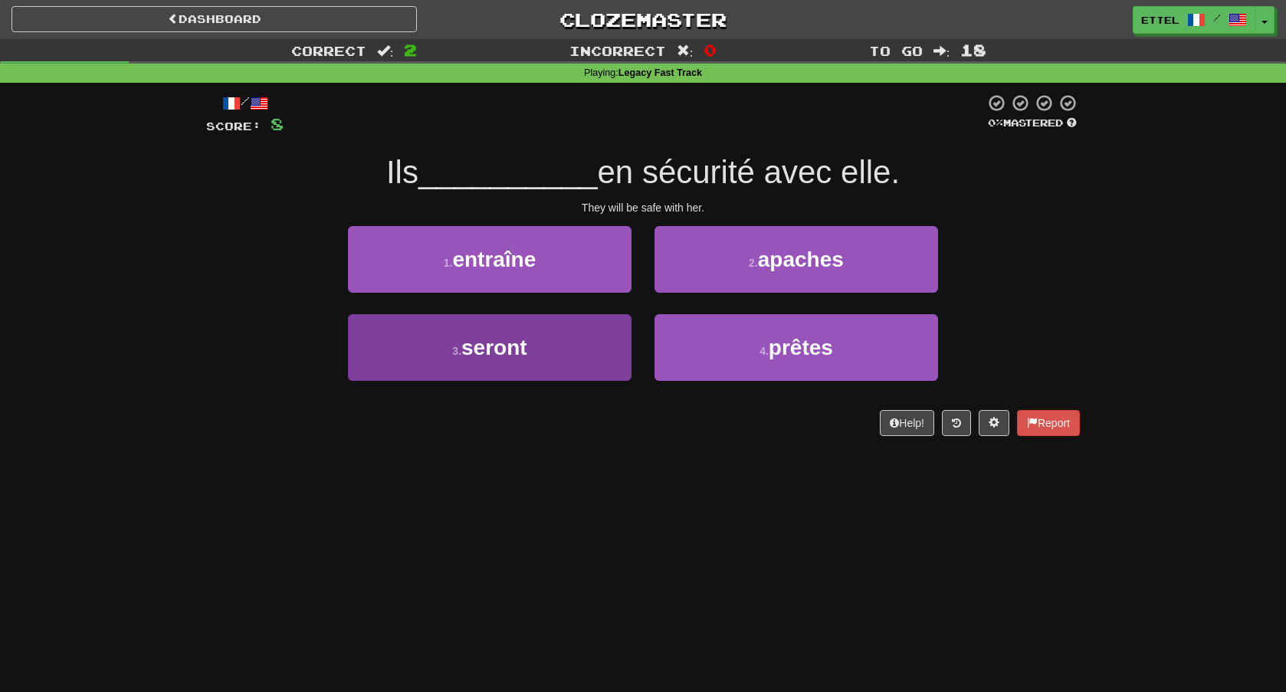
click at [592, 353] on button "3 . seront" at bounding box center [490, 347] width 284 height 67
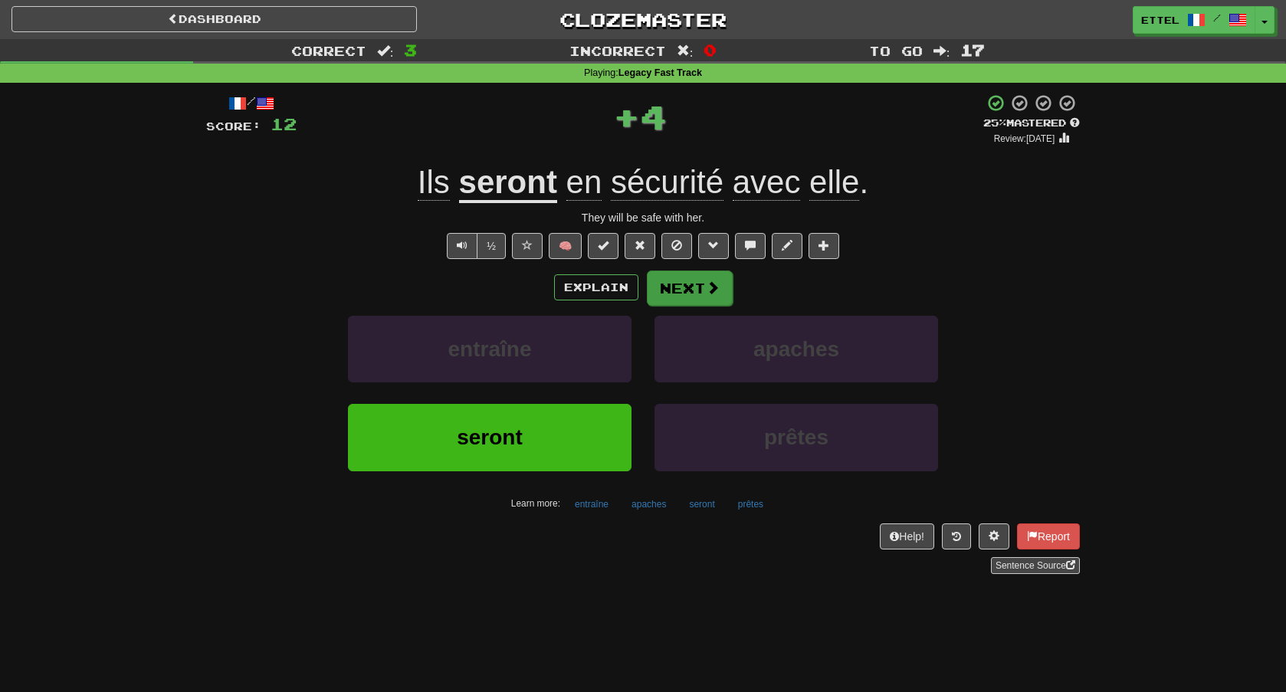
click at [667, 290] on button "Next" at bounding box center [690, 288] width 86 height 35
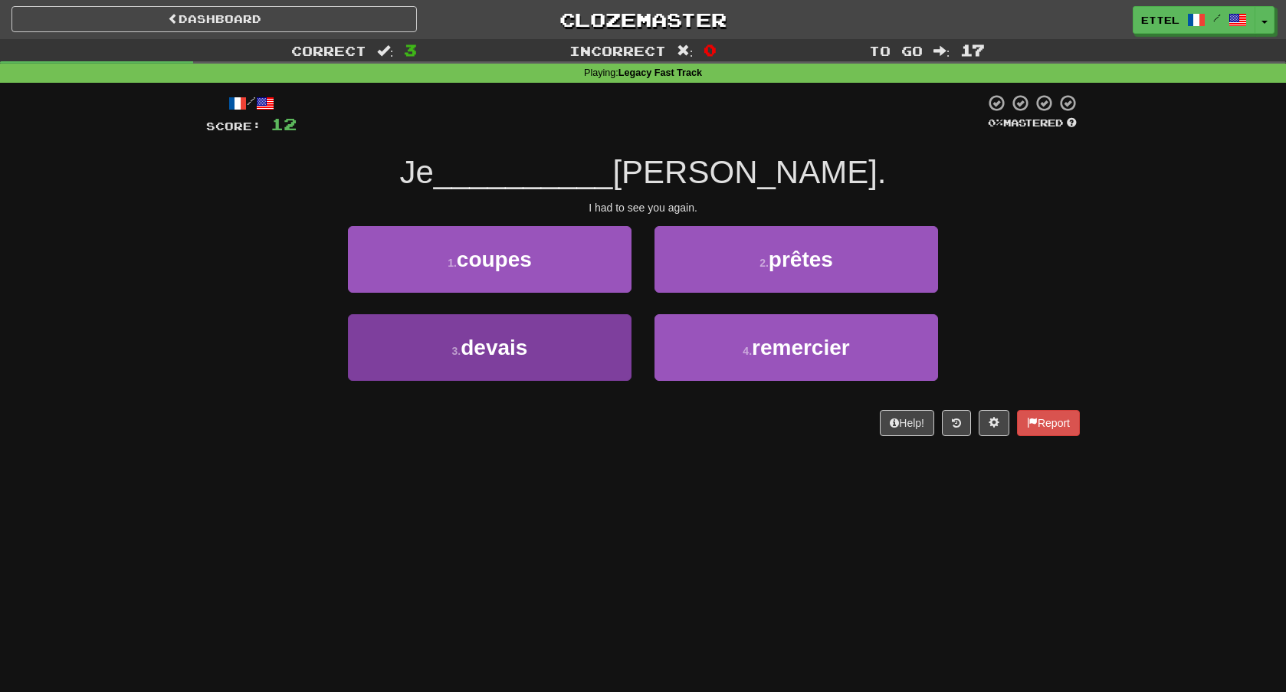
click at [580, 357] on button "3 . devais" at bounding box center [490, 347] width 284 height 67
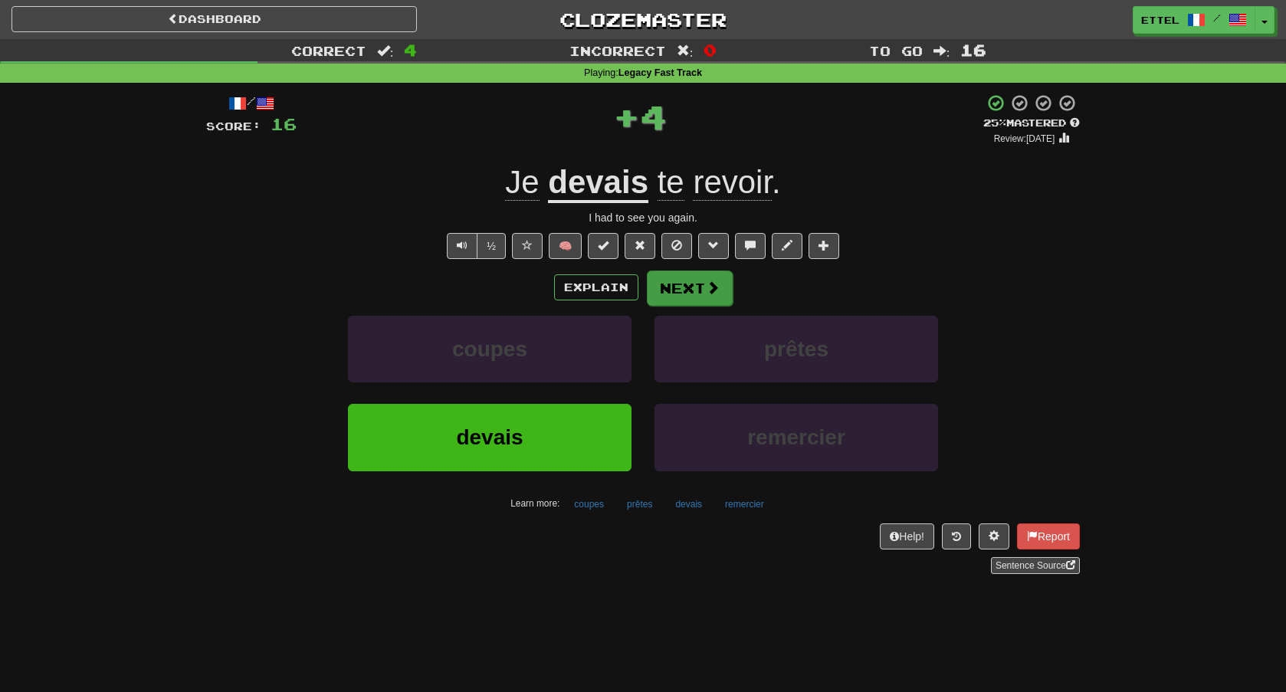
click at [668, 299] on button "Next" at bounding box center [690, 288] width 86 height 35
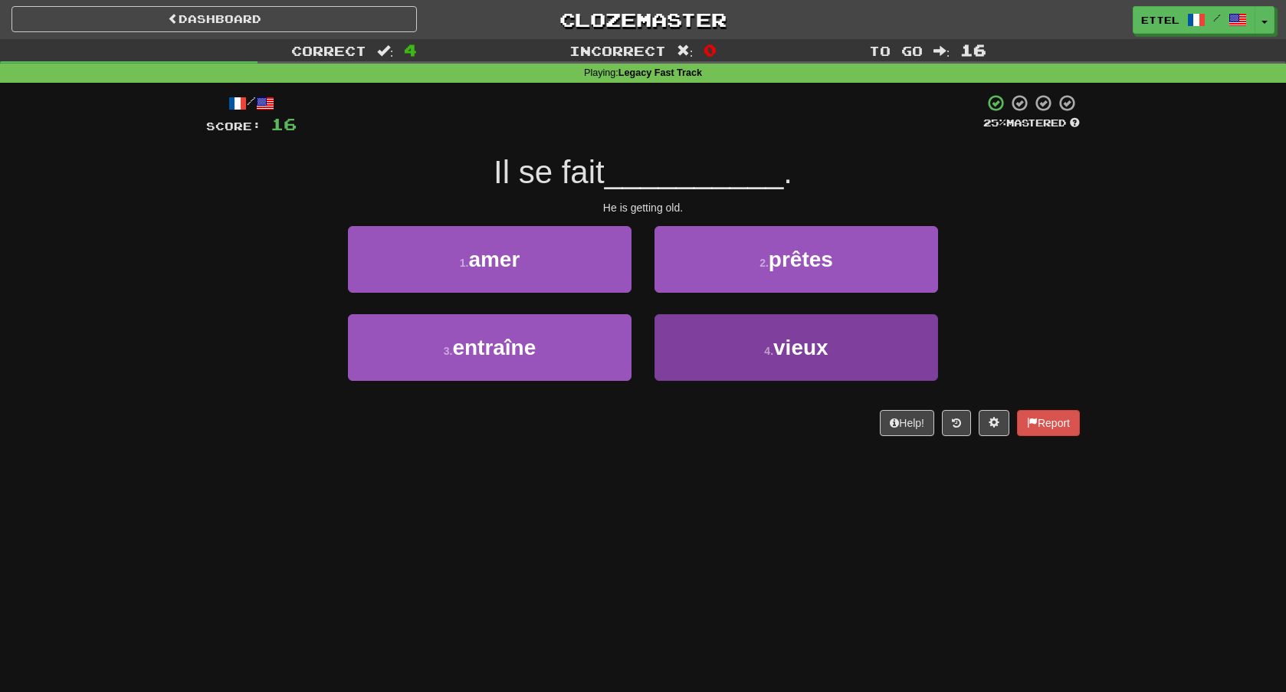
click at [724, 334] on button "4 . vieux" at bounding box center [797, 347] width 284 height 67
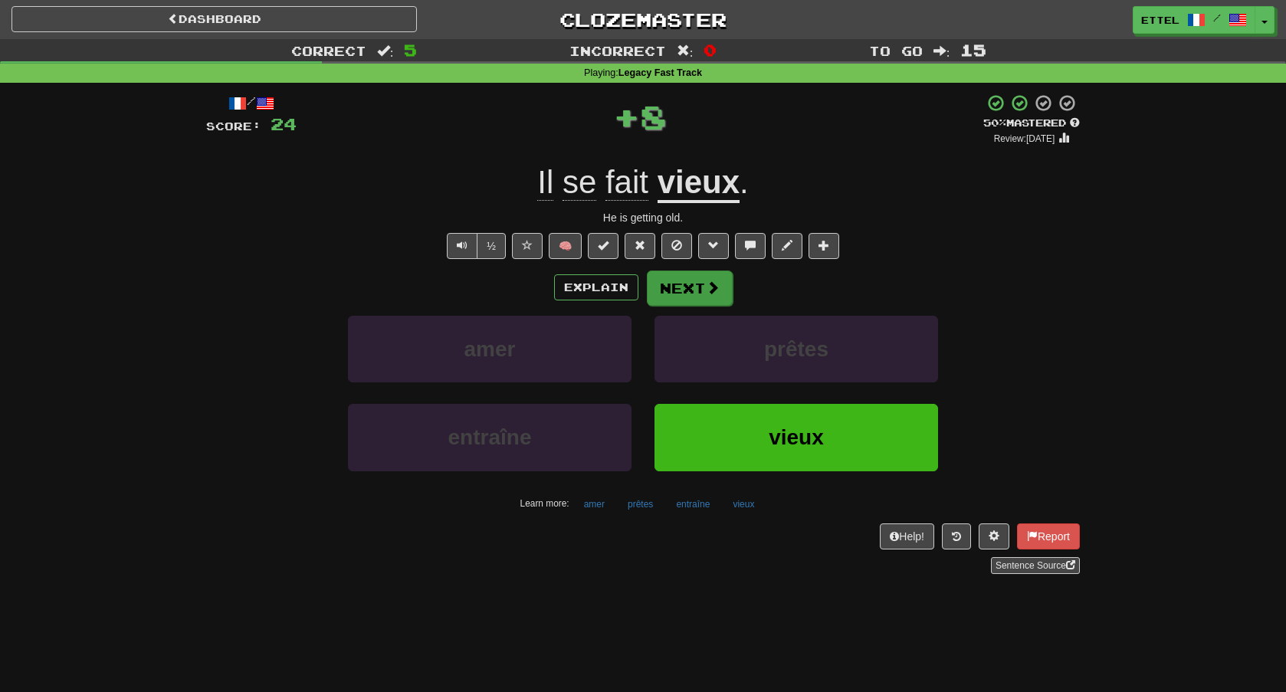
click at [706, 292] on span at bounding box center [713, 288] width 14 height 14
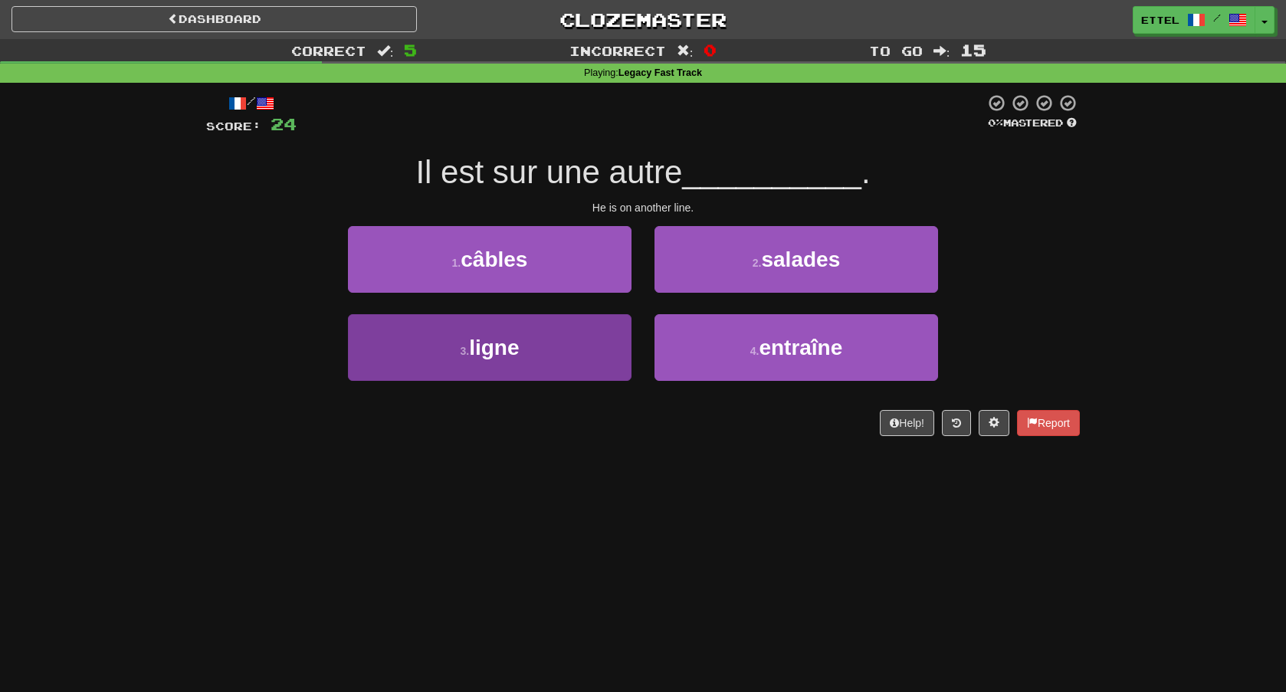
click at [559, 347] on button "3 . ligne" at bounding box center [490, 347] width 284 height 67
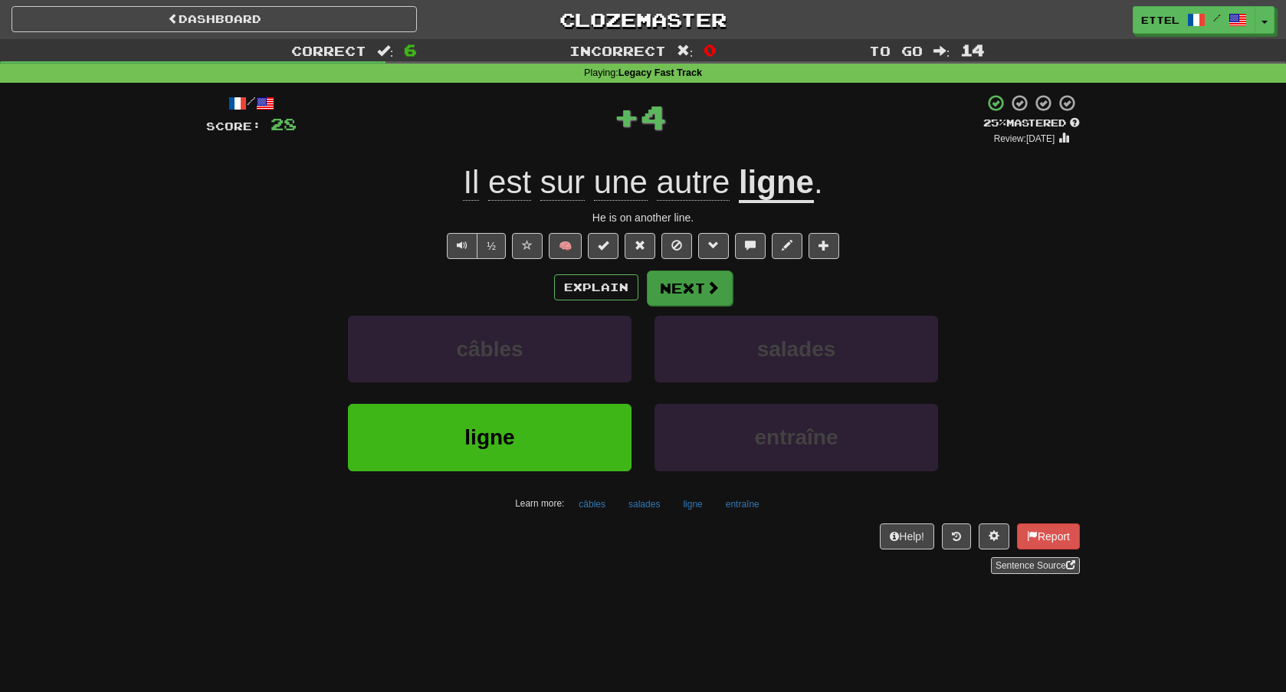
click at [681, 300] on button "Next" at bounding box center [690, 288] width 86 height 35
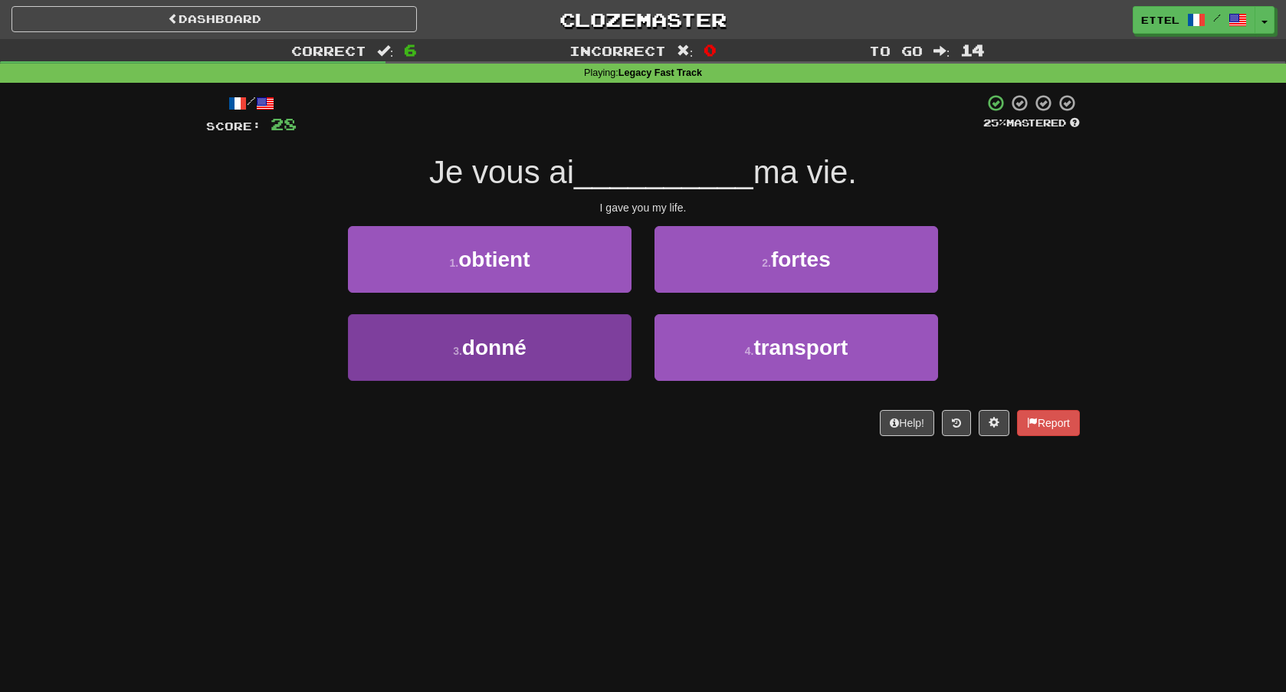
click at [605, 333] on button "3 . donné" at bounding box center [490, 347] width 284 height 67
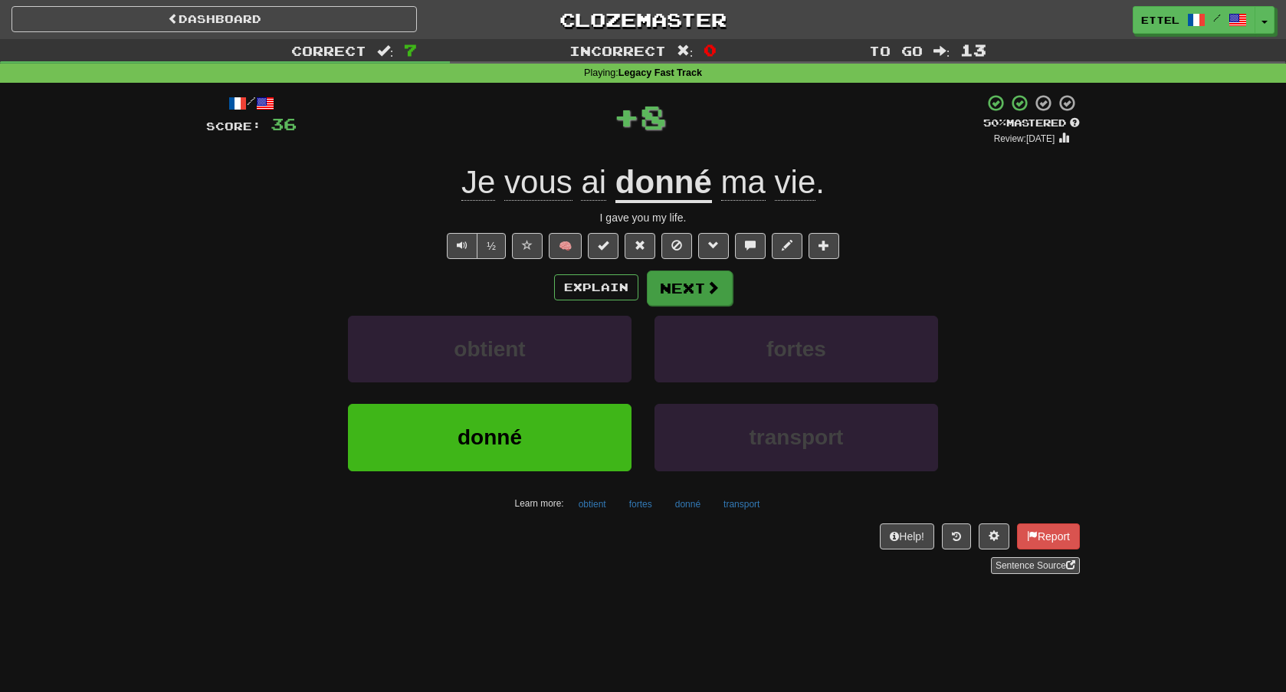
click at [691, 288] on button "Next" at bounding box center [690, 288] width 86 height 35
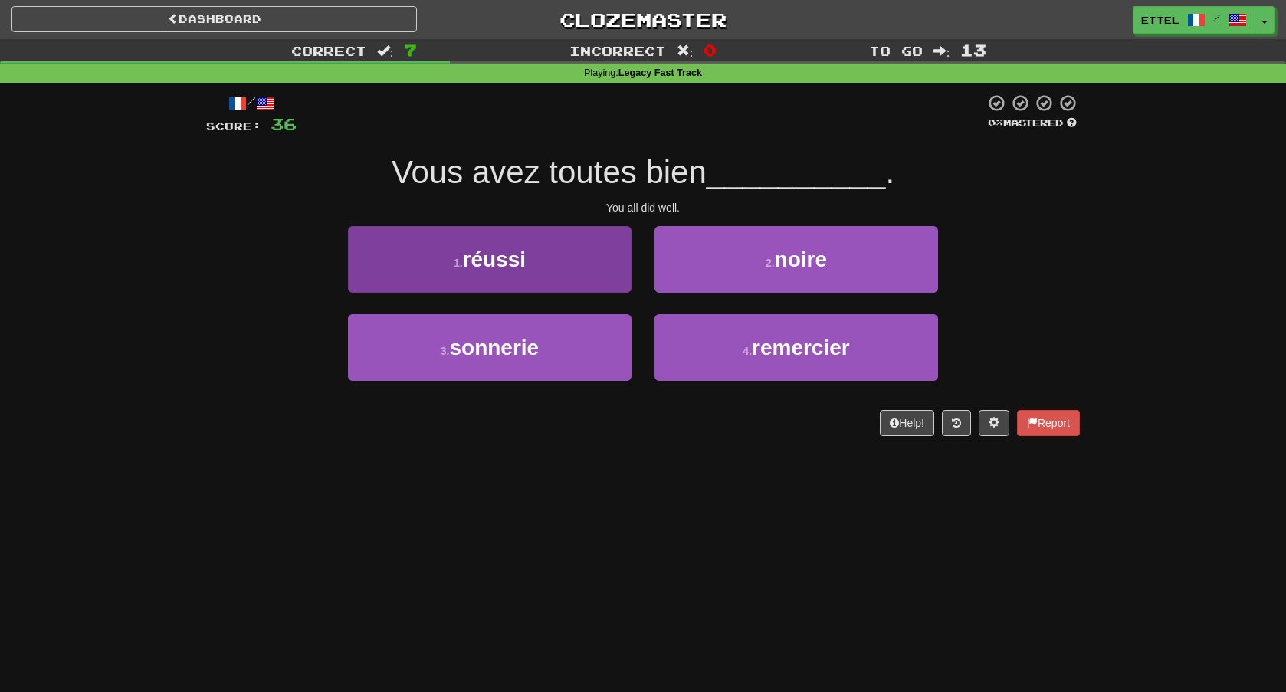
click at [609, 270] on button "1 . réussi" at bounding box center [490, 259] width 284 height 67
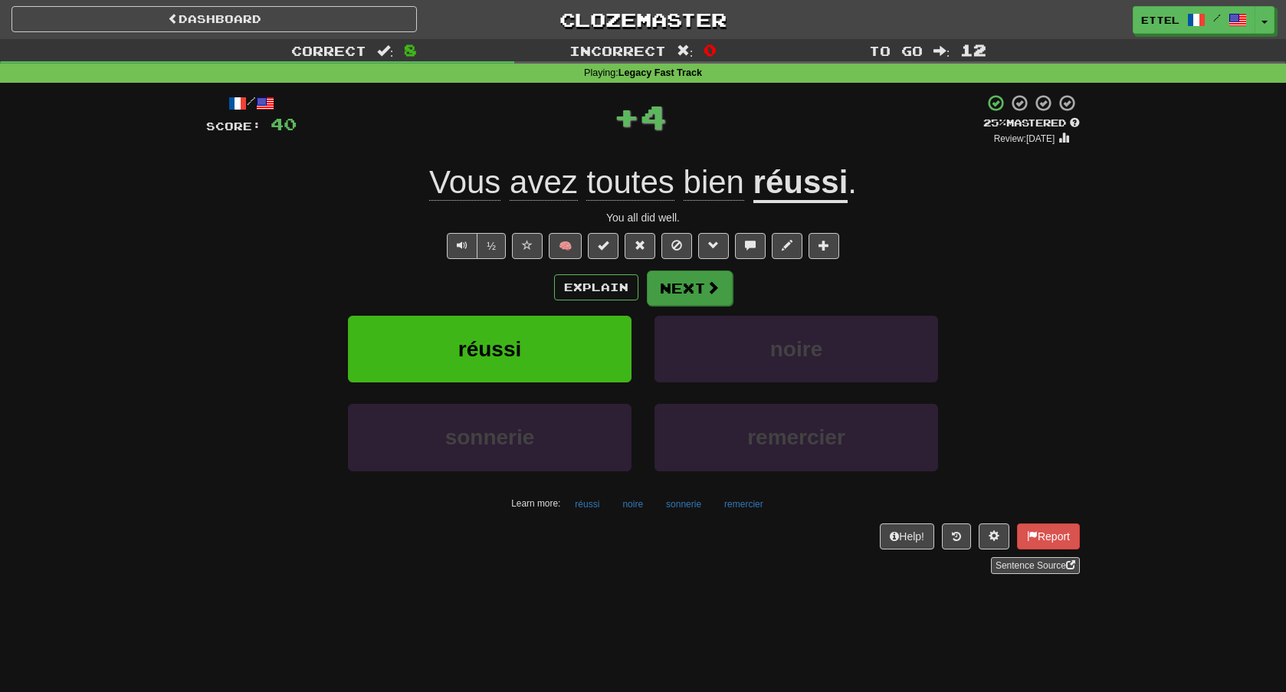
click at [663, 287] on button "Next" at bounding box center [690, 288] width 86 height 35
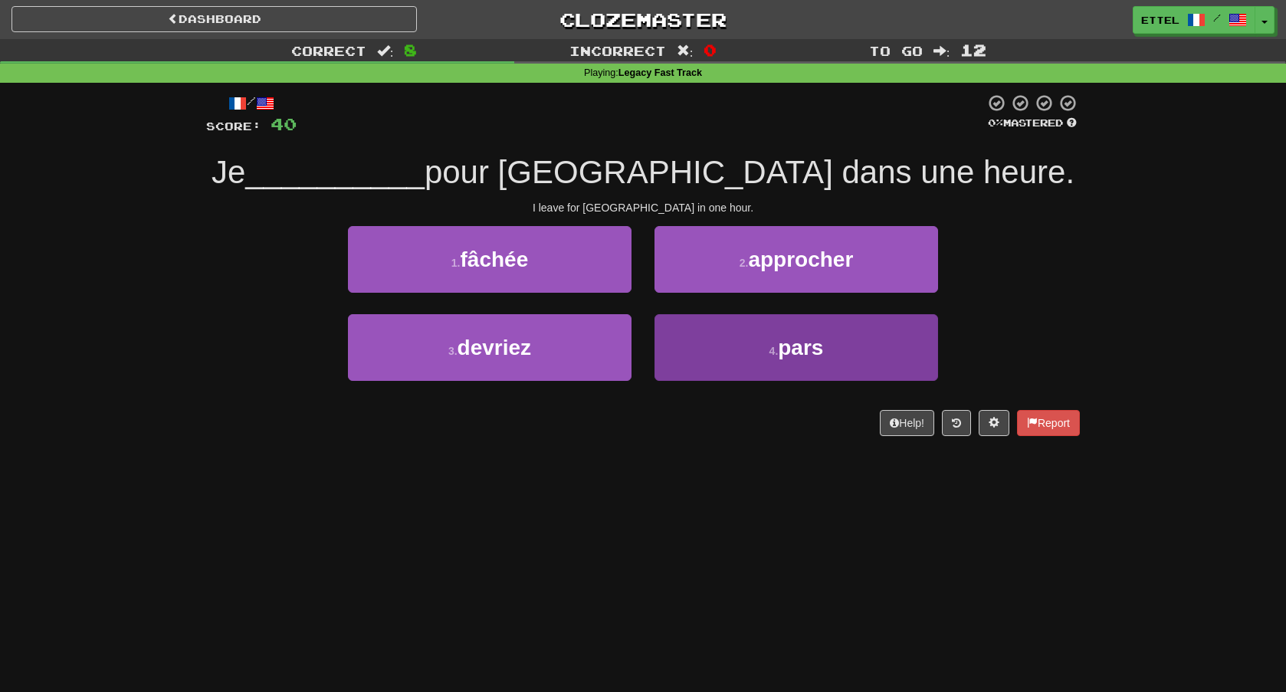
click at [792, 352] on span "pars" at bounding box center [800, 348] width 45 height 24
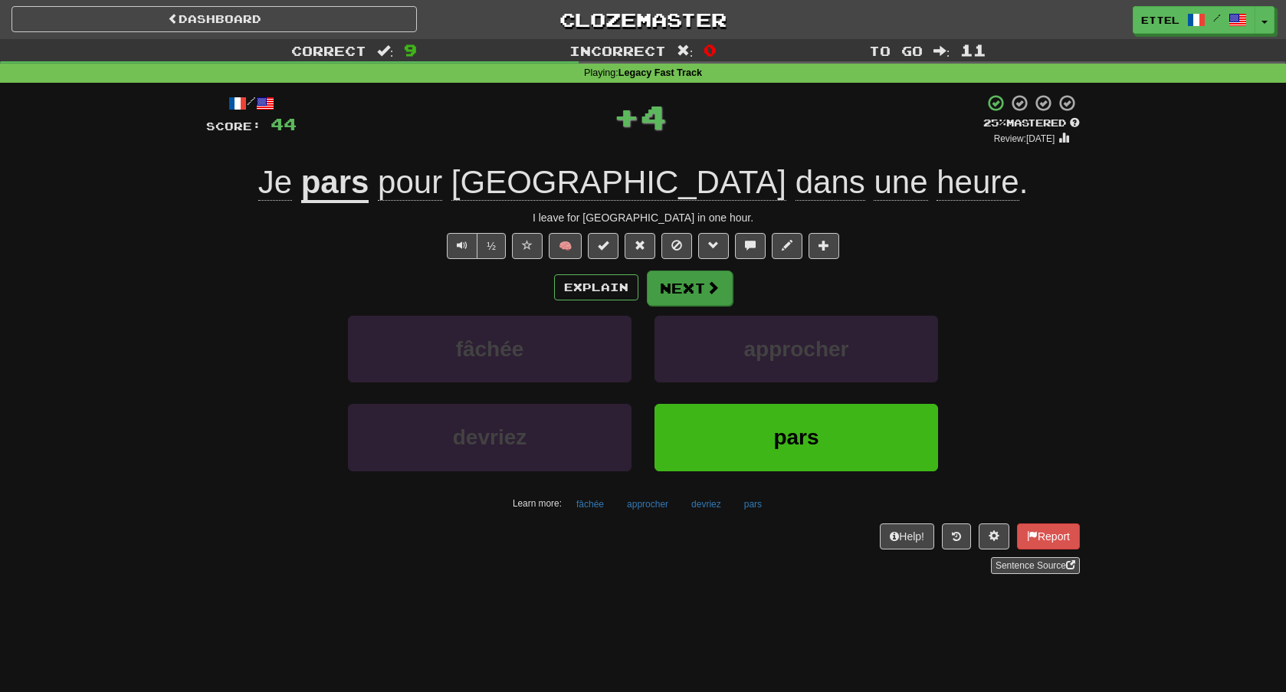
click at [712, 294] on span at bounding box center [713, 288] width 14 height 14
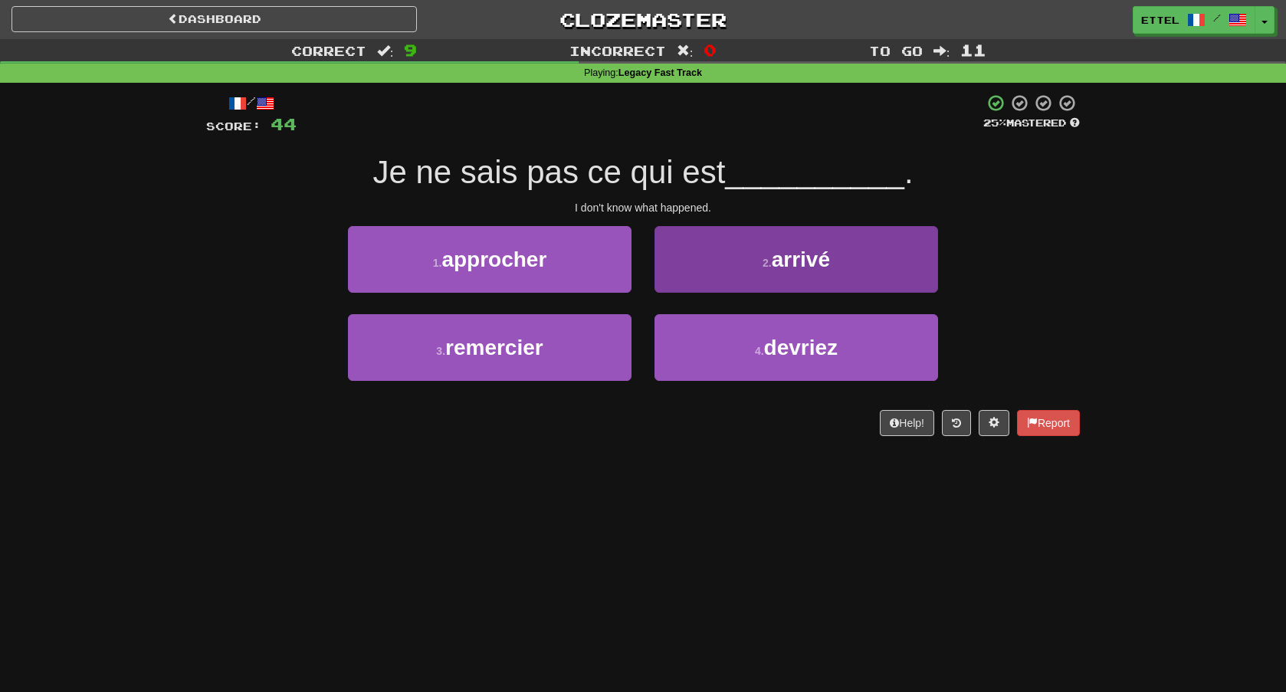
click at [740, 288] on button "2 . arrivé" at bounding box center [797, 259] width 284 height 67
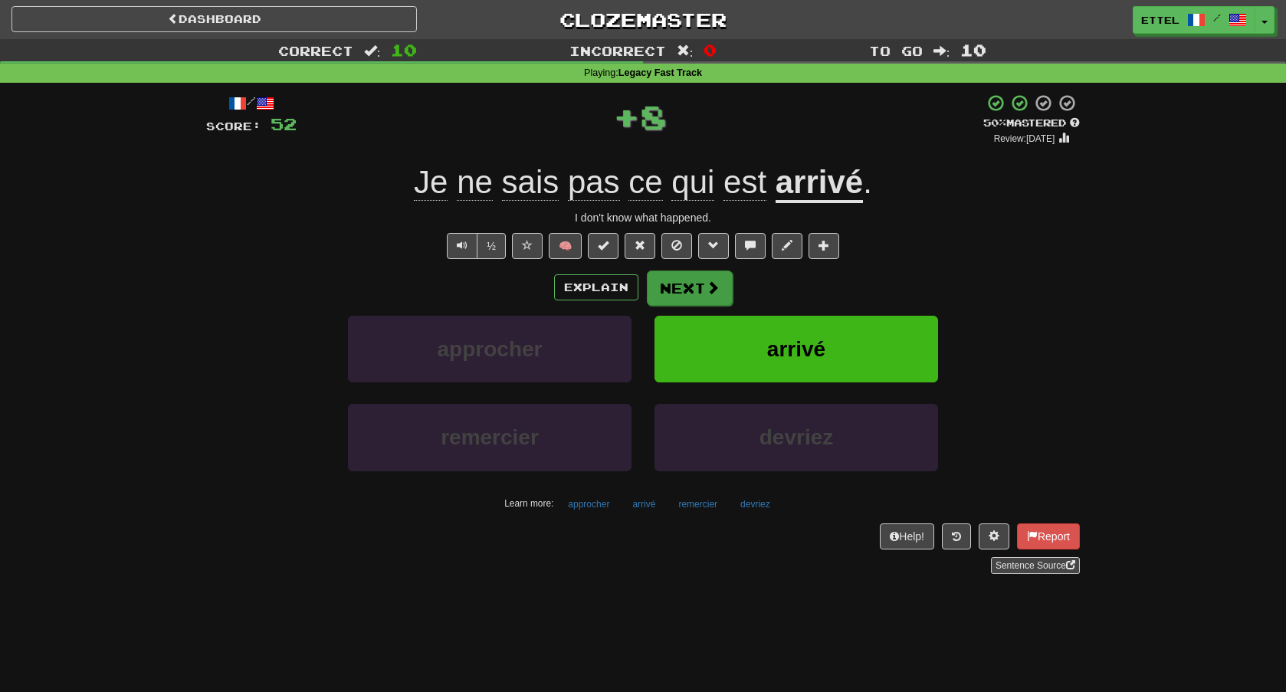
click at [730, 292] on button "Next" at bounding box center [690, 288] width 86 height 35
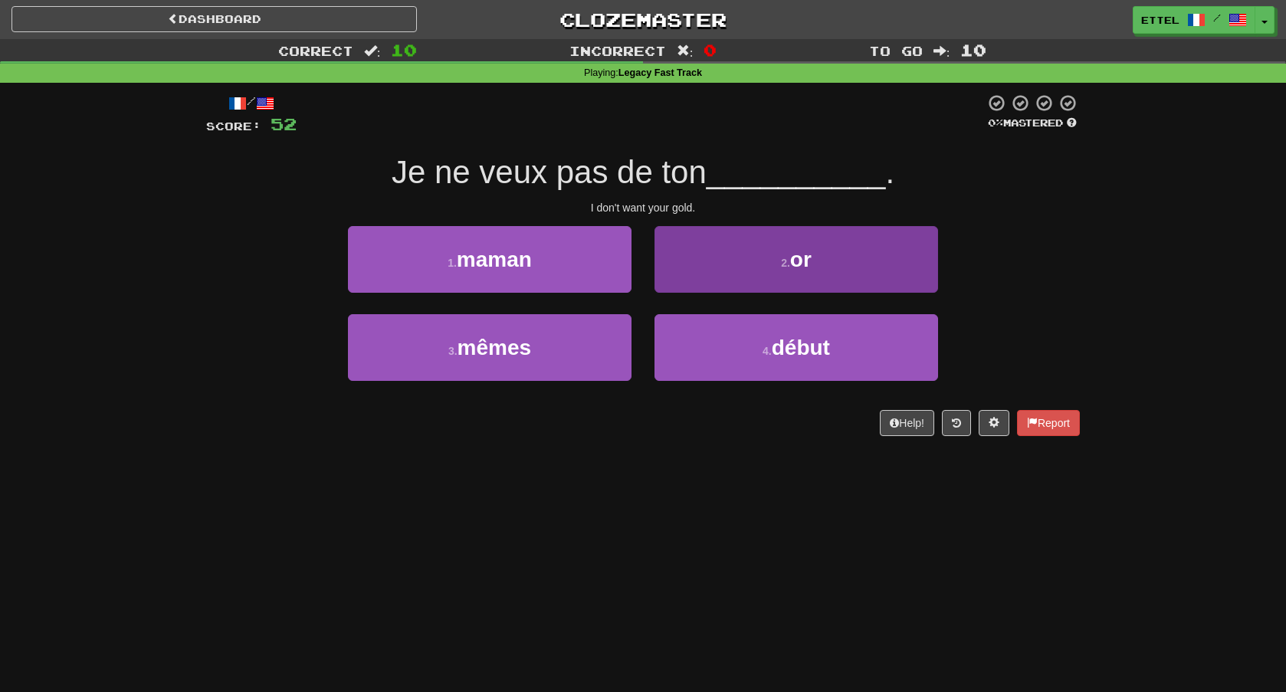
click at [757, 256] on button "2 . or" at bounding box center [797, 259] width 284 height 67
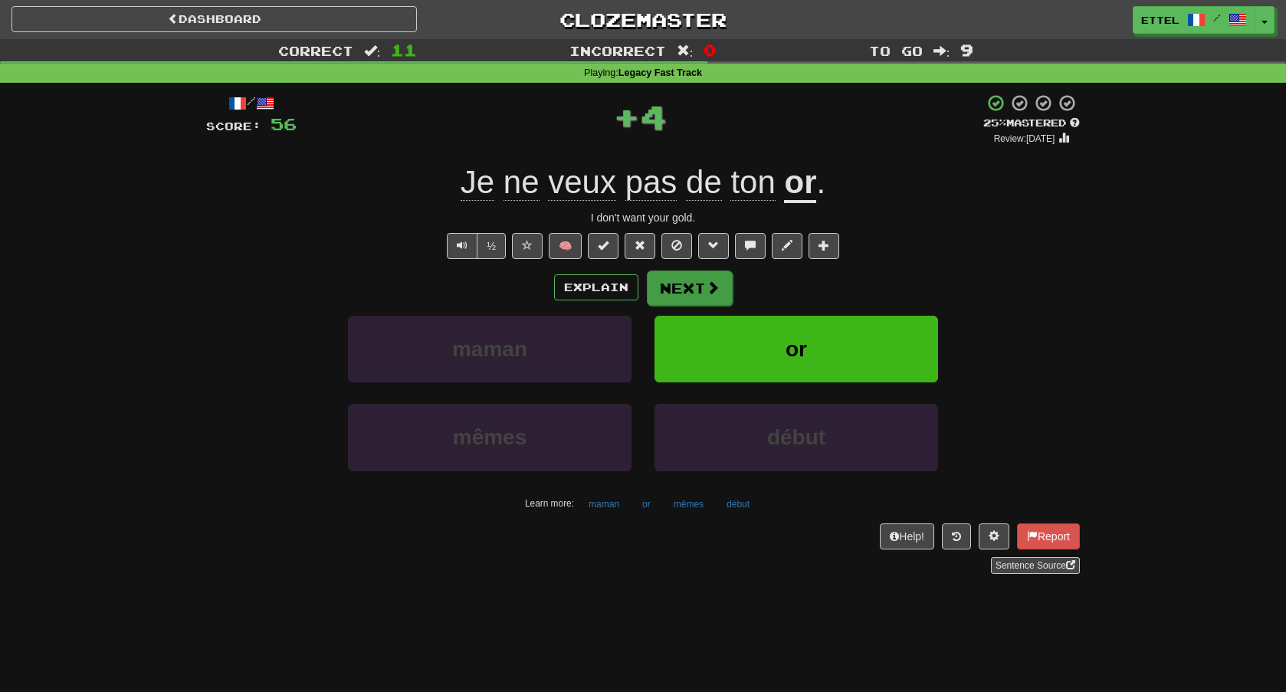
click at [719, 284] on button "Next" at bounding box center [690, 288] width 86 height 35
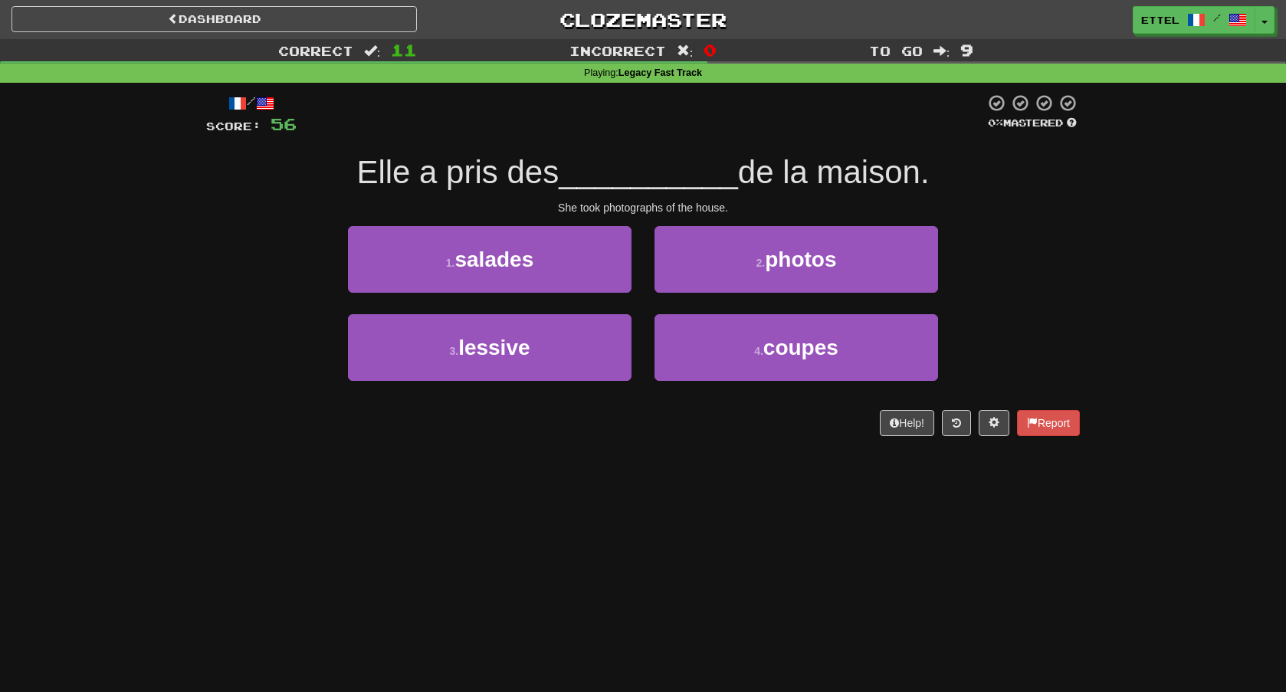
click at [801, 268] on span "photos" at bounding box center [800, 260] width 71 height 24
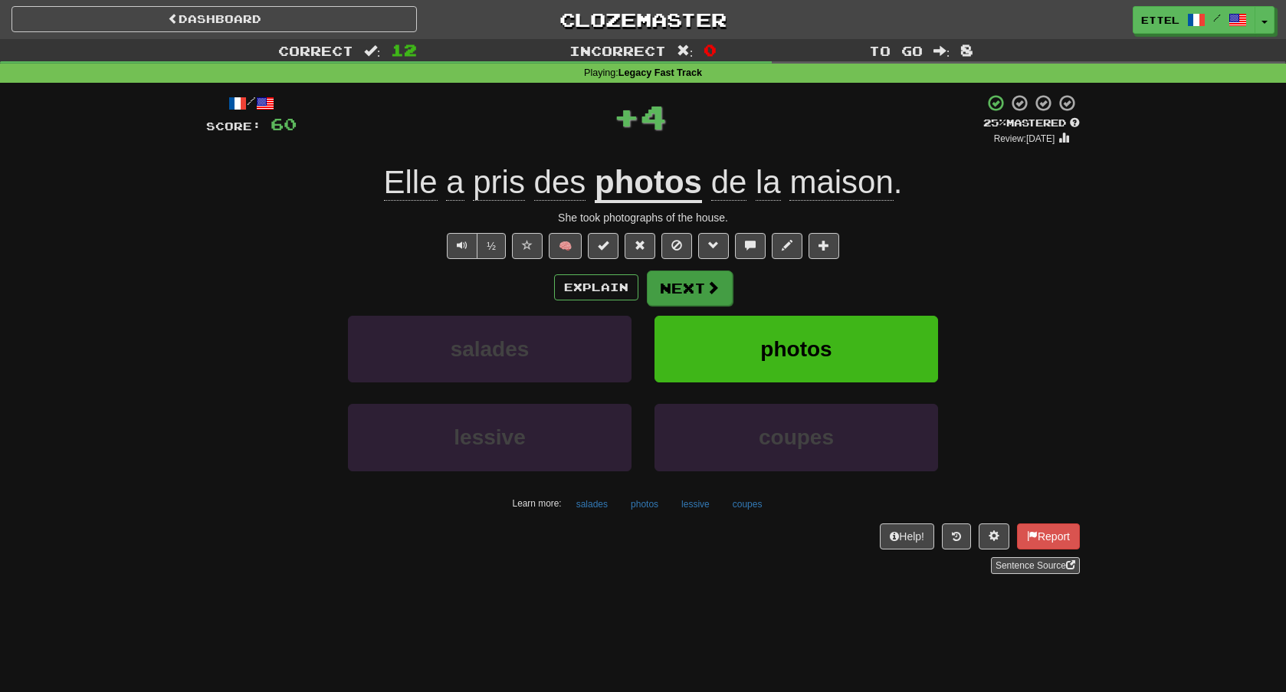
click at [696, 299] on button "Next" at bounding box center [690, 288] width 86 height 35
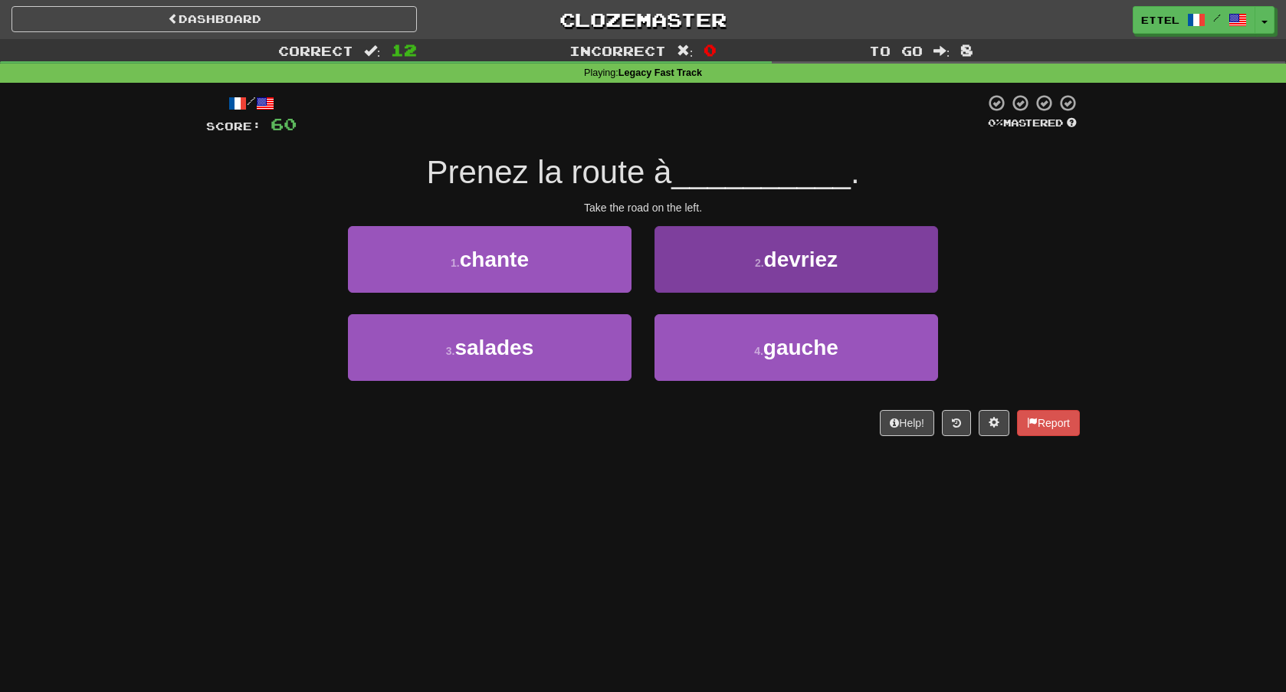
click at [725, 349] on button "4 . gauche" at bounding box center [797, 347] width 284 height 67
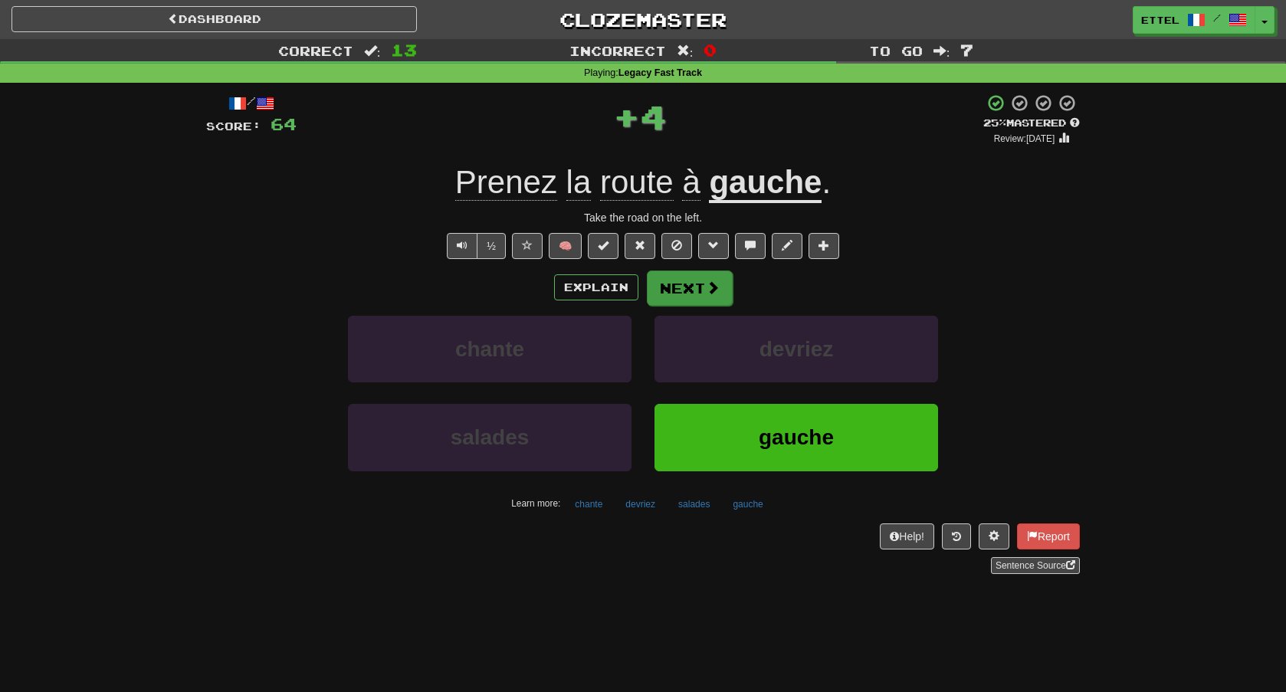
click at [702, 297] on button "Next" at bounding box center [690, 288] width 86 height 35
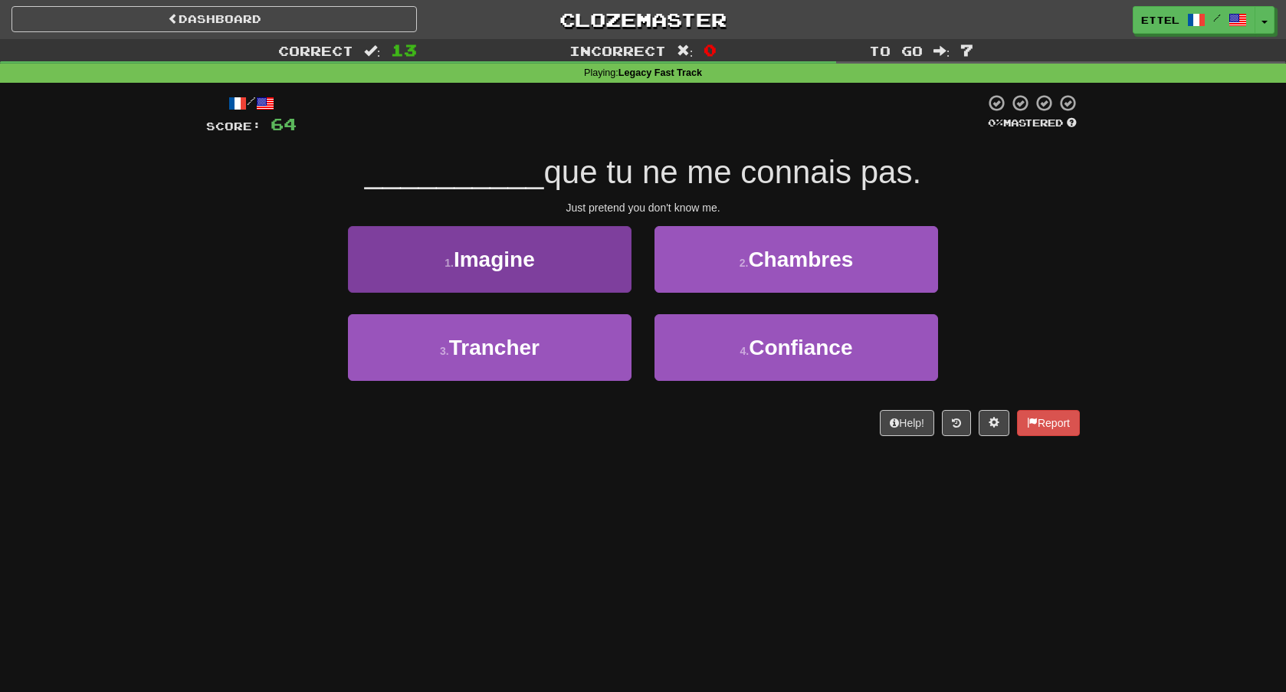
click at [625, 256] on button "1 . Imagine" at bounding box center [490, 259] width 284 height 67
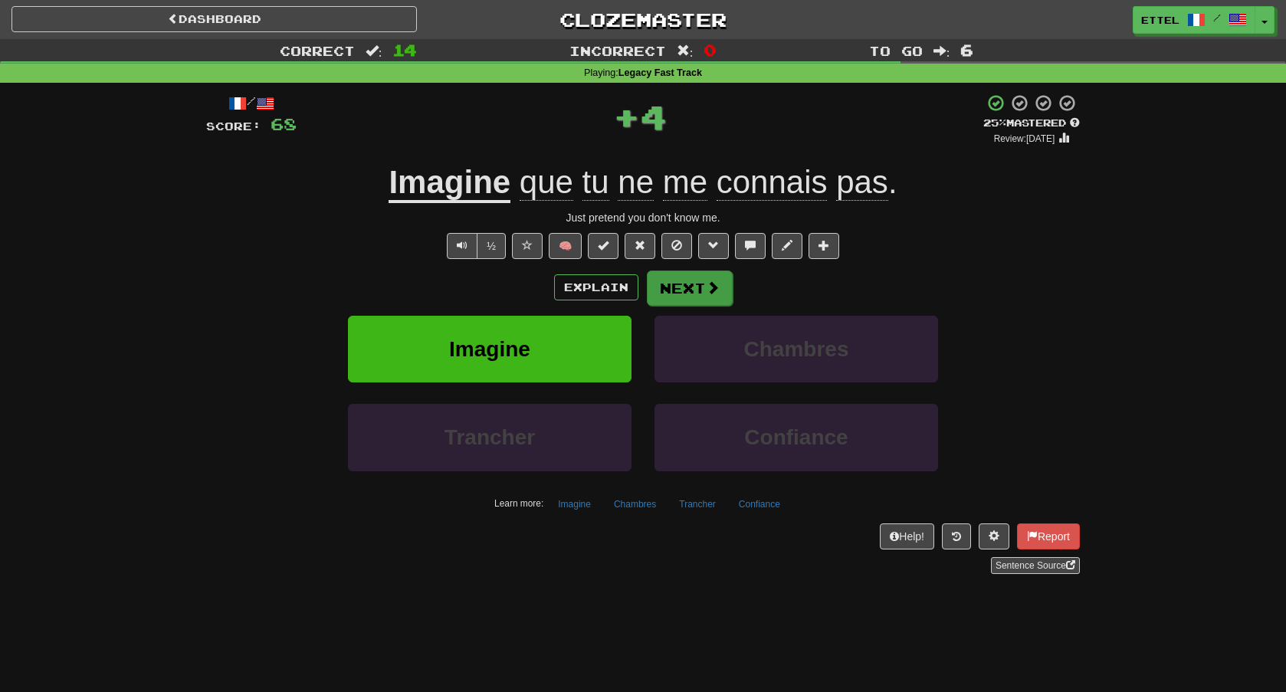
click at [712, 301] on button "Next" at bounding box center [690, 288] width 86 height 35
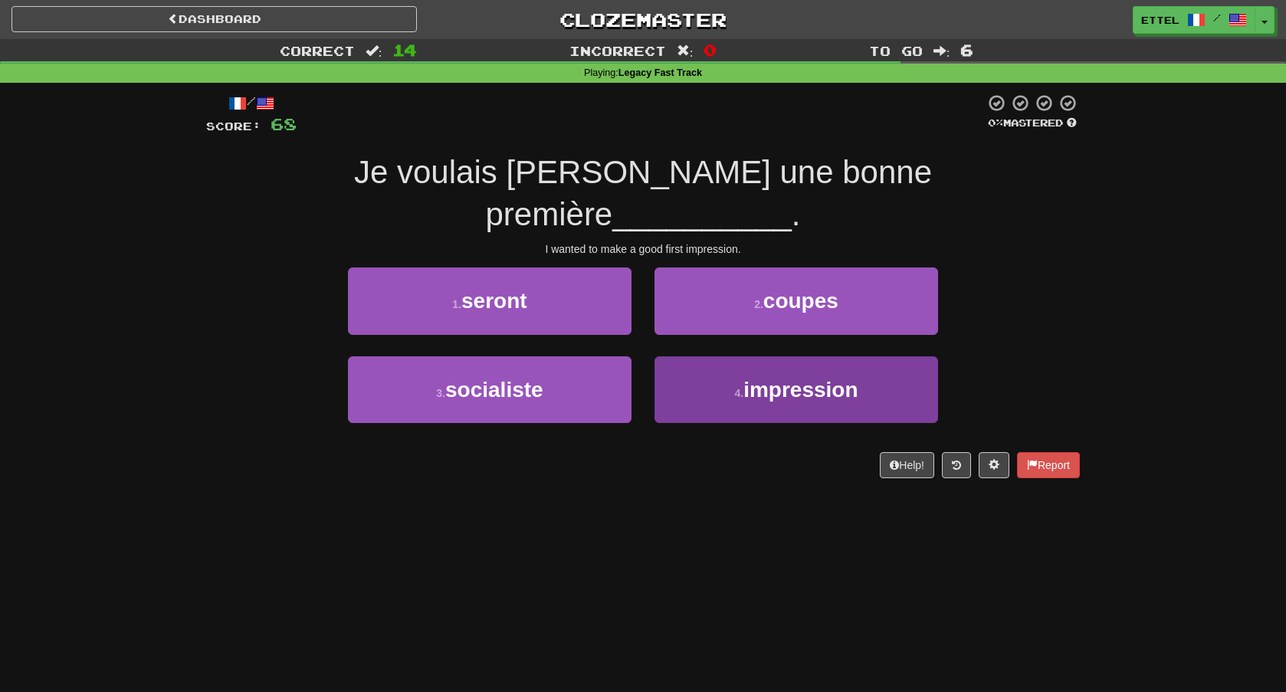
click at [737, 367] on button "4 . impression" at bounding box center [797, 389] width 284 height 67
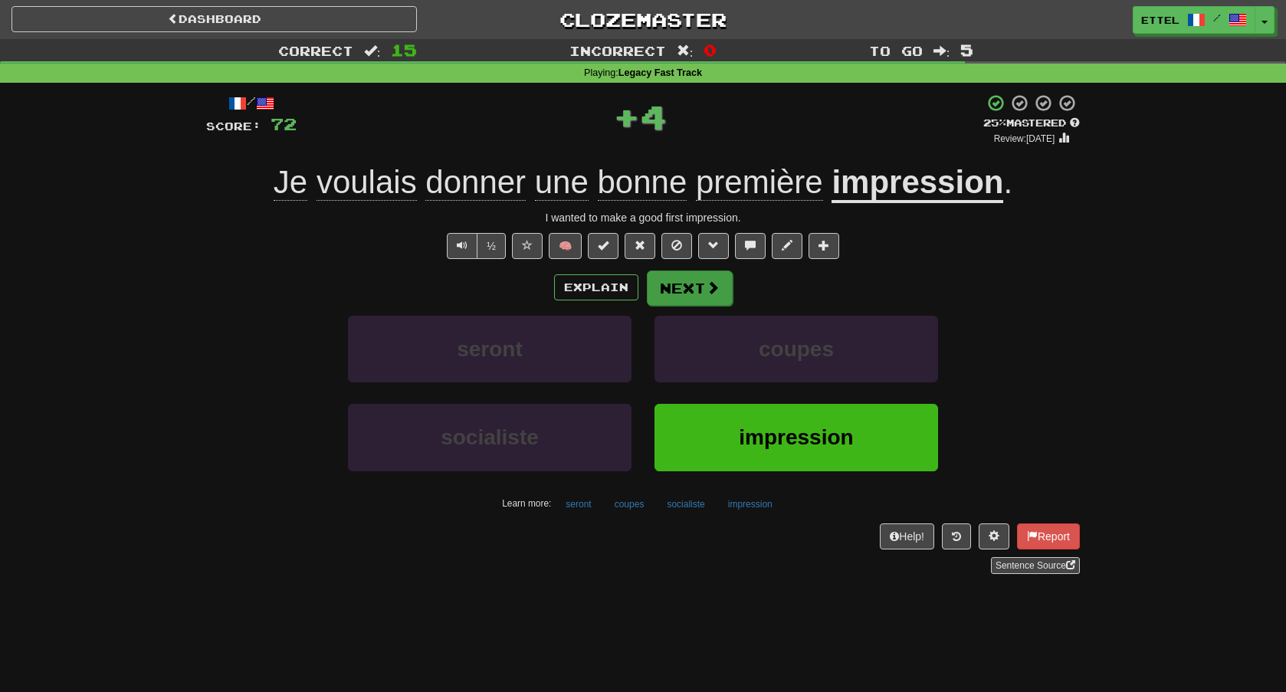
click at [713, 290] on span at bounding box center [713, 288] width 14 height 14
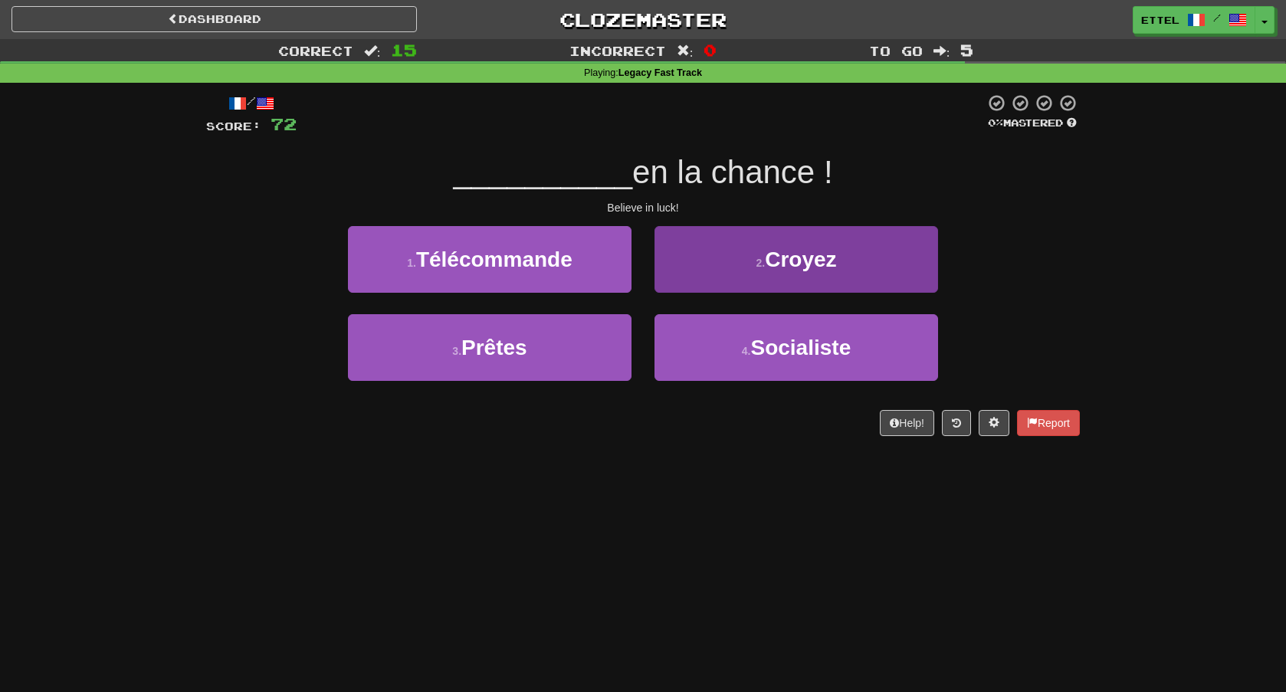
click at [740, 254] on button "2 . Croyez" at bounding box center [797, 259] width 284 height 67
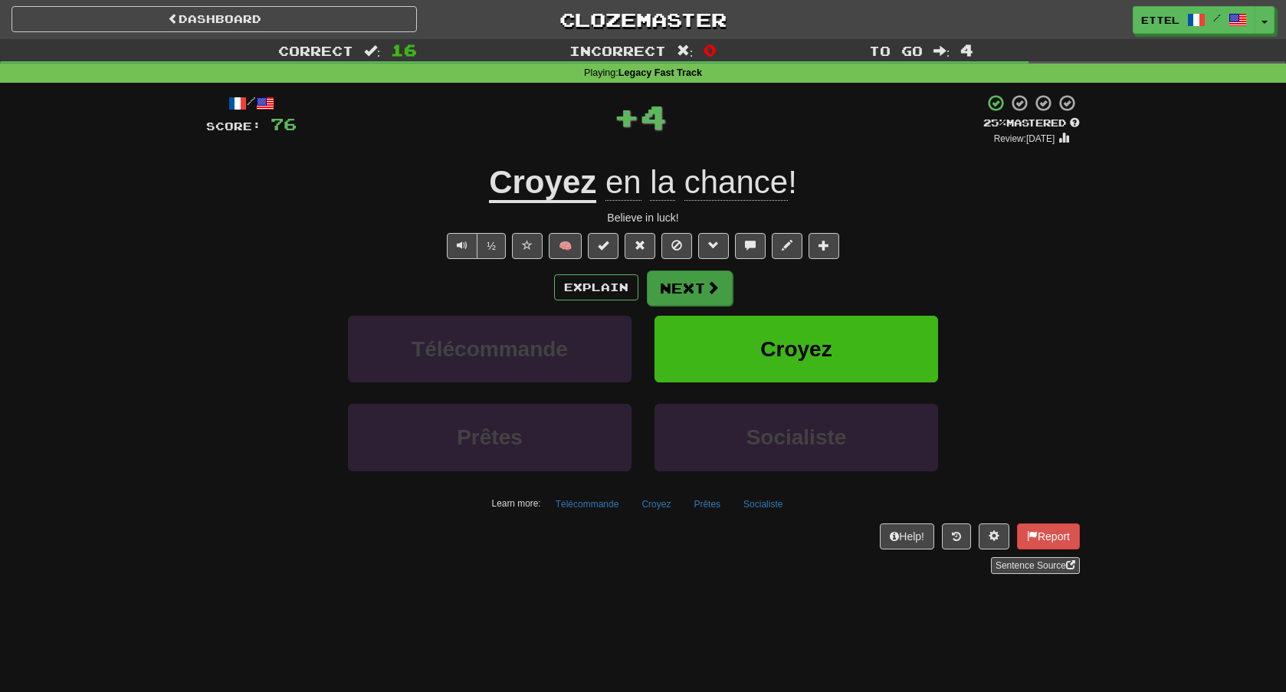
click at [688, 292] on button "Next" at bounding box center [690, 288] width 86 height 35
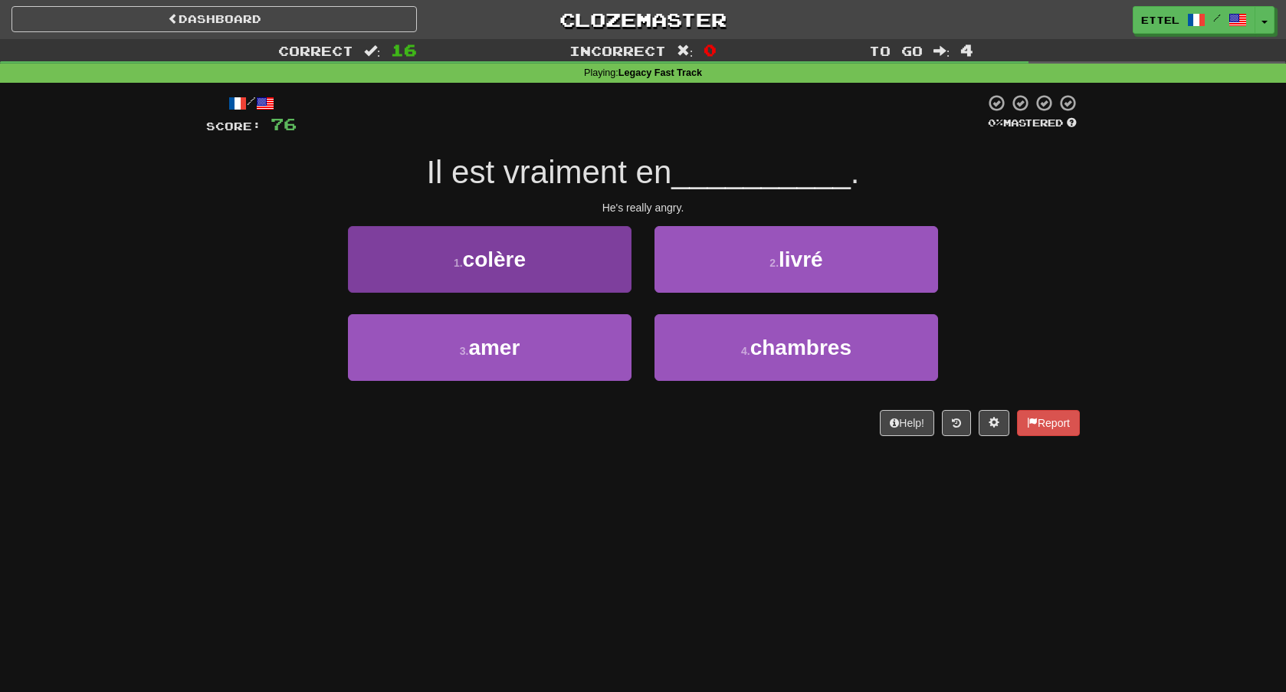
click at [615, 273] on button "1 . colère" at bounding box center [490, 259] width 284 height 67
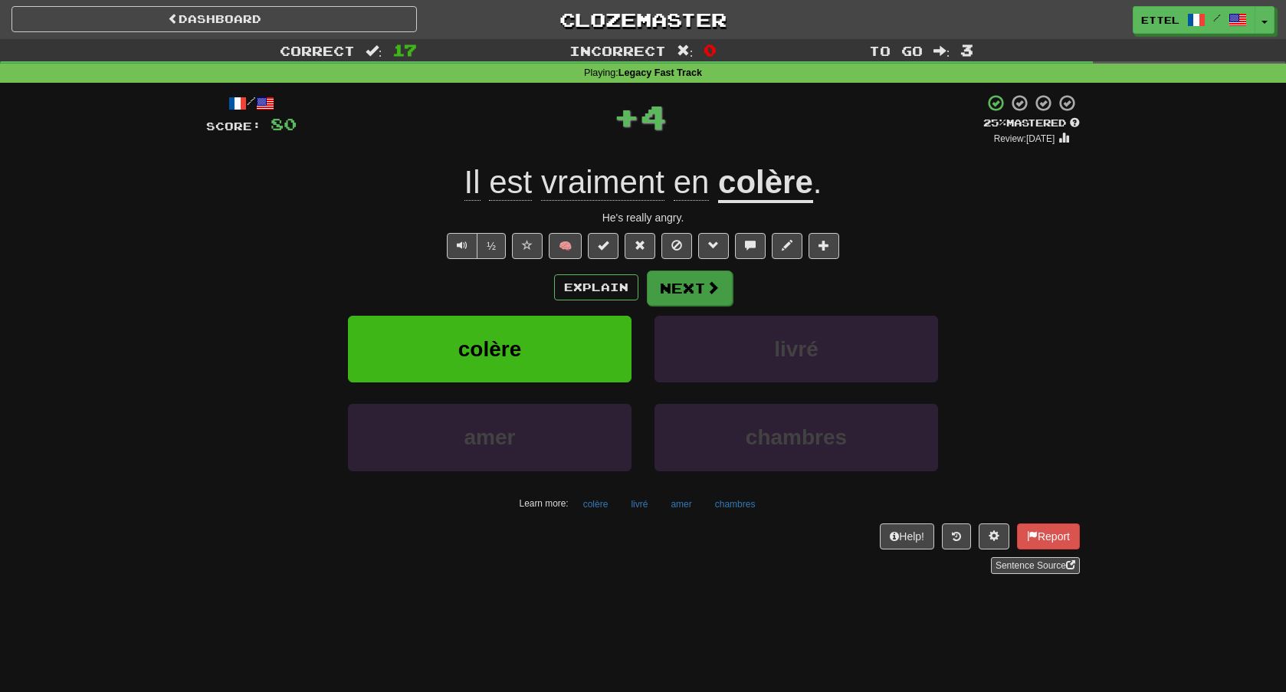
click at [701, 292] on button "Next" at bounding box center [690, 288] width 86 height 35
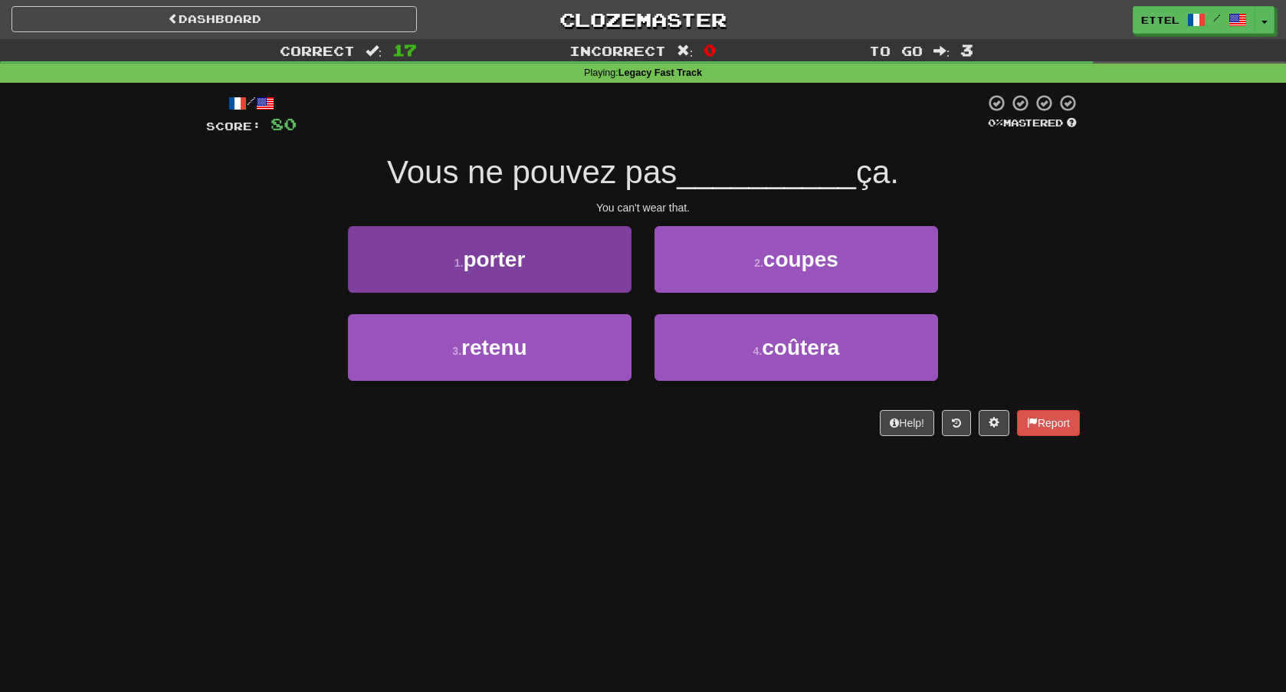
click at [586, 270] on button "1 . porter" at bounding box center [490, 259] width 284 height 67
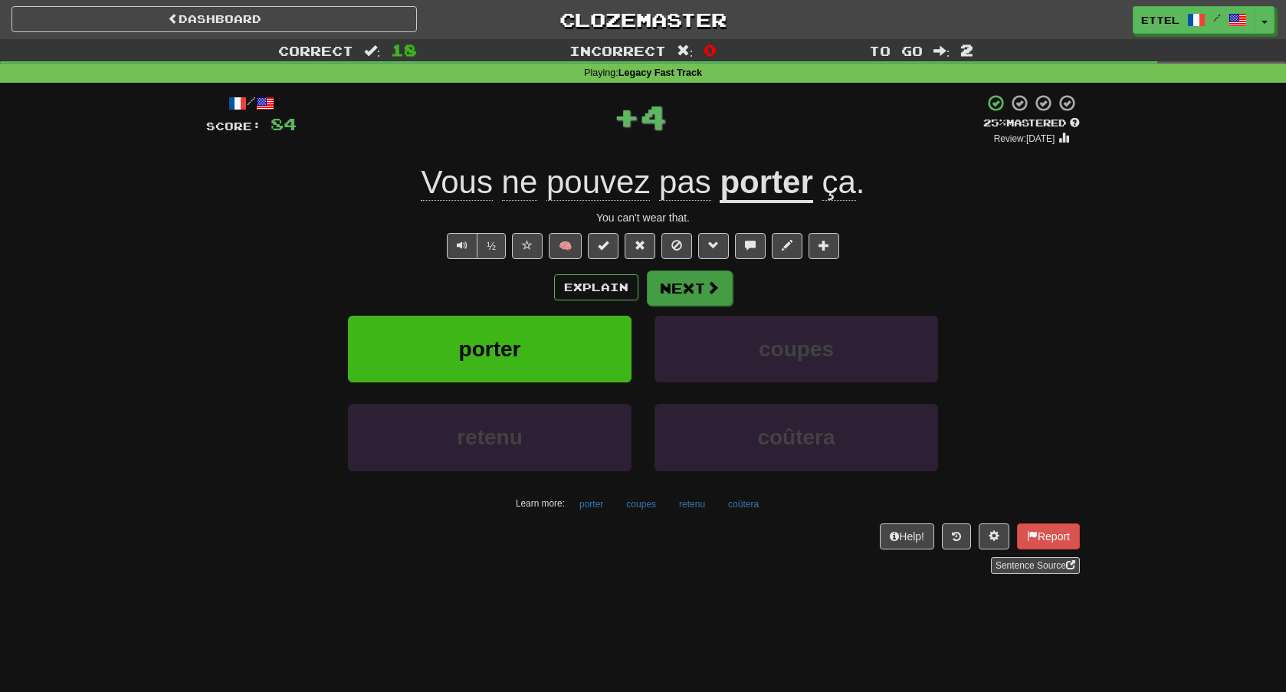
click at [691, 276] on button "Next" at bounding box center [690, 288] width 86 height 35
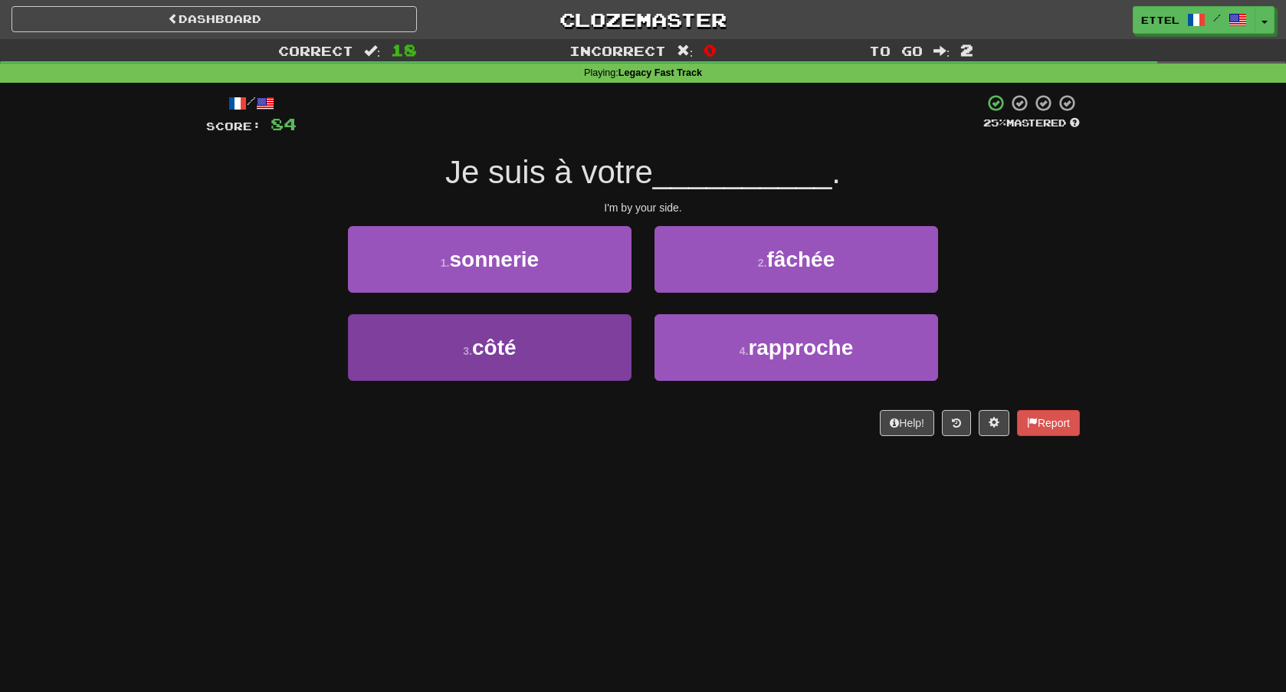
click at [586, 333] on button "3 . côté" at bounding box center [490, 347] width 284 height 67
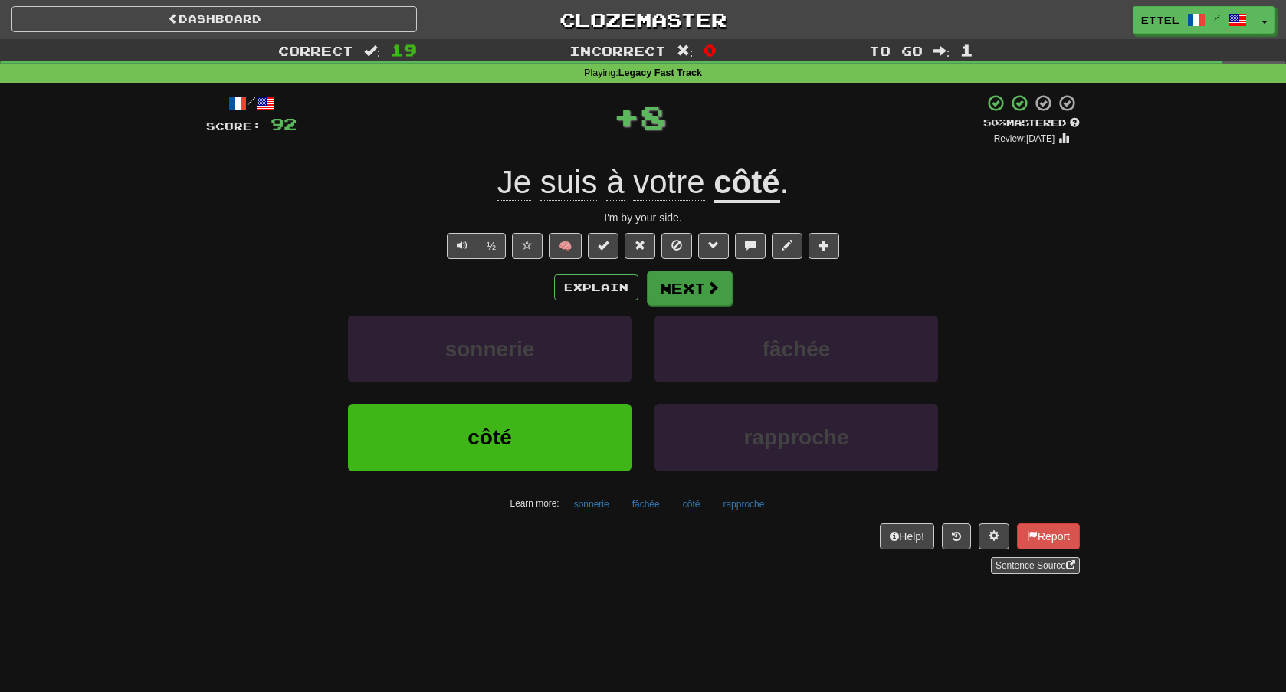
click at [686, 290] on button "Next" at bounding box center [690, 288] width 86 height 35
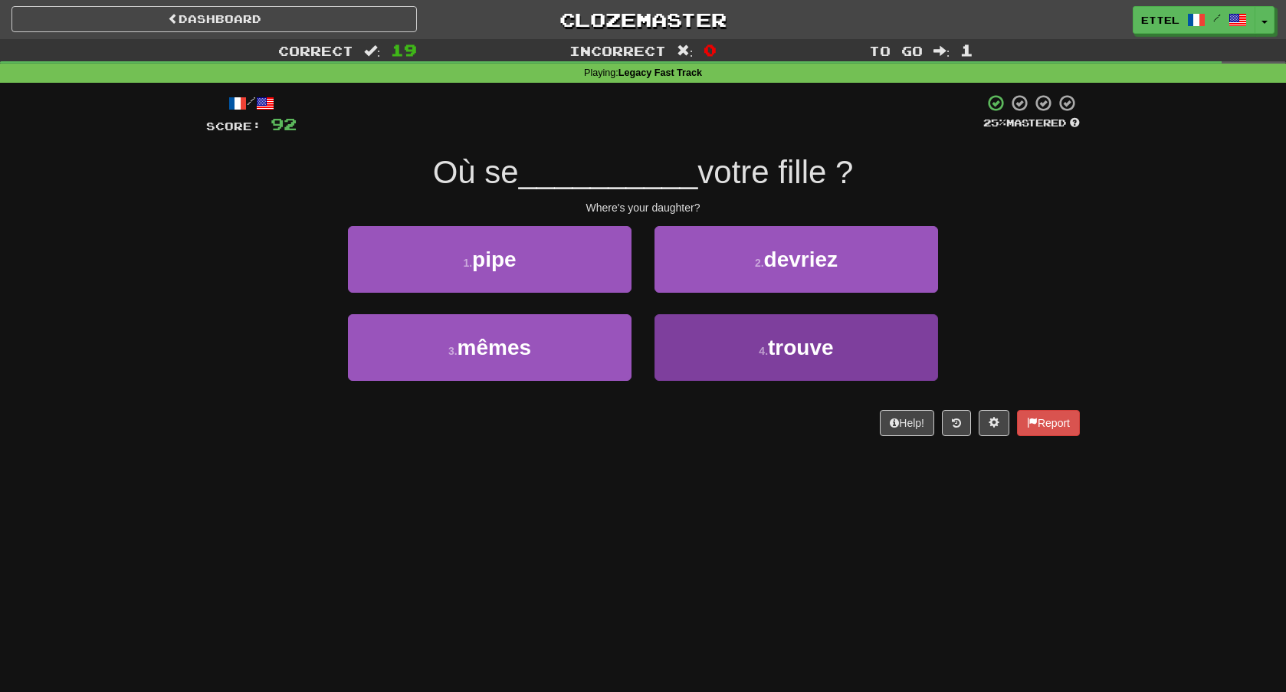
click at [773, 354] on span "trouve" at bounding box center [801, 348] width 66 height 24
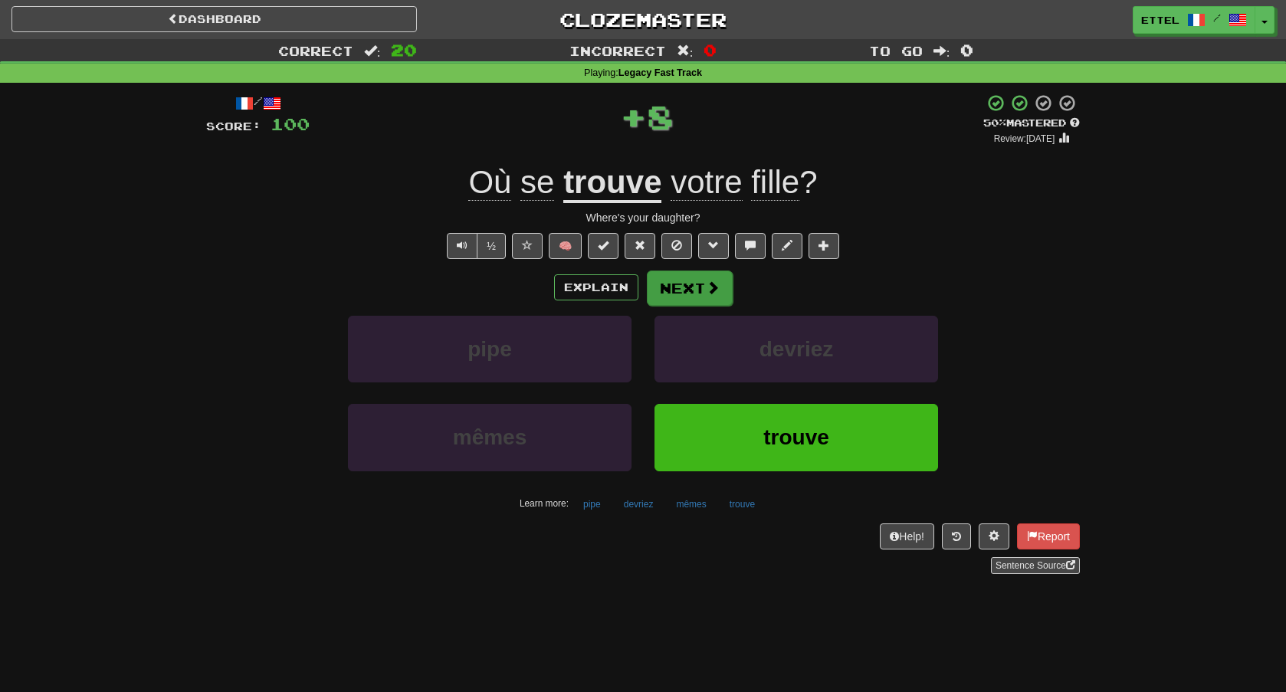
click at [709, 284] on span at bounding box center [713, 288] width 14 height 14
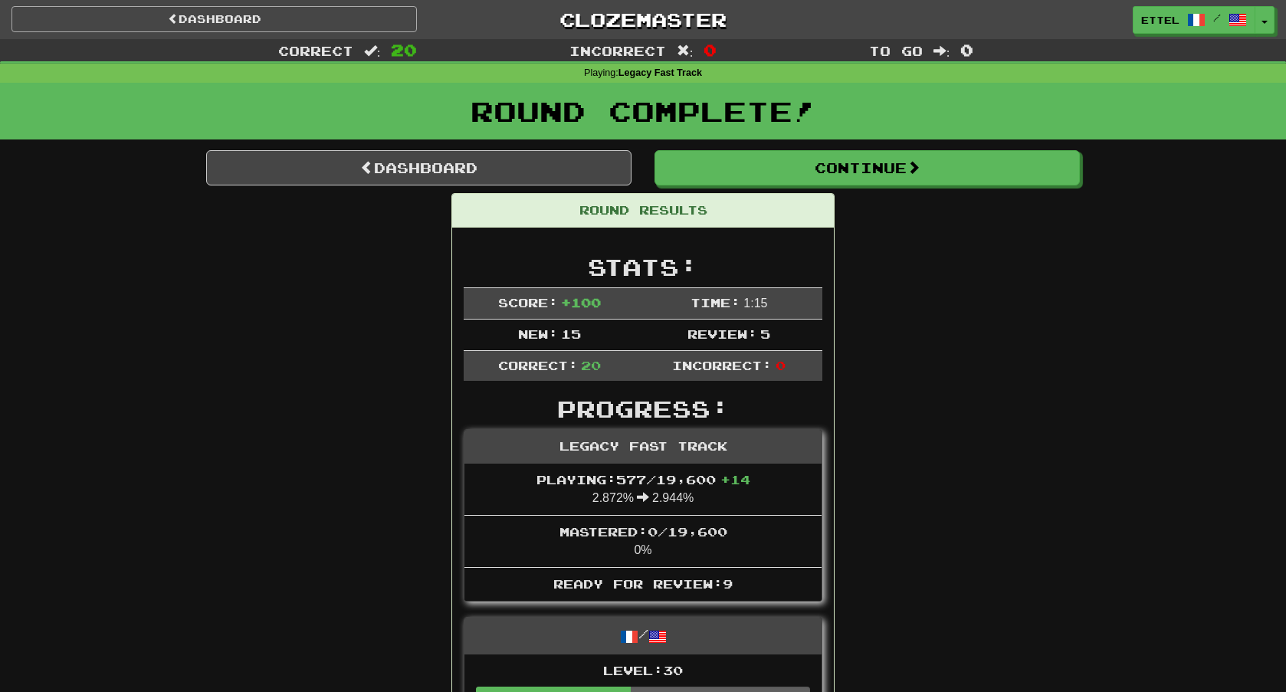
click at [343, 15] on link "Dashboard" at bounding box center [213, 19] width 405 height 26
